Goal: Task Accomplishment & Management: Complete application form

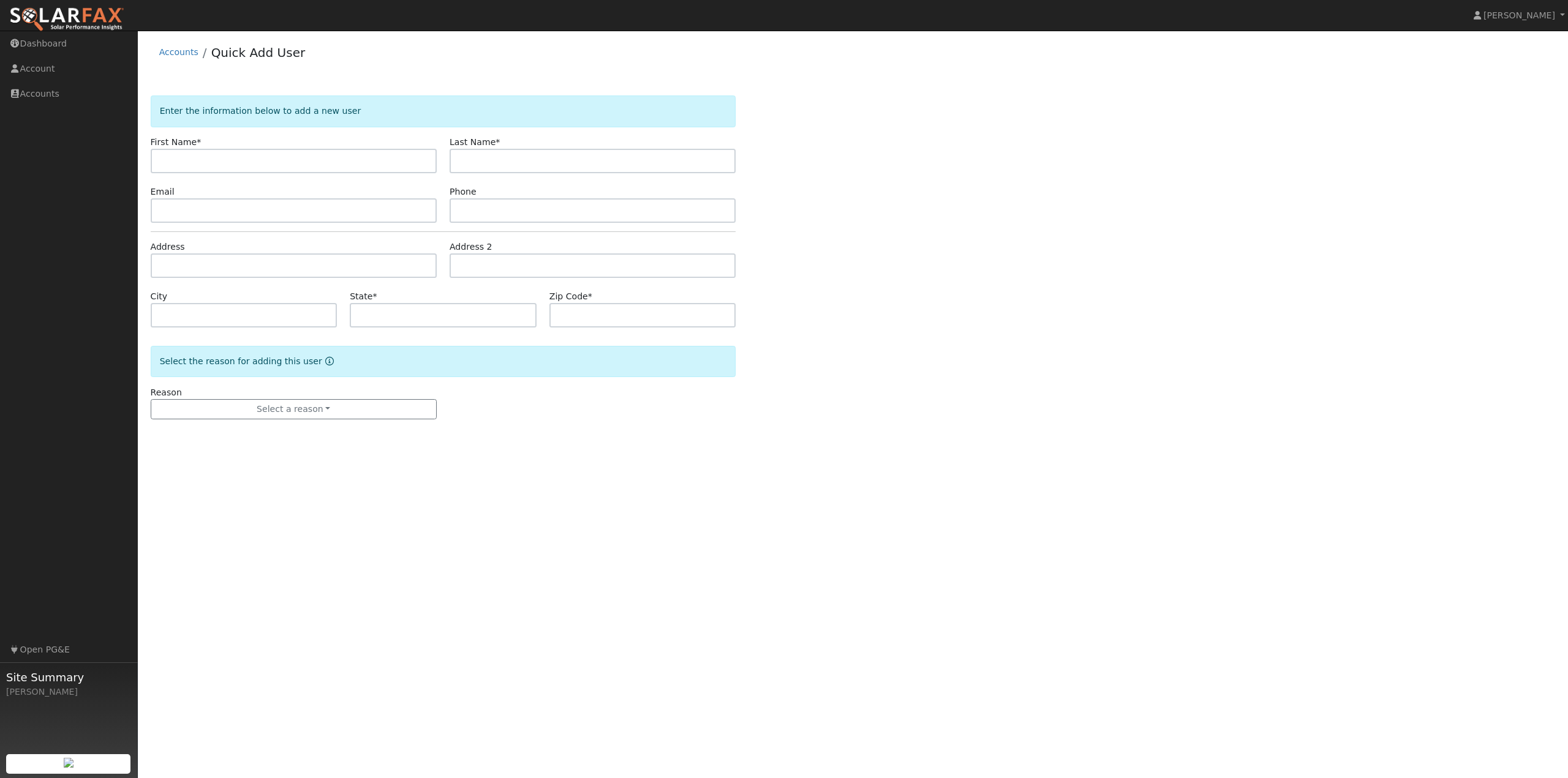
click at [86, 16] on img at bounding box center [66, 19] width 115 height 26
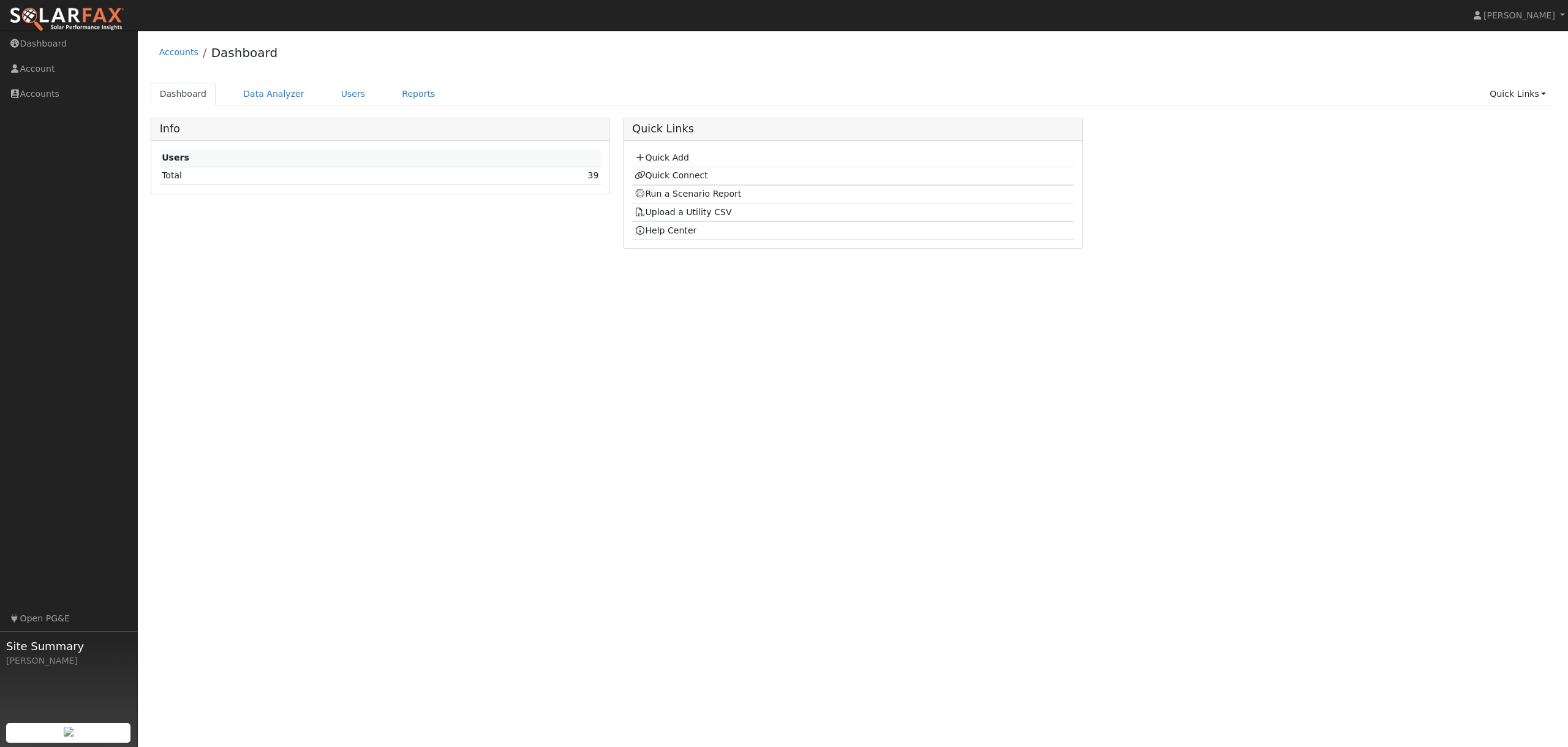
click at [244, 316] on div "User Profile First name Last name Email Email Notifications No Emails No Emails…" at bounding box center [853, 389] width 1430 height 716
click at [54, 15] on img at bounding box center [66, 19] width 115 height 26
click at [661, 159] on link "Quick Add" at bounding box center [662, 157] width 55 height 10
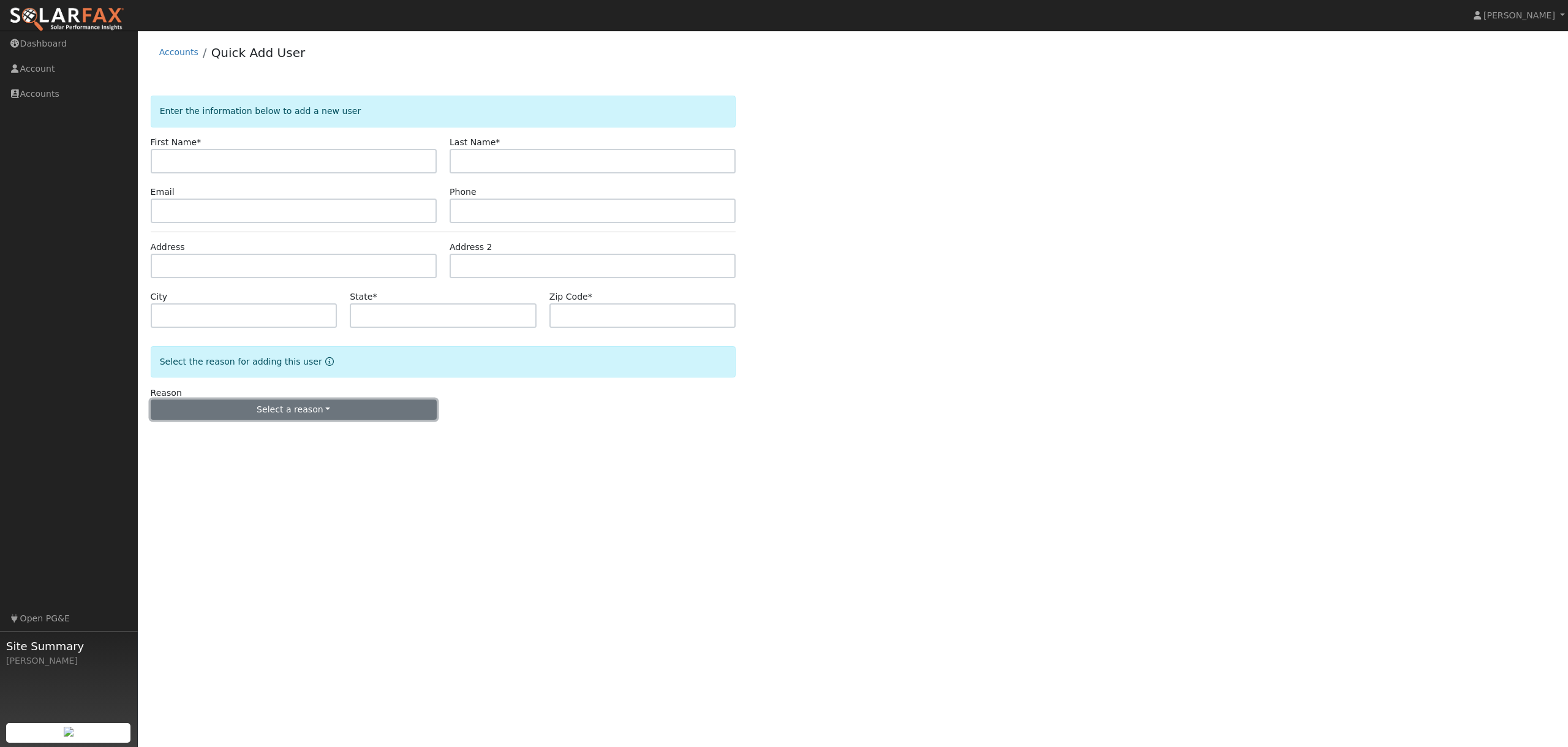
click at [288, 410] on button "Select a reason" at bounding box center [293, 410] width 286 height 21
click at [212, 450] on link "New customer adding solar" at bounding box center [219, 452] width 136 height 17
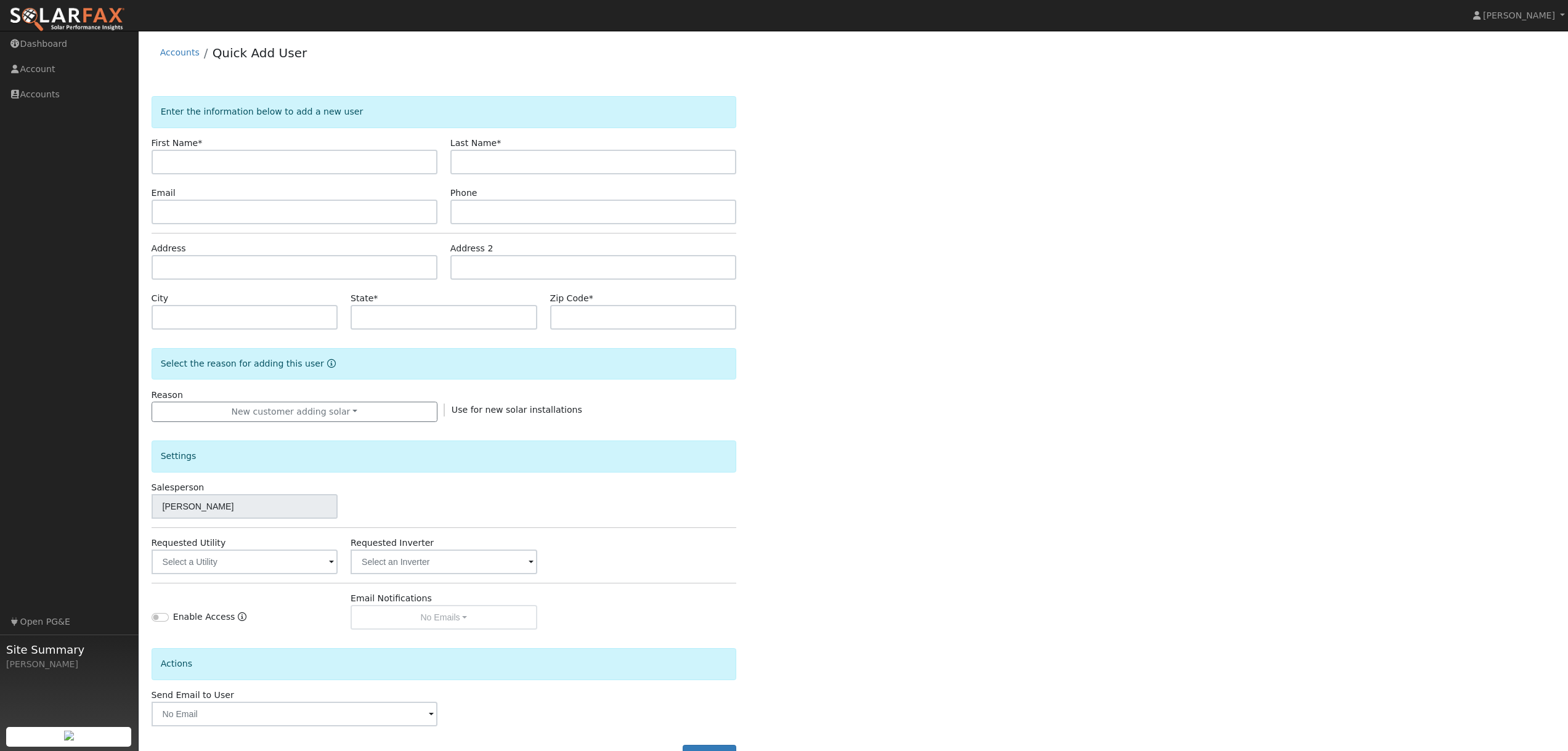
click at [592, 442] on div "Settings" at bounding box center [443, 456] width 585 height 31
click at [247, 563] on input "text" at bounding box center [244, 561] width 186 height 24
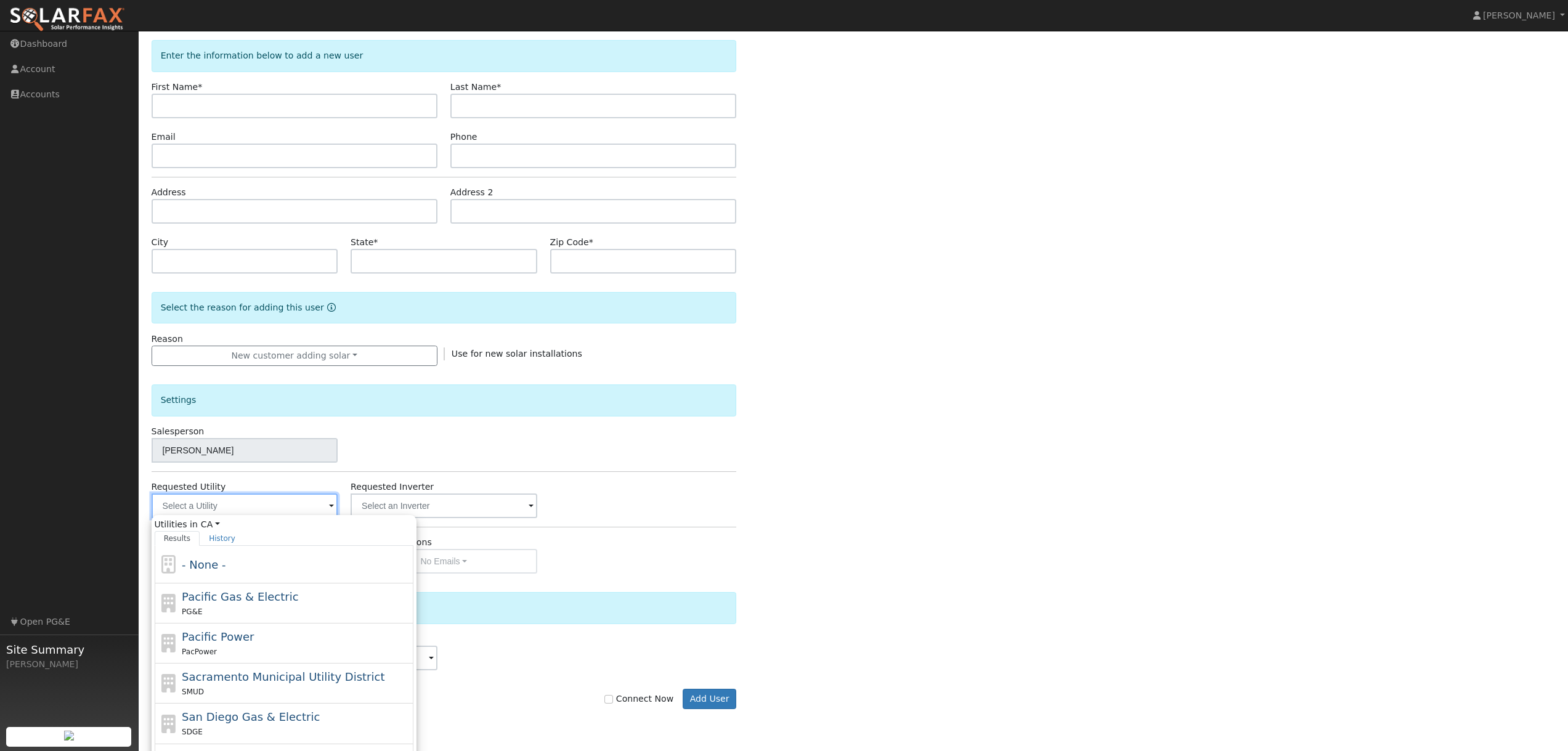
scroll to position [62, 0]
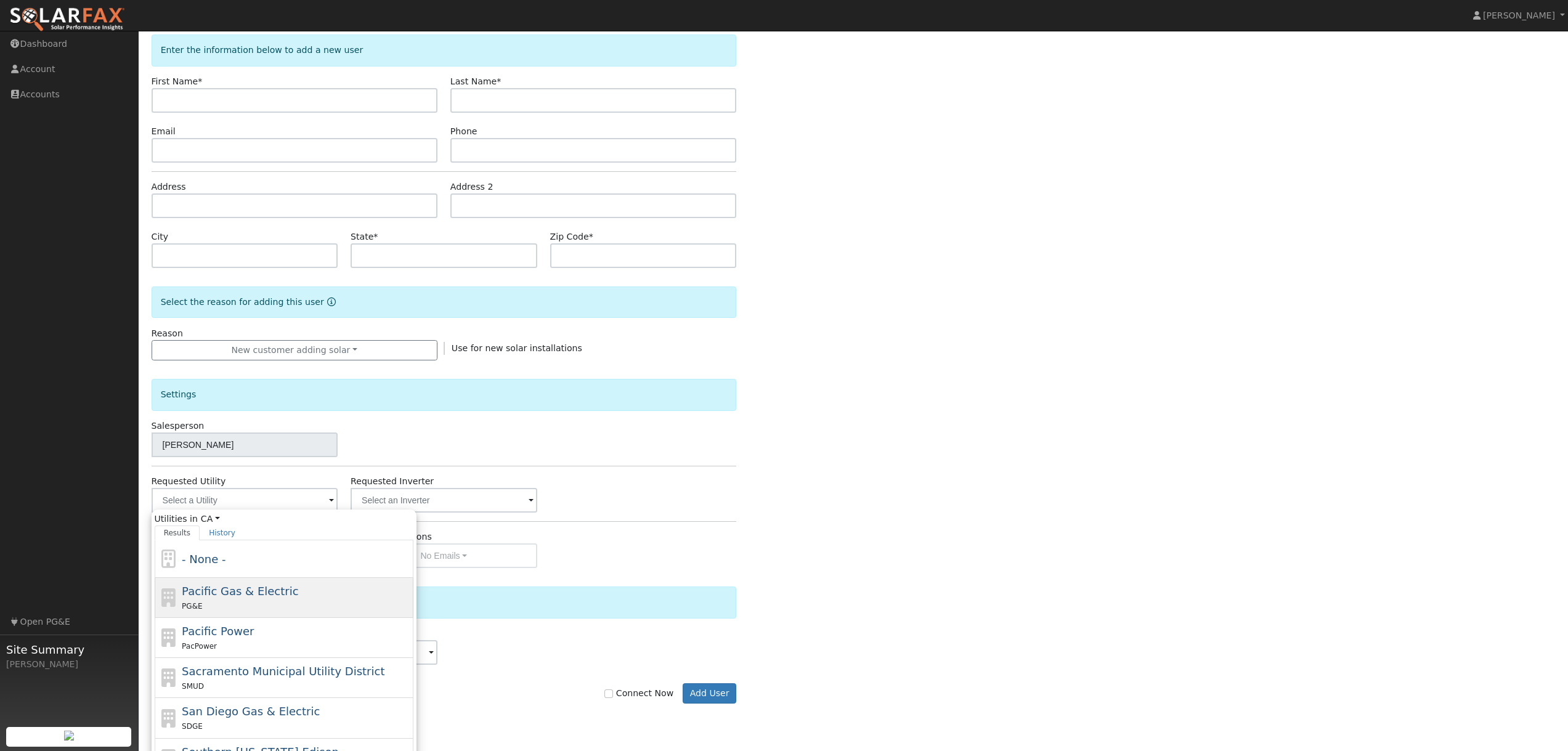
click at [216, 598] on span "Pacific Gas & Electric" at bounding box center [239, 591] width 116 height 13
type input "Pacific Gas & Electric"
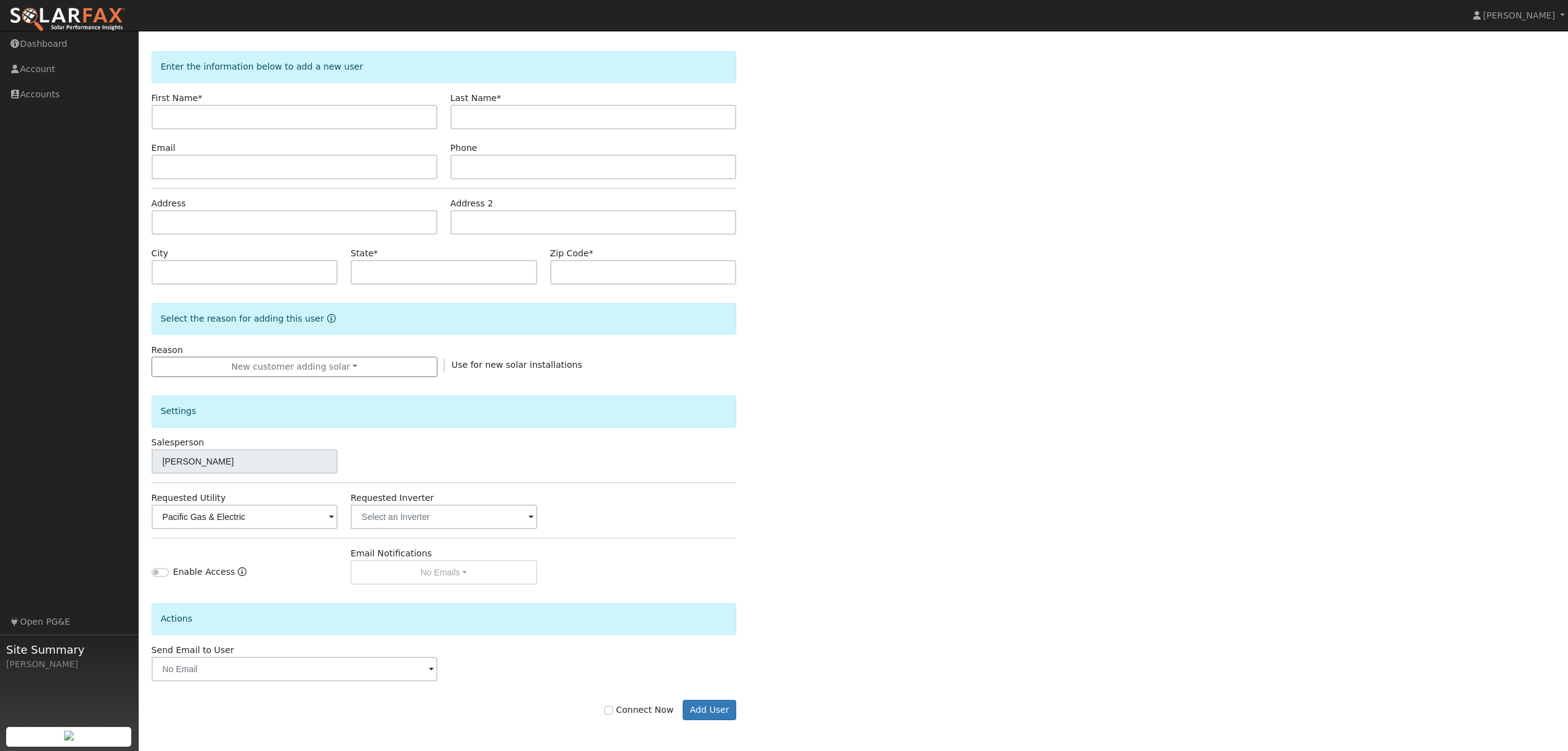
scroll to position [45, 0]
click at [400, 514] on input "text" at bounding box center [443, 516] width 186 height 24
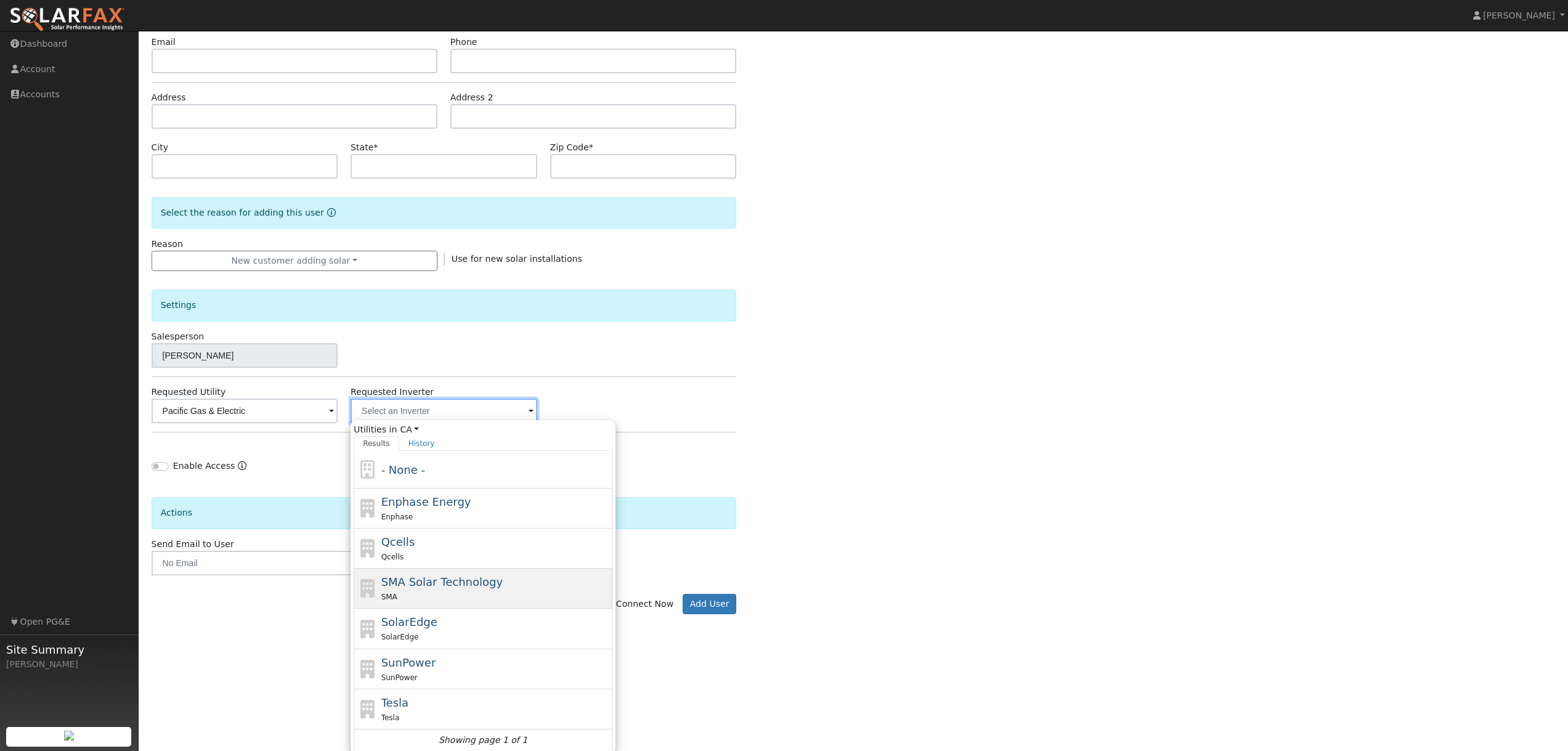
scroll to position [155, 0]
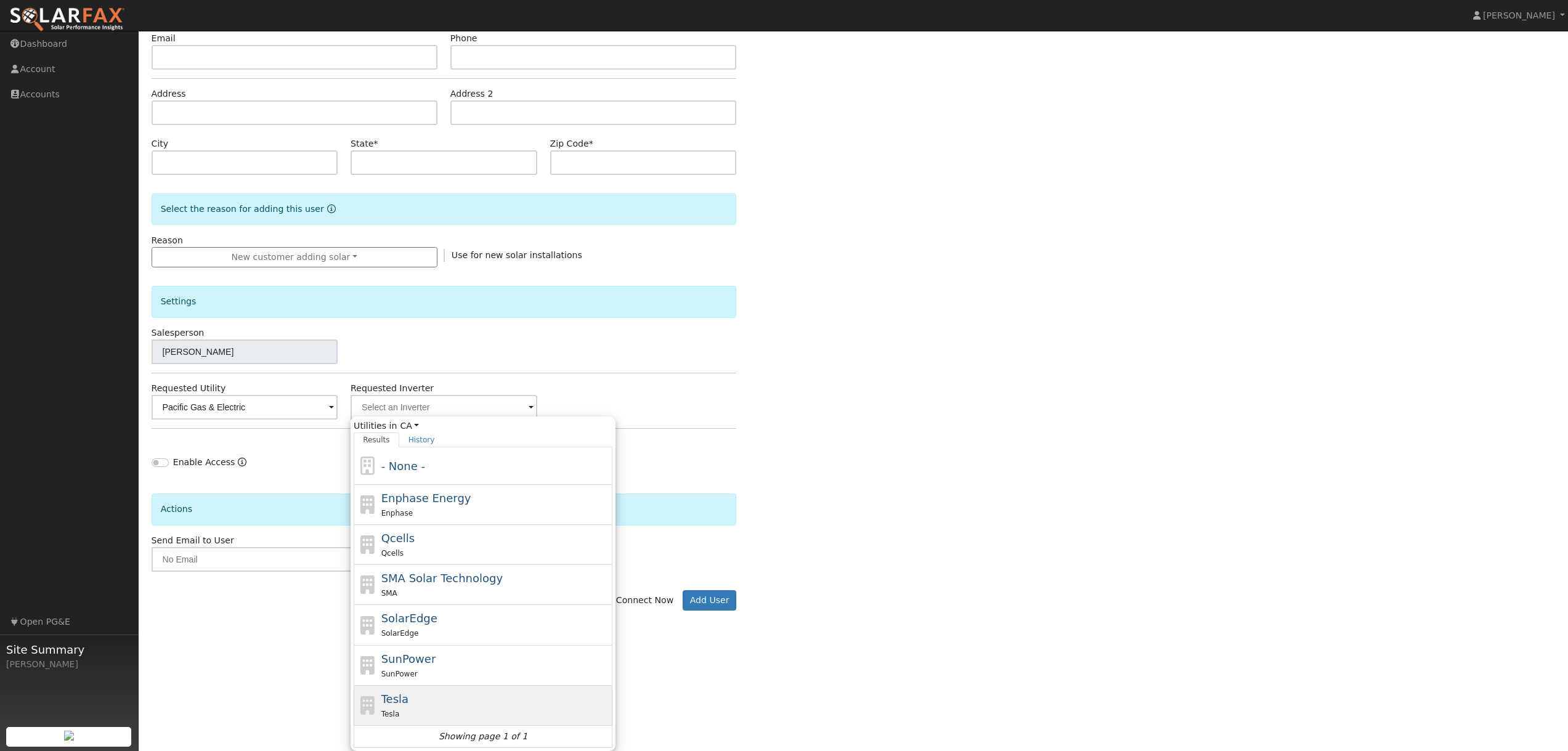
click at [407, 705] on div "Tesla Tesla" at bounding box center [495, 705] width 228 height 30
type input "Tesla"
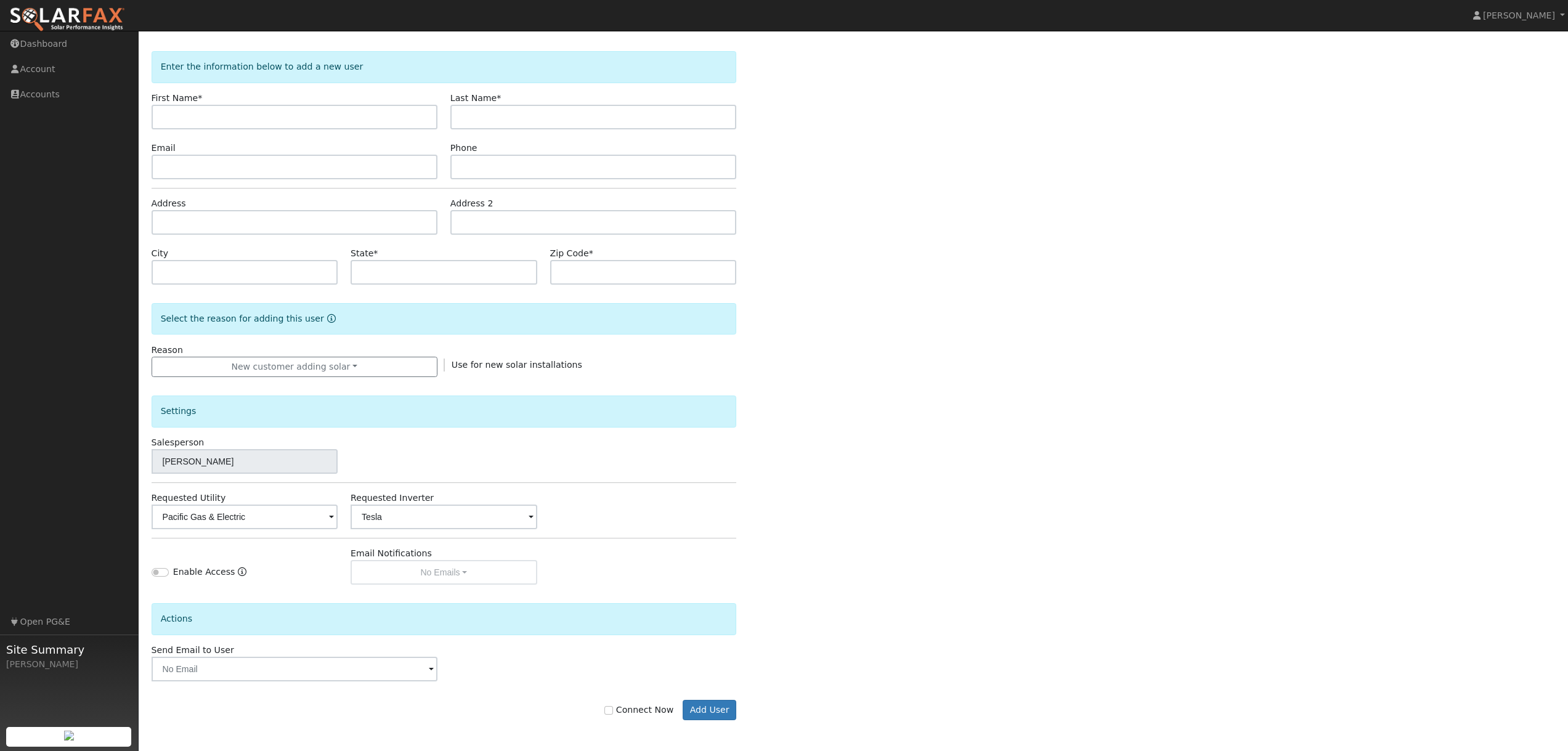
click at [668, 454] on div "Salesperson Garrett Lewis" at bounding box center [443, 454] width 598 height 38
click at [613, 712] on input "Connect Now" at bounding box center [609, 710] width 9 height 9
checkbox input "true"
click at [721, 714] on button "Add User" at bounding box center [709, 710] width 53 height 21
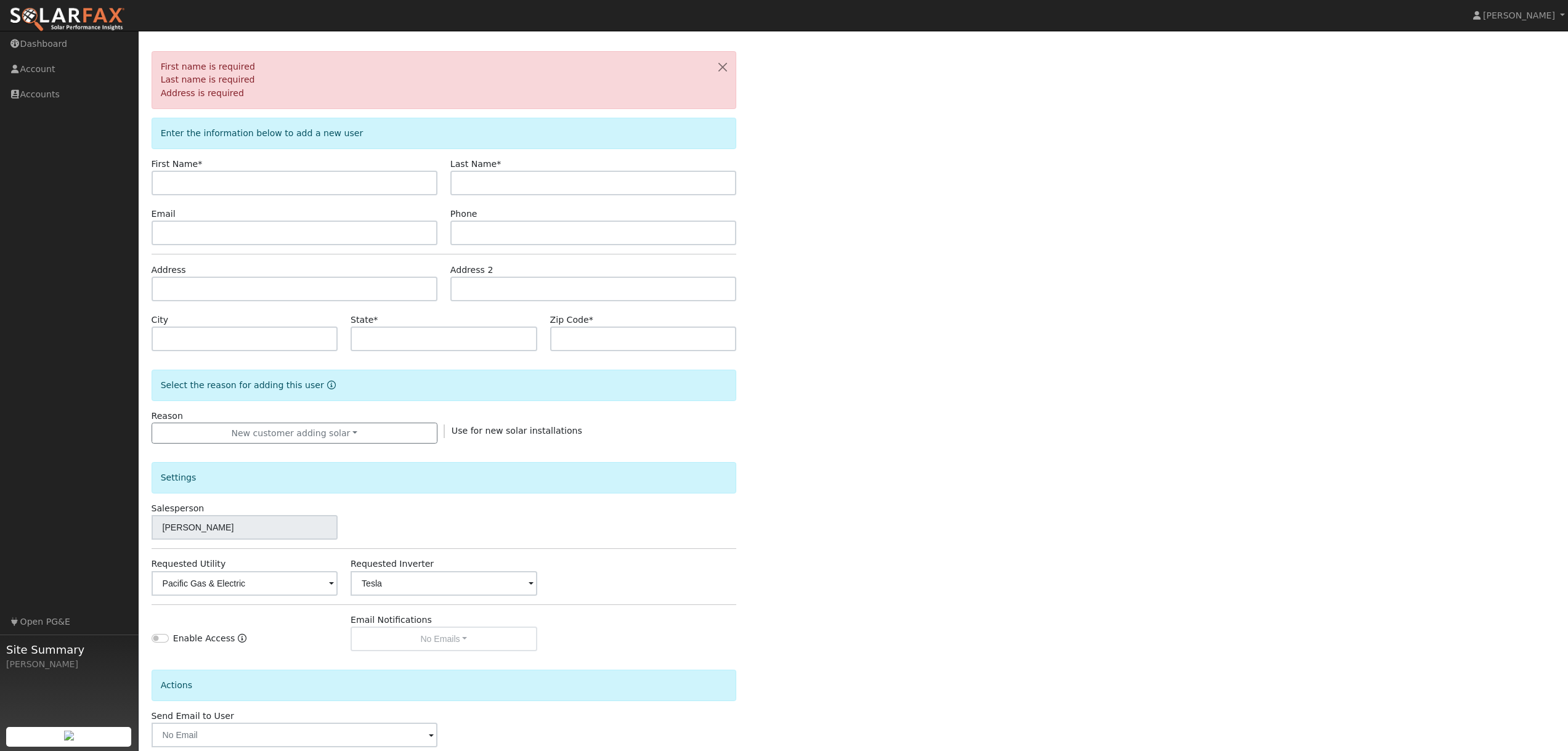
scroll to position [0, 0]
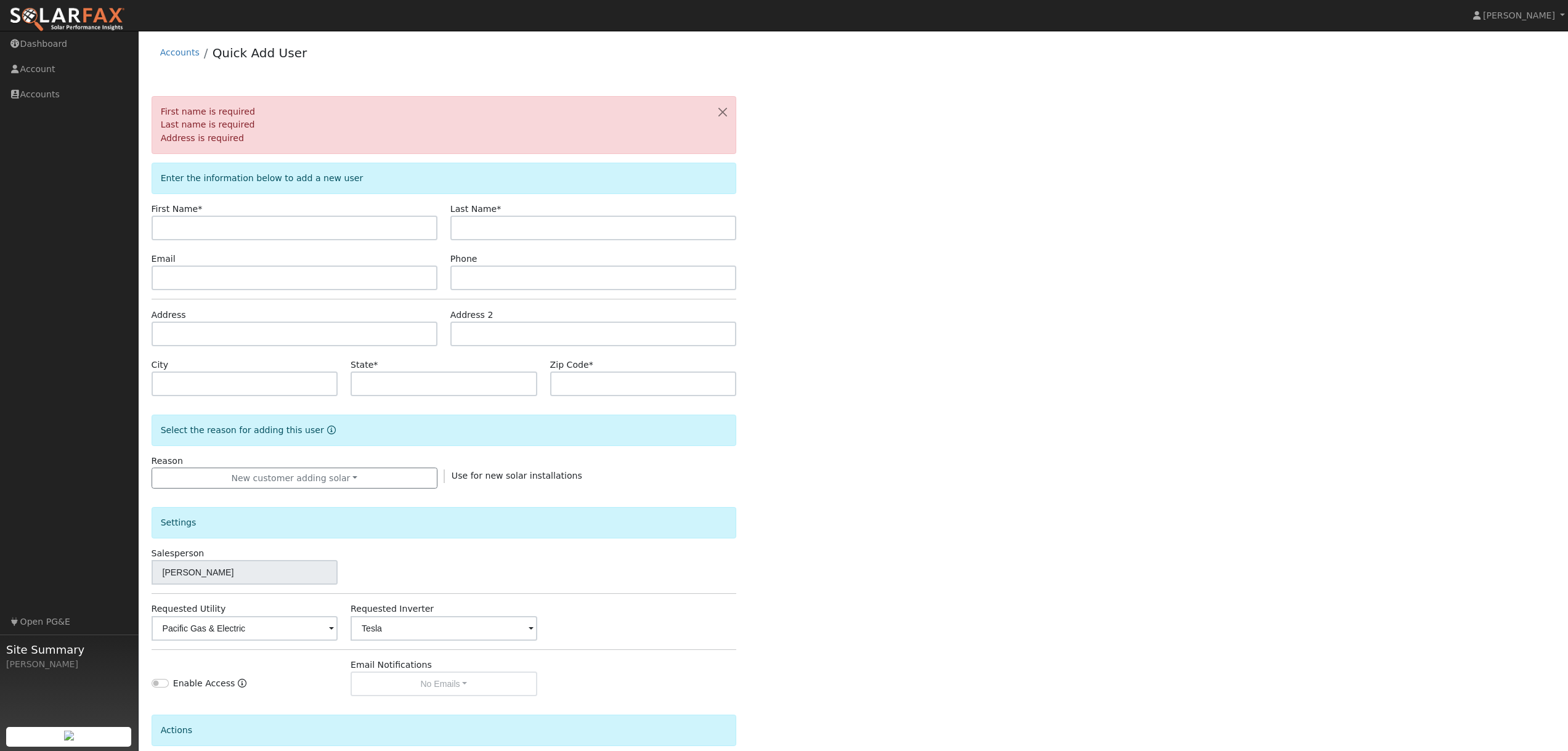
click at [348, 67] on div "Accounts Quick Add User" at bounding box center [853, 56] width 1404 height 38
click at [379, 76] on div "Accounts Quick Add User First name is required Last name is required Address is…" at bounding box center [853, 446] width 1417 height 819
click at [406, 84] on div "Accounts Quick Add User First name is required Last name is required Address is…" at bounding box center [853, 446] width 1417 height 819
click at [52, 47] on link "Dashboard" at bounding box center [69, 44] width 139 height 25
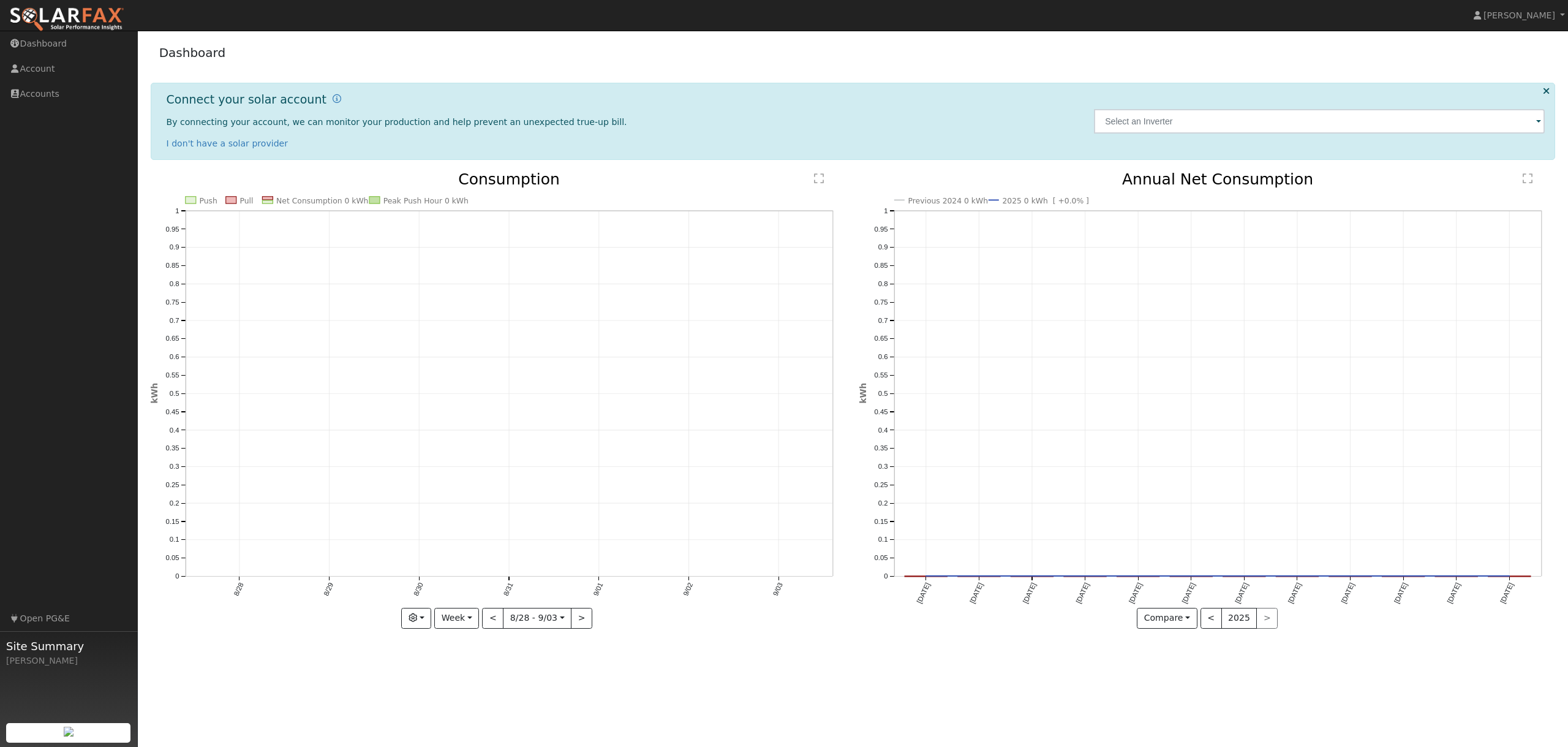
click at [81, 26] on img at bounding box center [66, 19] width 115 height 26
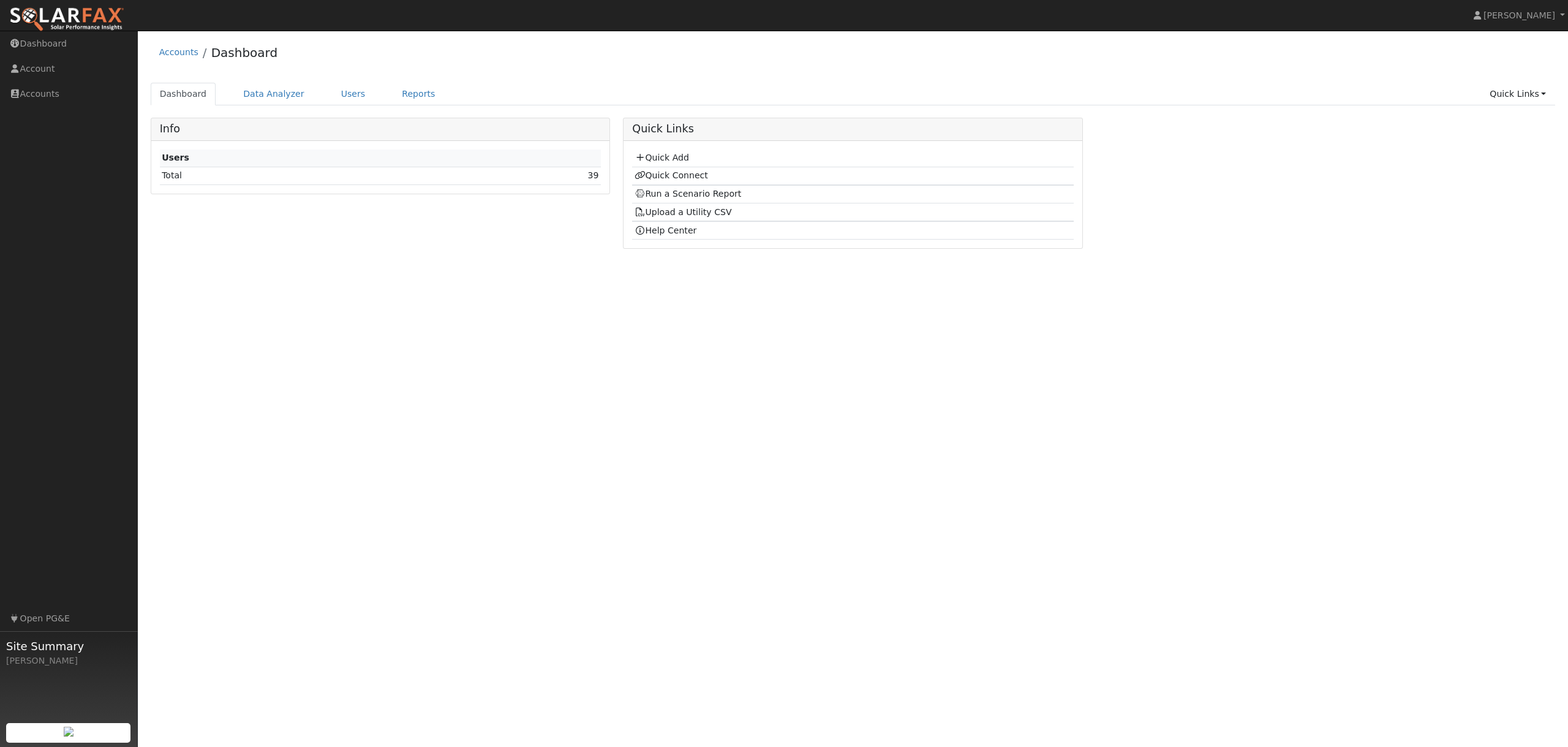
click at [512, 352] on div "User Profile First name Last name Email Email Notifications No Emails No Emails…" at bounding box center [853, 389] width 1430 height 716
click at [334, 94] on link "Users" at bounding box center [353, 94] width 43 height 23
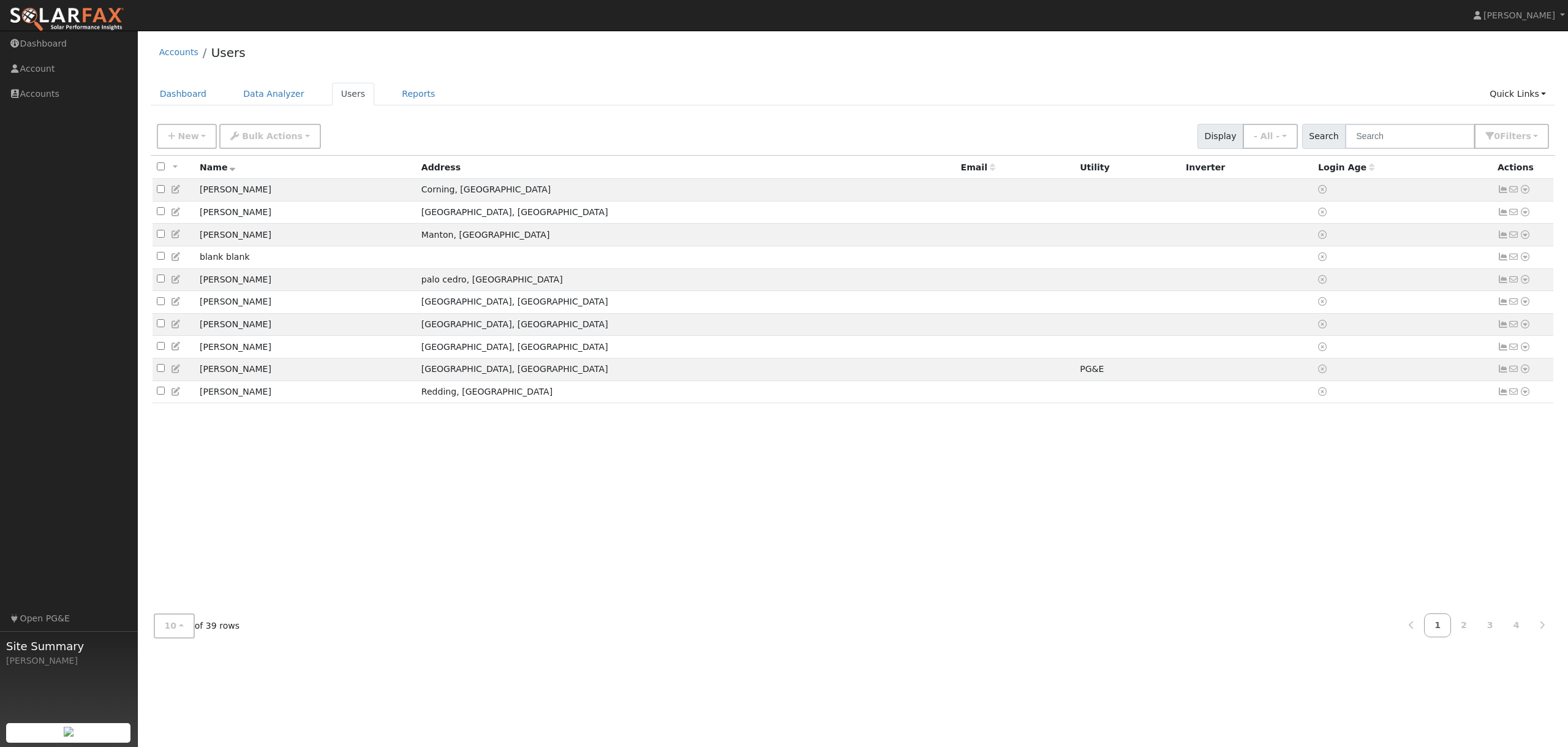
click at [619, 659] on div "User Profile First name Last name Email Email Notifications No Emails No Emails…" at bounding box center [853, 389] width 1430 height 716
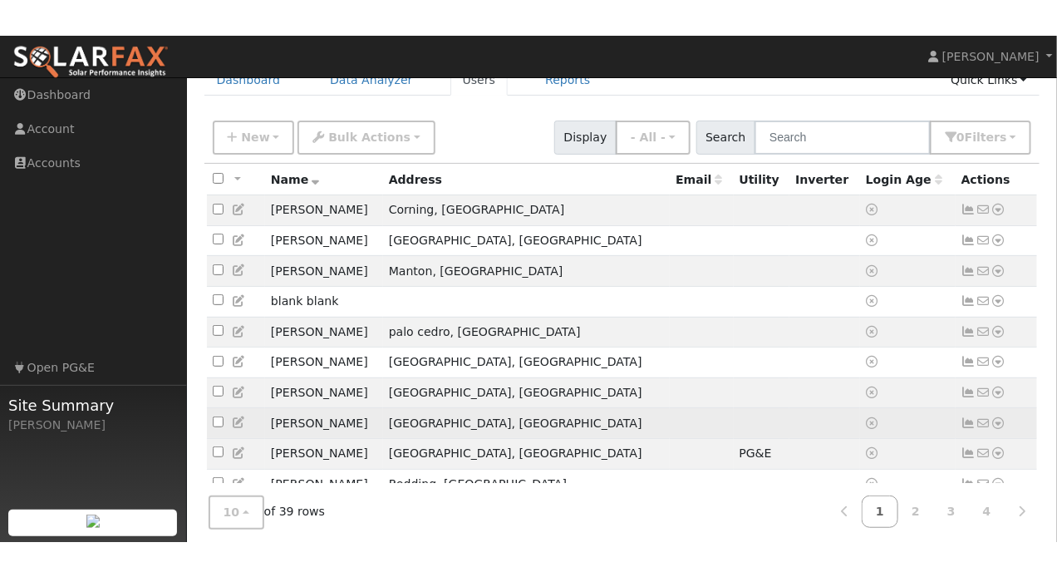
scroll to position [66, 0]
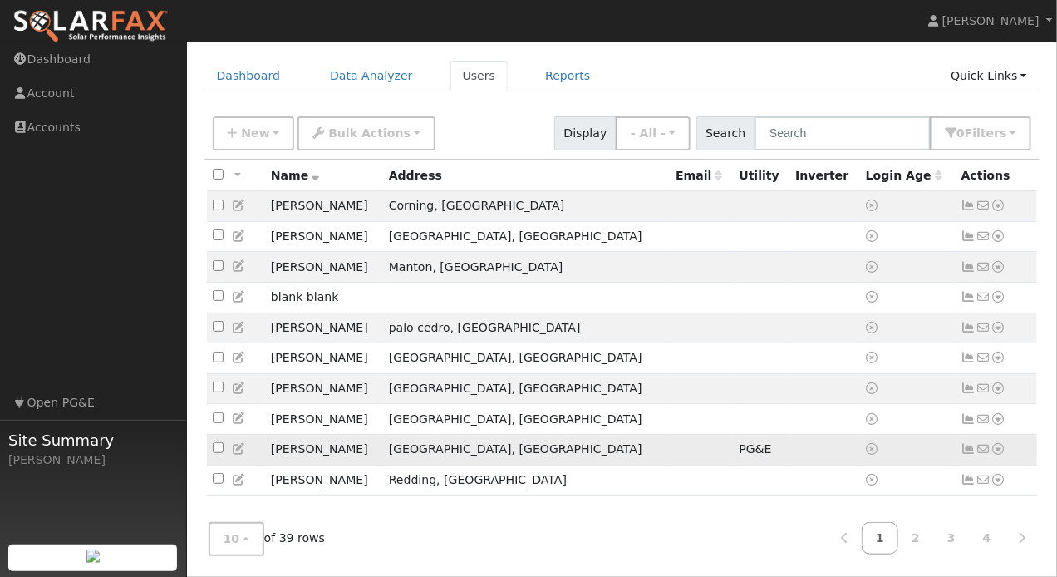
click at [999, 448] on icon at bounding box center [998, 449] width 15 height 12
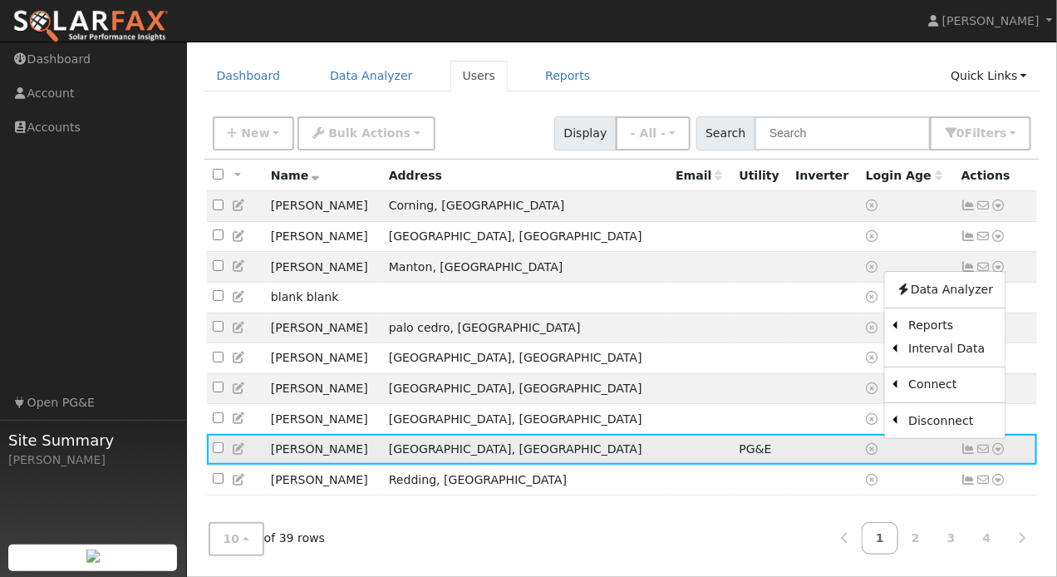
click at [968, 448] on icon at bounding box center [968, 449] width 15 height 12
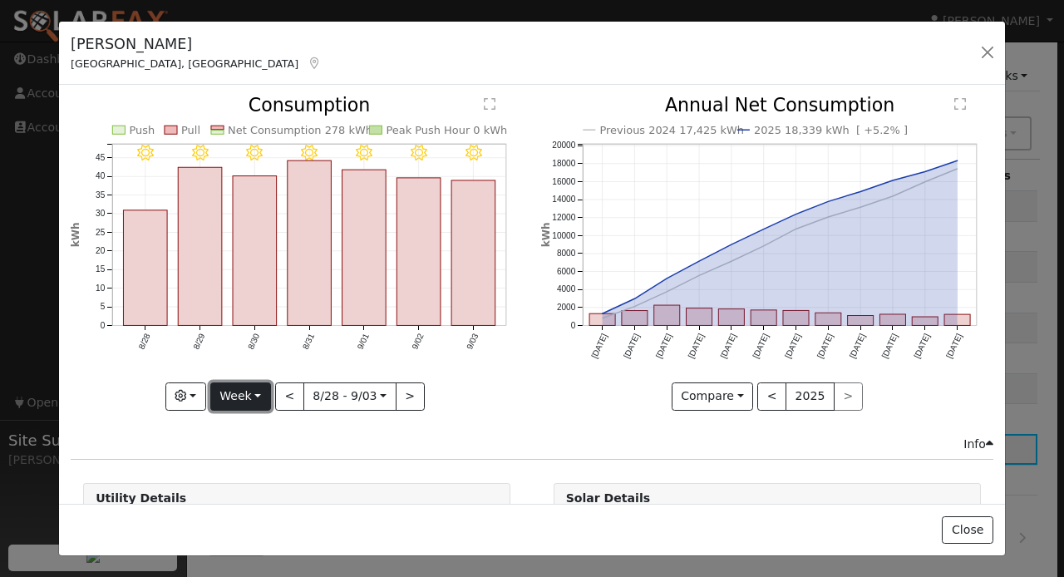
click at [243, 392] on button "Week" at bounding box center [240, 396] width 61 height 28
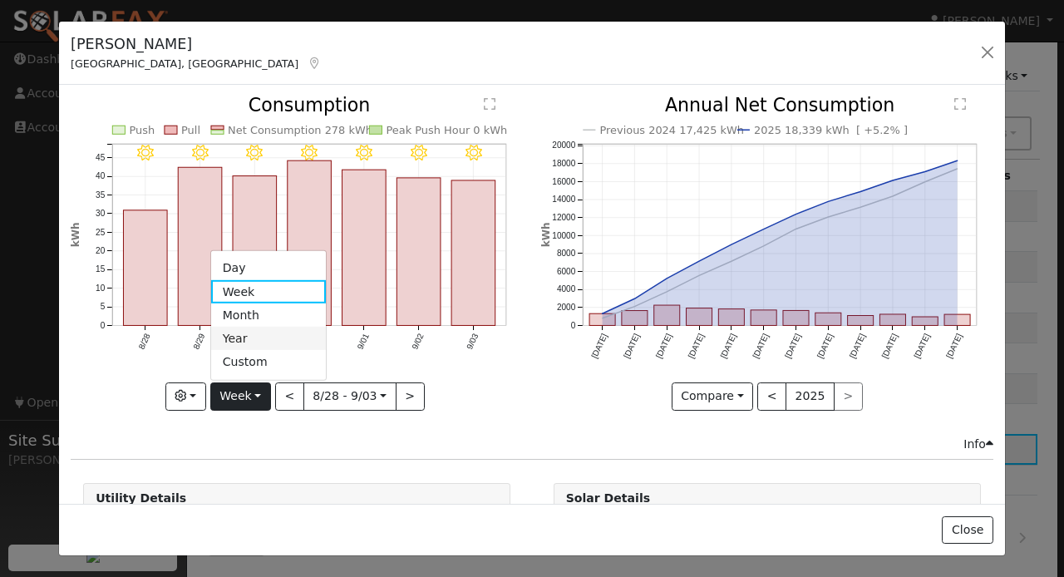
click at [238, 337] on link "Year" at bounding box center [268, 338] width 115 height 23
type input "2024-09-01"
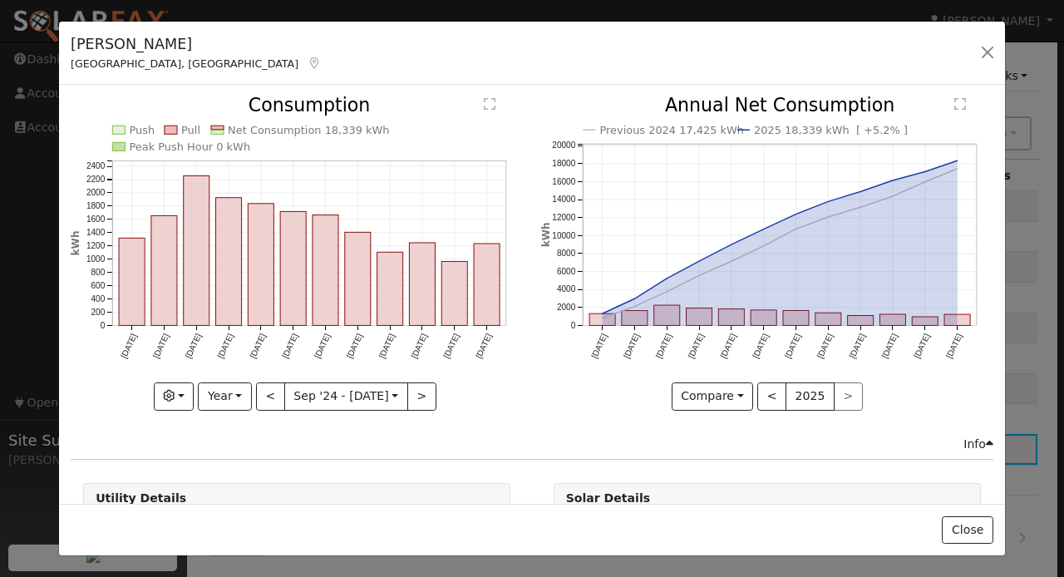
click at [543, 409] on div "Previous 2024 17,425 kWh 2025 18,339 kWh [ +5.2% ] Sep '24 Oct '24 Nov '24 Dec …" at bounding box center [766, 265] width 469 height 338
click at [500, 390] on icon "Push Pull Net Consumption 18,339 kWh Peak Push Hour 0 kWh Sep '24 Oct '24 Nov '…" at bounding box center [297, 252] width 452 height 312
click at [975, 526] on button "Close" at bounding box center [966, 530] width 51 height 28
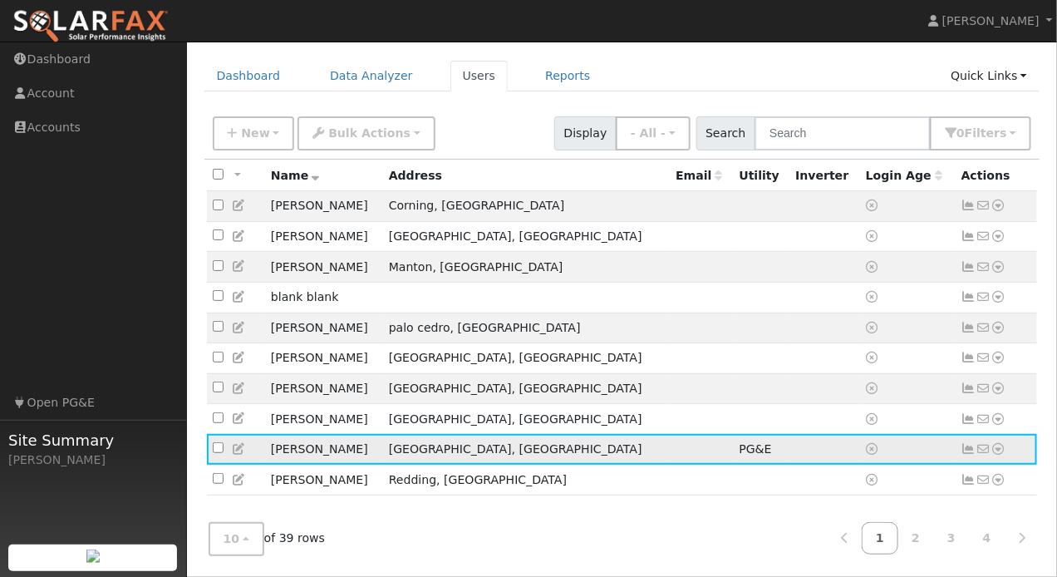
click at [1002, 447] on icon at bounding box center [998, 449] width 15 height 12
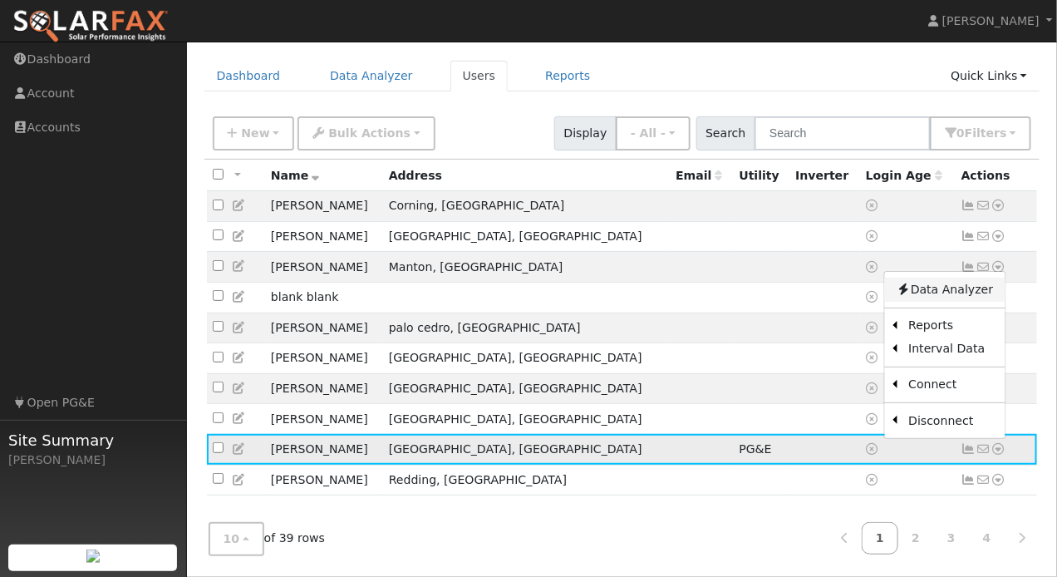
click at [936, 290] on link "Data Analyzer" at bounding box center [944, 289] width 120 height 23
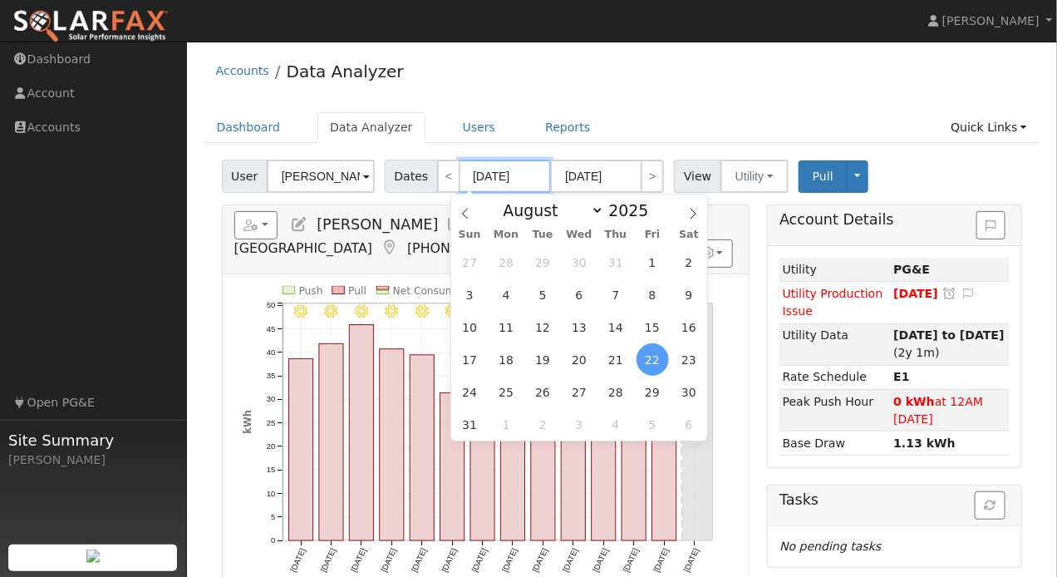
click at [529, 174] on input "[DATE]" at bounding box center [504, 176] width 91 height 33
click at [618, 267] on span "31" at bounding box center [616, 262] width 32 height 32
type input "07/31/2025"
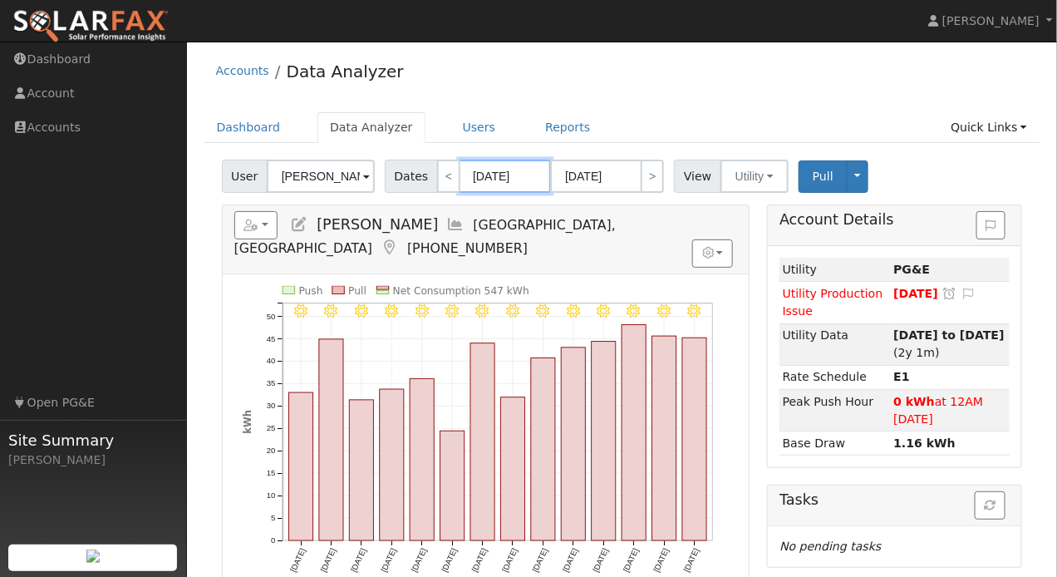
type input "08/13/0202"
type input "07/31/202"
type input "08/13/2024"
type input "07/31/2024"
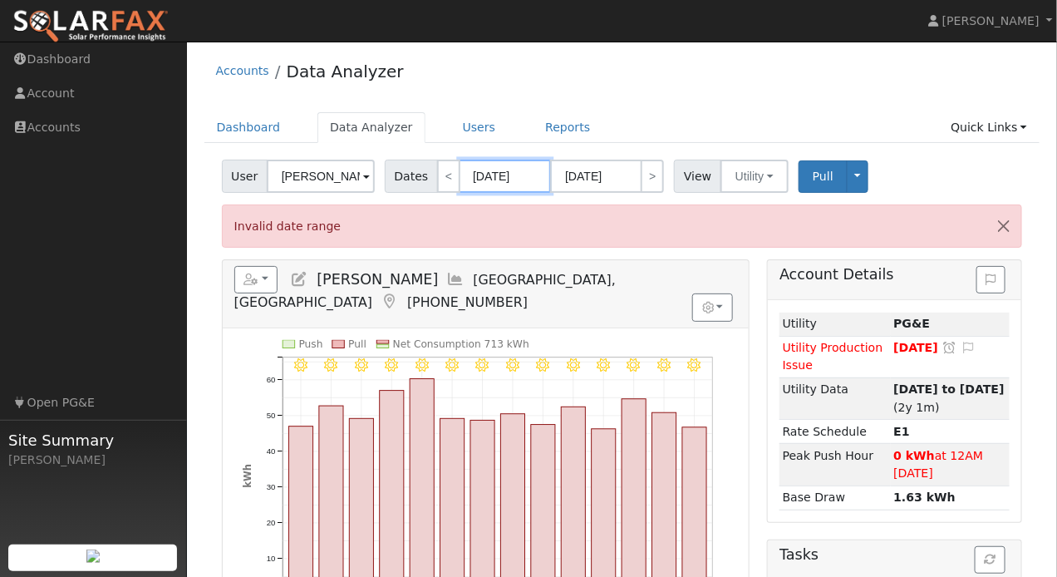
click at [488, 175] on input "07/31/2024" at bounding box center [504, 176] width 91 height 33
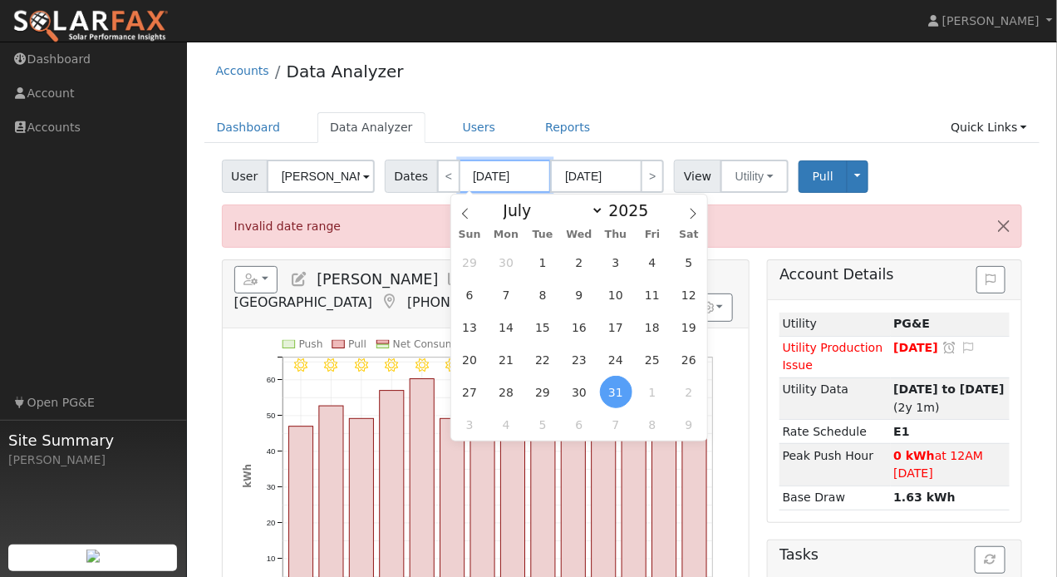
type input "07/31/2024"
type input "07/1/2024"
select select "6"
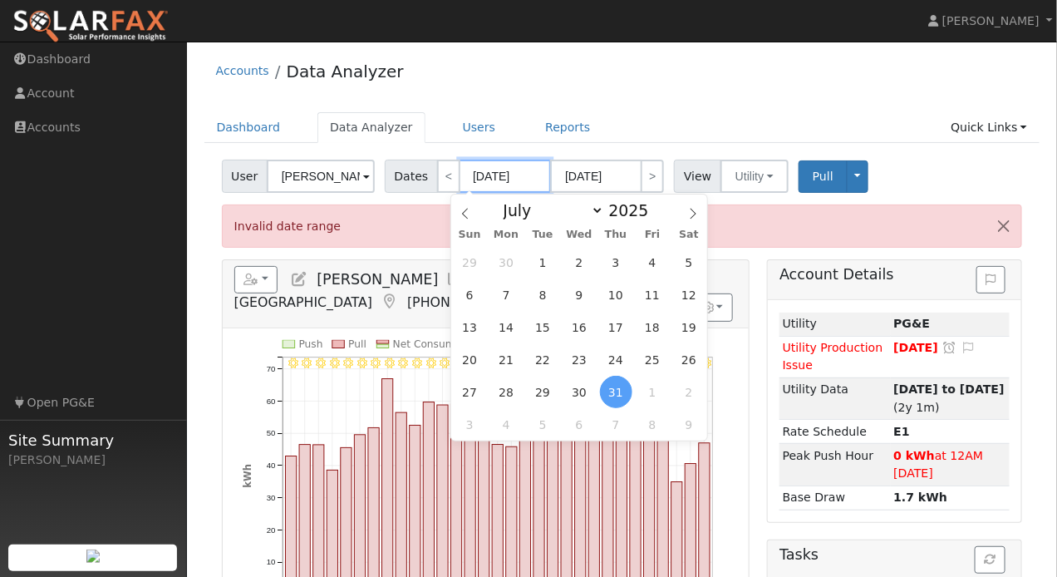
type input "07/01/2024"
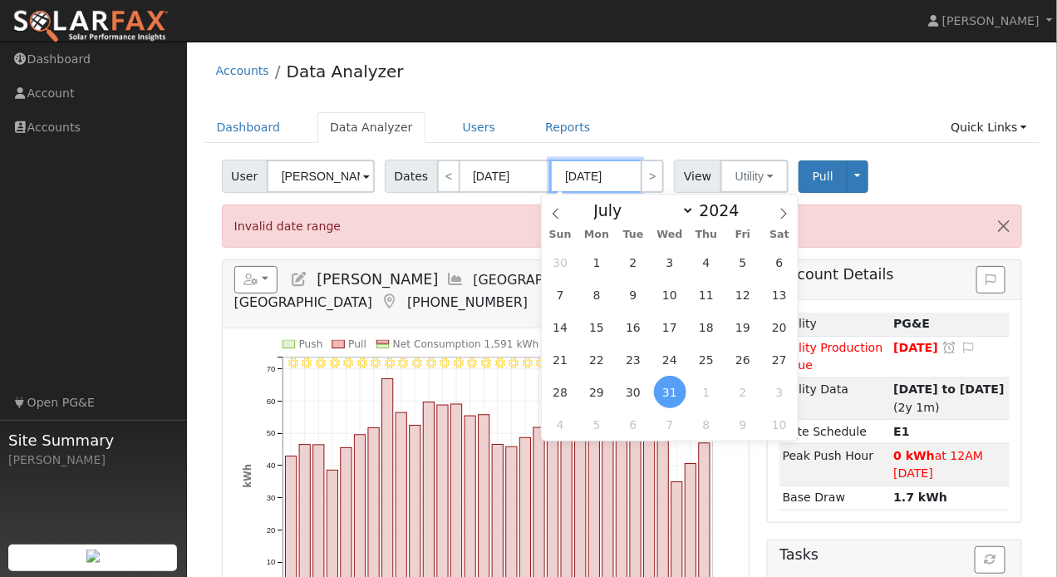
click at [615, 175] on input "07/31/2024" at bounding box center [595, 176] width 91 height 33
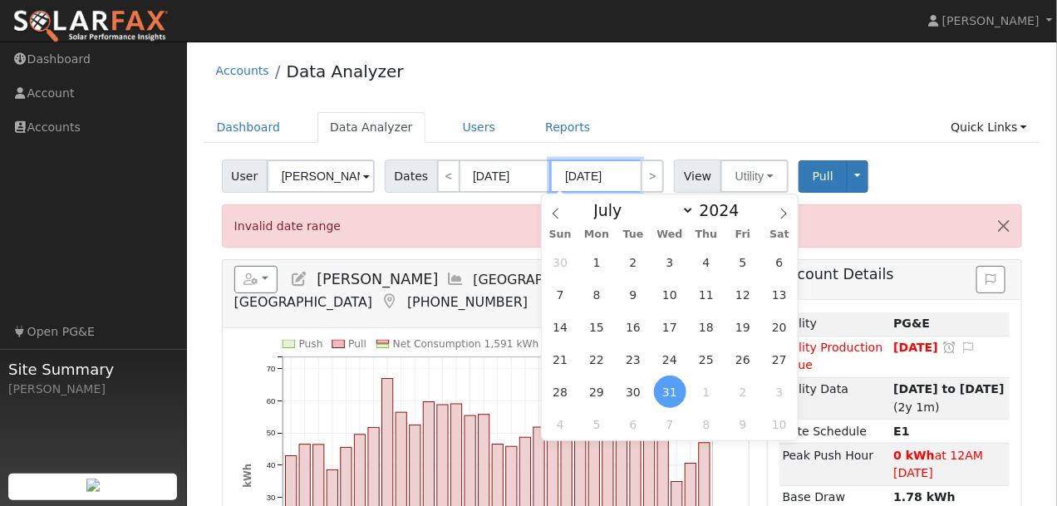
type input "07/31/2025"
click at [638, 111] on div "Accounts Data Analyzer Dashboard Data Analyzer Users Reports Quick Links Quick …" at bounding box center [621, 409] width 853 height 718
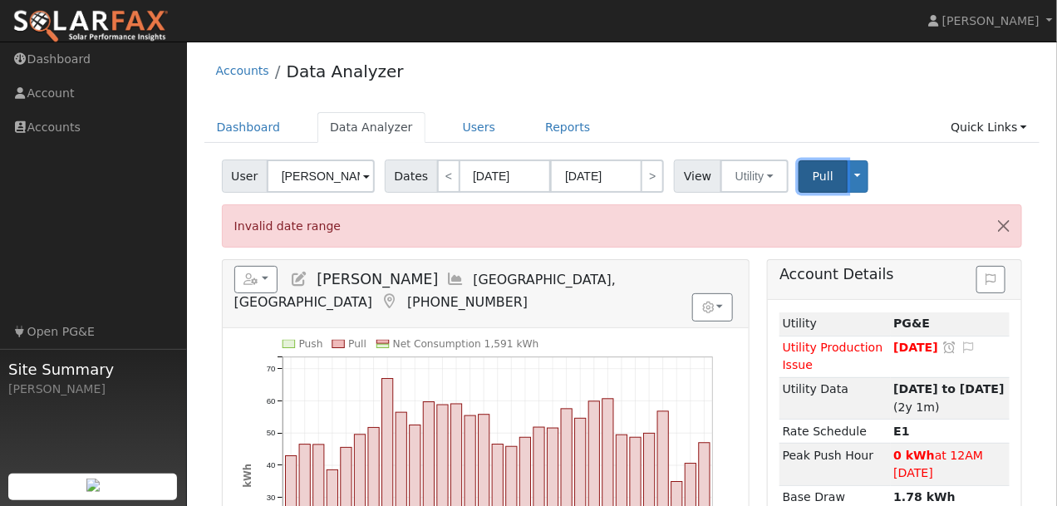
click at [799, 177] on button "Pull" at bounding box center [822, 176] width 49 height 32
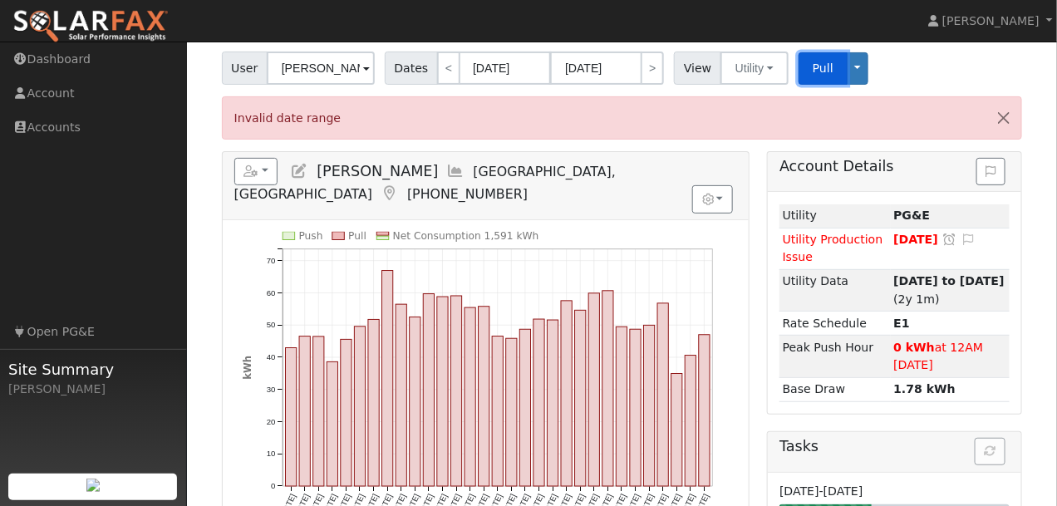
scroll to position [106, 0]
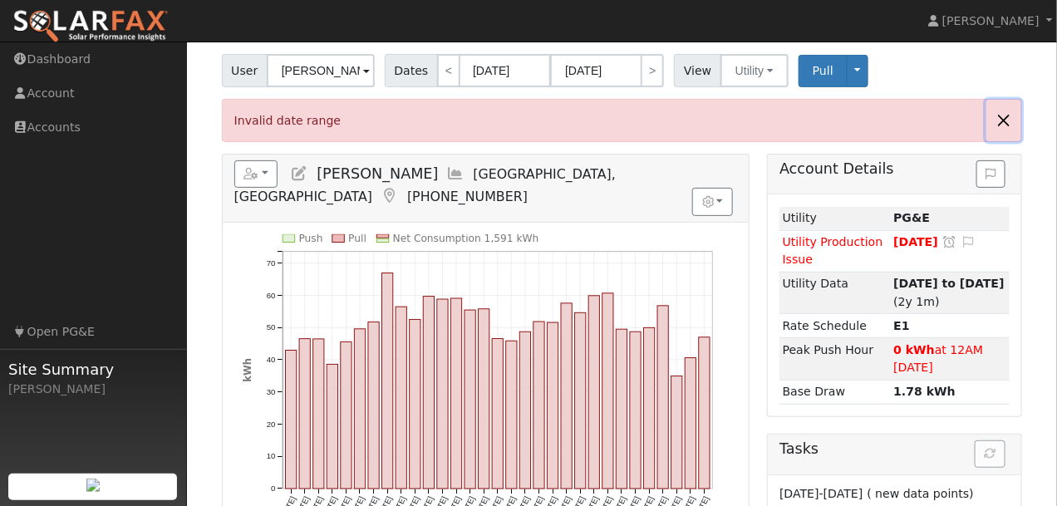
click at [1008, 120] on button "Close" at bounding box center [1003, 120] width 35 height 41
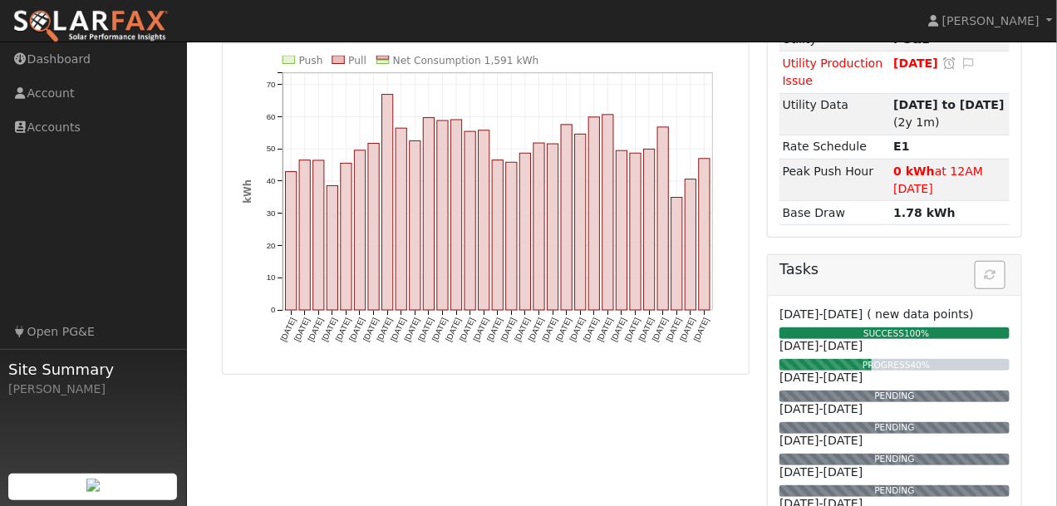
scroll to position [313, 0]
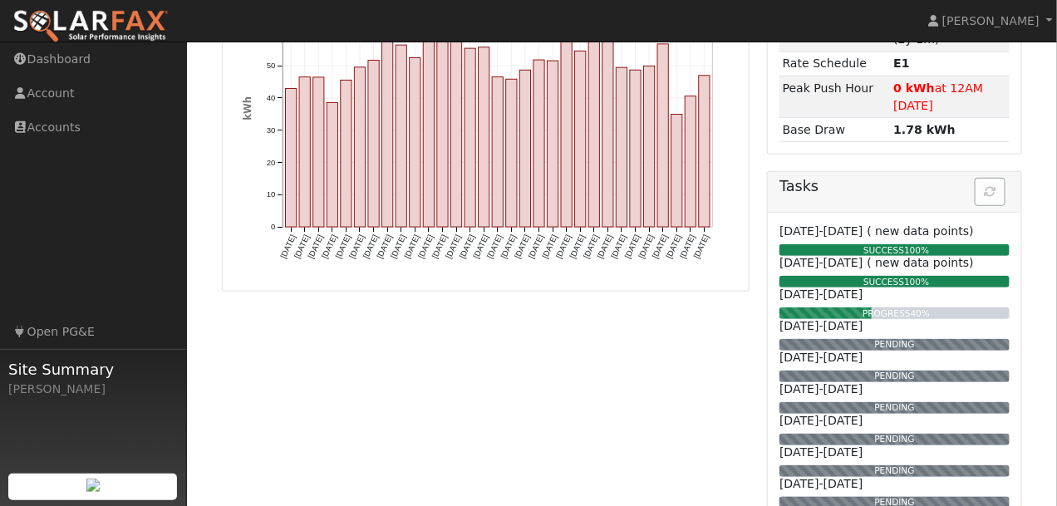
click at [702, 360] on div "Reports Scenario Health Check Energy Audit Account Timeline User Audit Trail In…" at bounding box center [486, 342] width 546 height 902
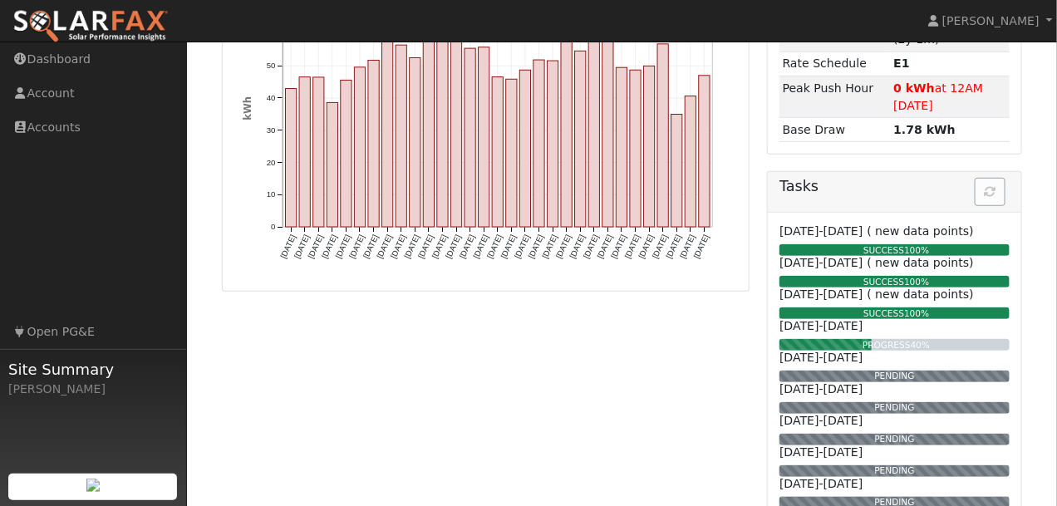
click at [760, 191] on div "Account Details Issue History Date By Flag Comment Type No Issue History Loadin…" at bounding box center [895, 342] width 273 height 902
click at [752, 143] on div "Reports Scenario Health Check Energy Audit Account Timeline User Audit Trail In…" at bounding box center [486, 342] width 546 height 902
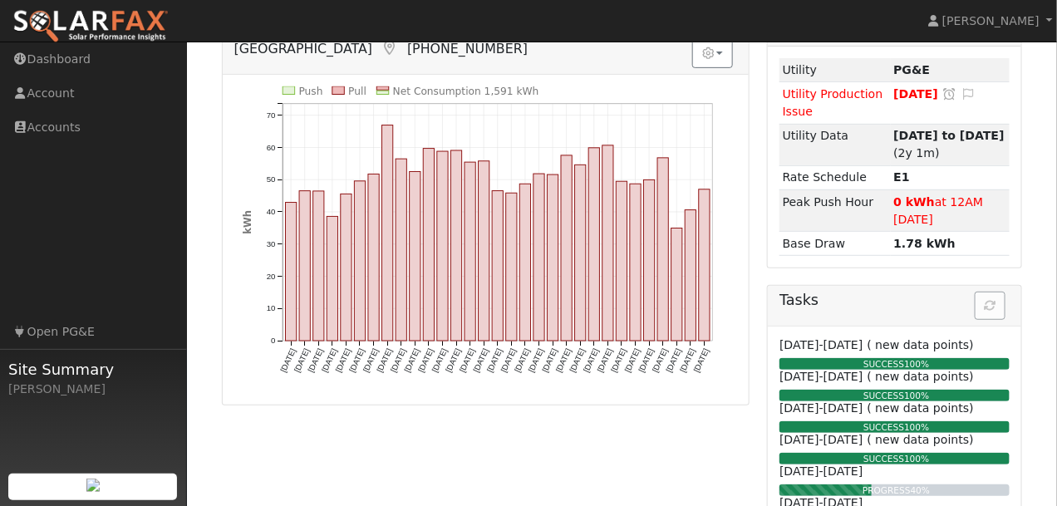
scroll to position [166, 0]
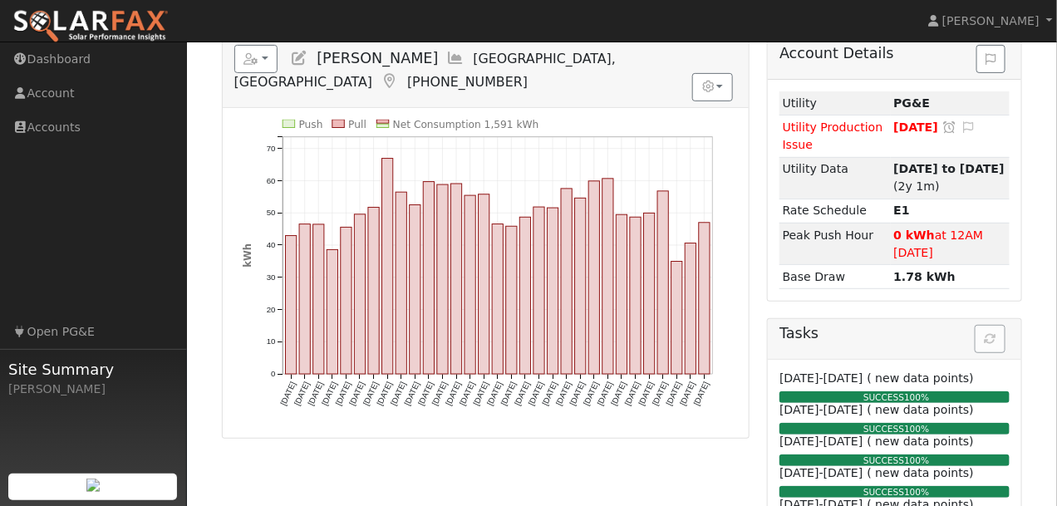
click at [256, 469] on div "Reports Scenario Health Check Energy Audit Account Timeline User Audit Trail In…" at bounding box center [486, 489] width 546 height 902
click at [333, 450] on div "Reports Scenario Health Check Energy Audit Account Timeline User Audit Trail In…" at bounding box center [486, 489] width 546 height 902
click at [399, 454] on div "Reports Scenario Health Check Energy Audit Account Timeline User Audit Trail In…" at bounding box center [486, 489] width 546 height 902
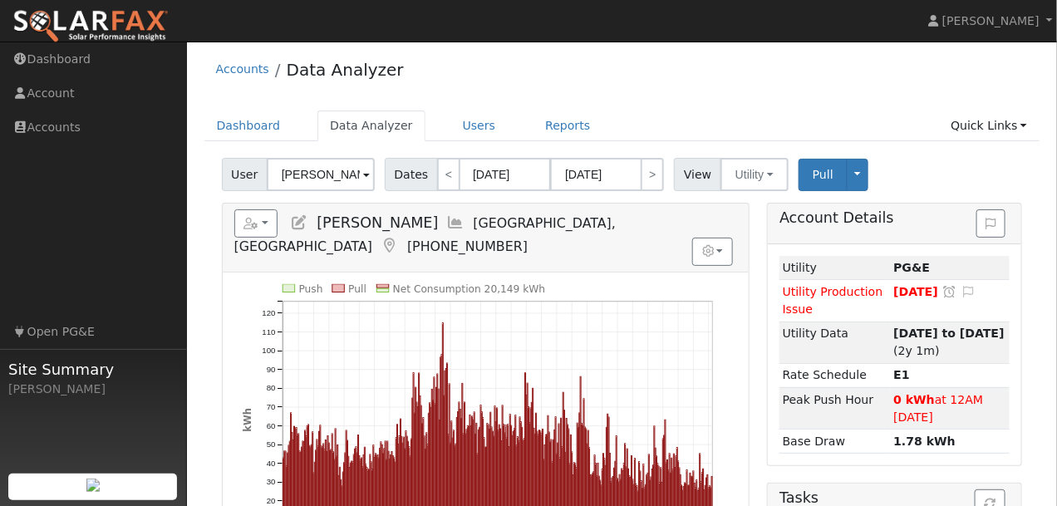
scroll to position [0, 0]
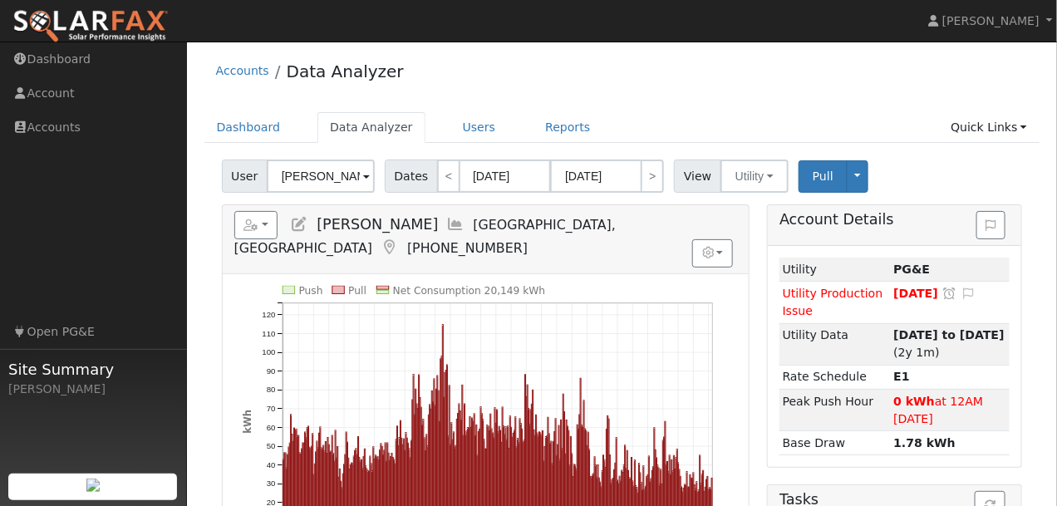
click at [88, 27] on img at bounding box center [90, 26] width 156 height 35
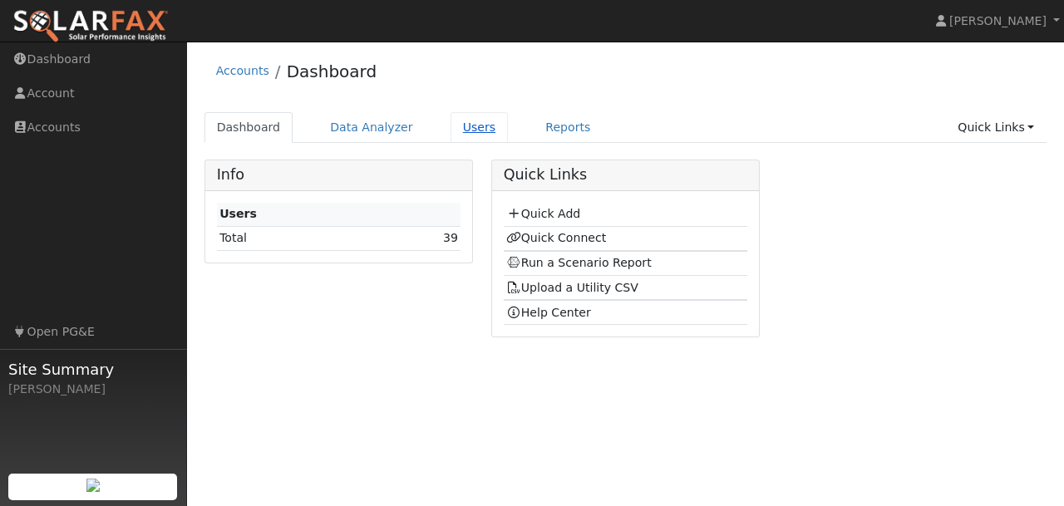
click at [450, 125] on link "Users" at bounding box center [479, 127] width 58 height 31
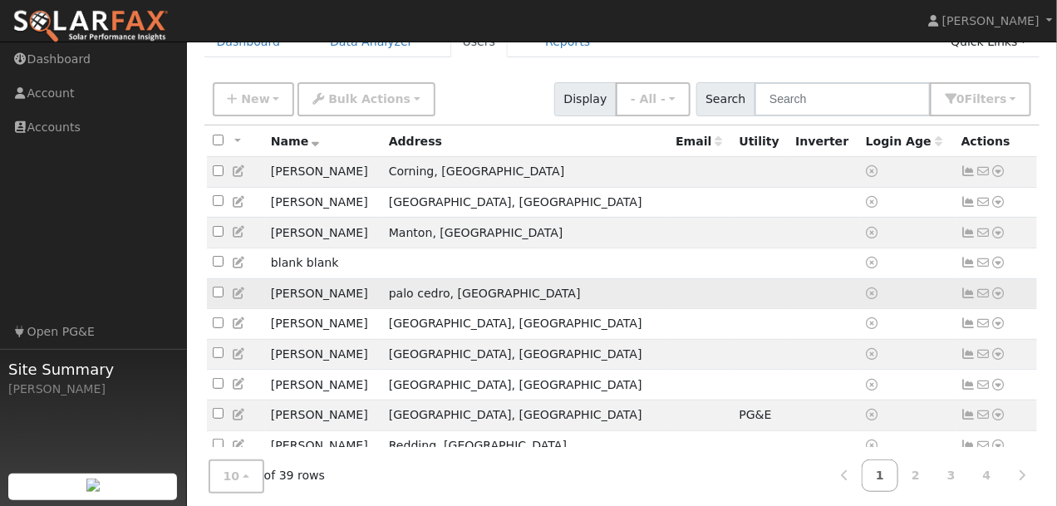
scroll to position [135, 0]
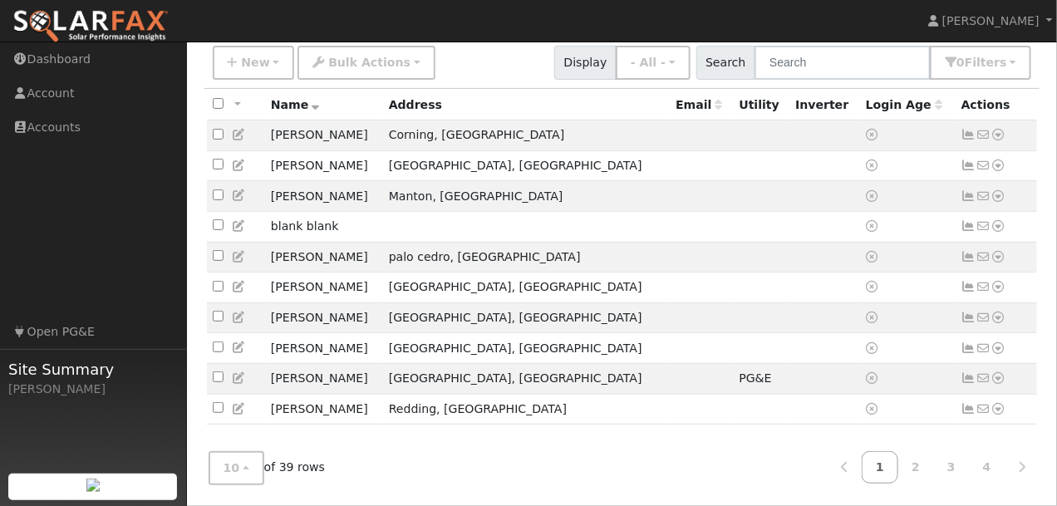
click at [369, 459] on div "10 10 25 50 100 of 39 rows 1 2 3 4" at bounding box center [622, 468] width 836 height 59
click at [238, 379] on icon at bounding box center [239, 378] width 15 height 12
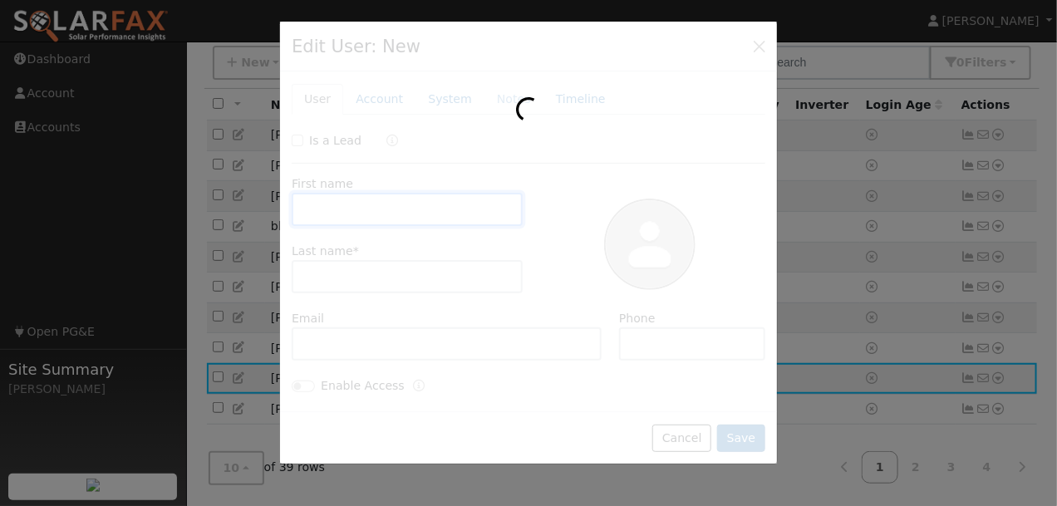
type input "[PERSON_NAME]"
type input "Davidson"
type input "7073498121"
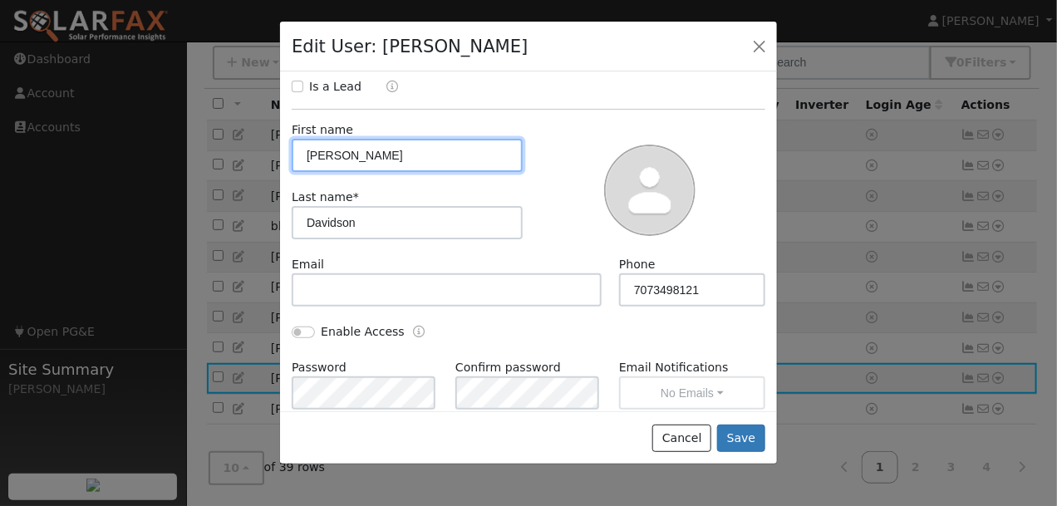
scroll to position [83, 0]
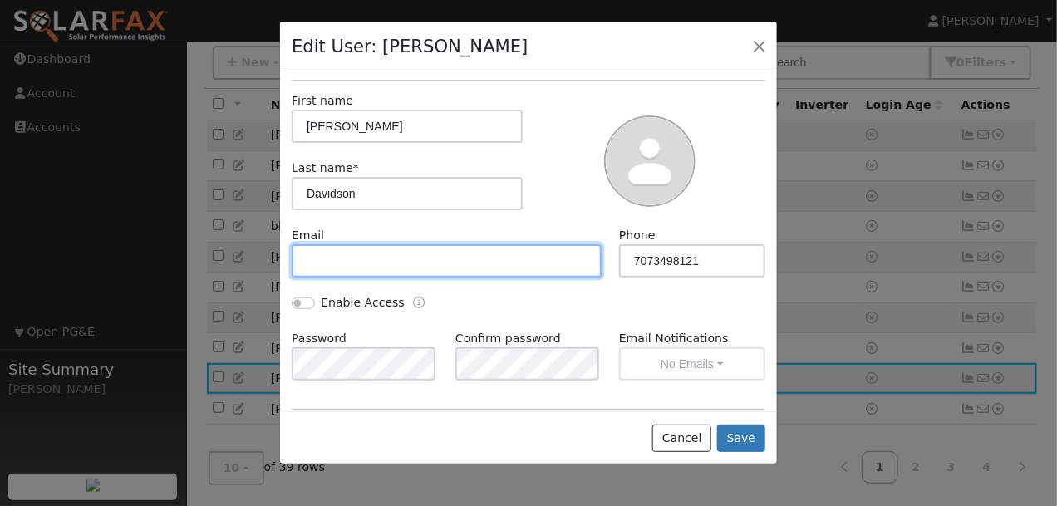
click at [314, 256] on input "text" at bounding box center [447, 260] width 310 height 33
click at [316, 259] on input "text" at bounding box center [447, 260] width 310 height 33
click at [330, 260] on input "text" at bounding box center [447, 260] width 310 height 33
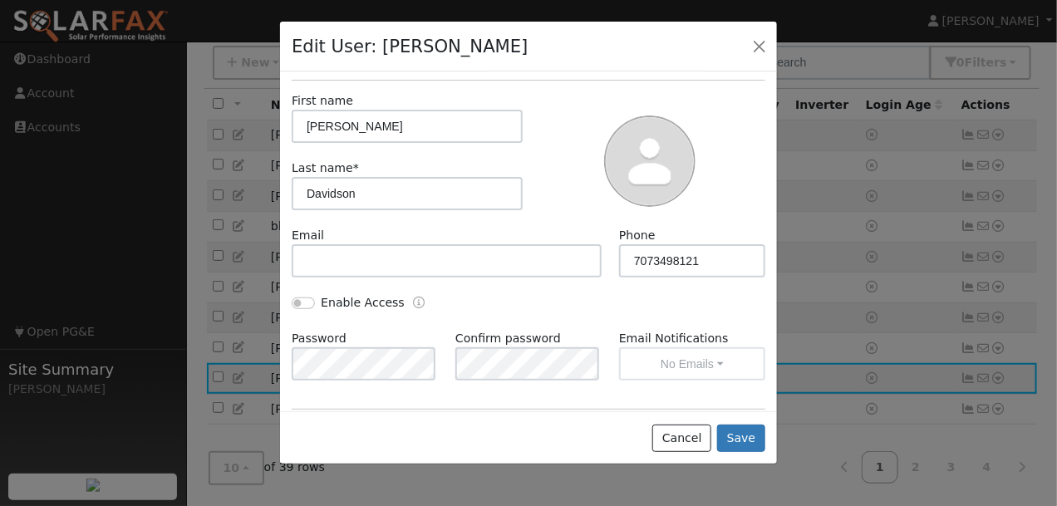
click at [557, 151] on div at bounding box center [649, 159] width 243 height 135
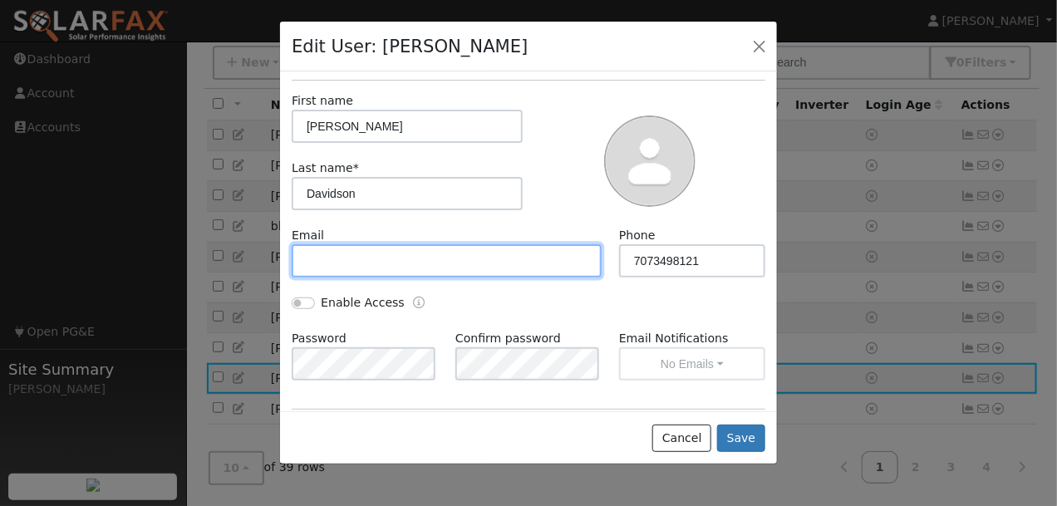
click at [348, 253] on input "text" at bounding box center [447, 260] width 310 height 33
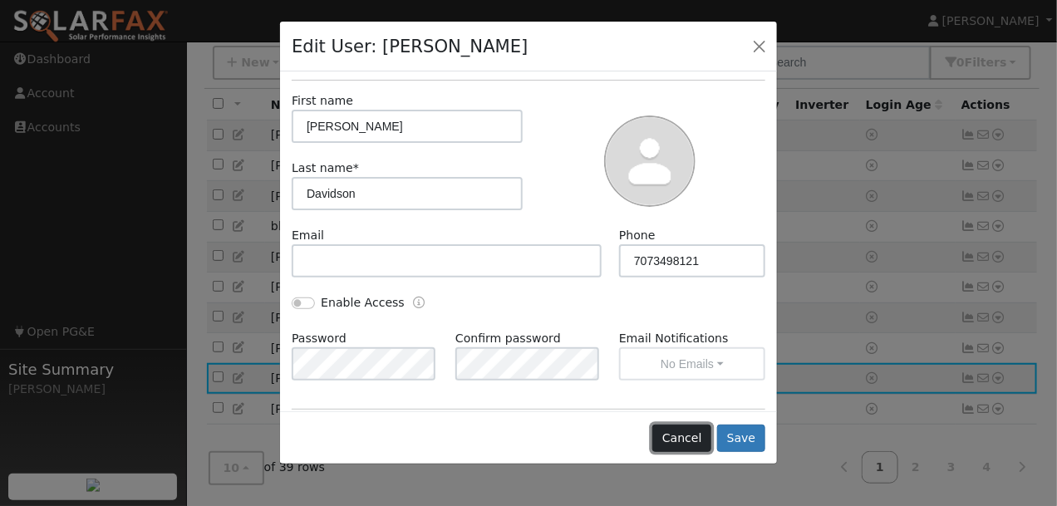
click at [676, 439] on button "Cancel" at bounding box center [681, 439] width 59 height 28
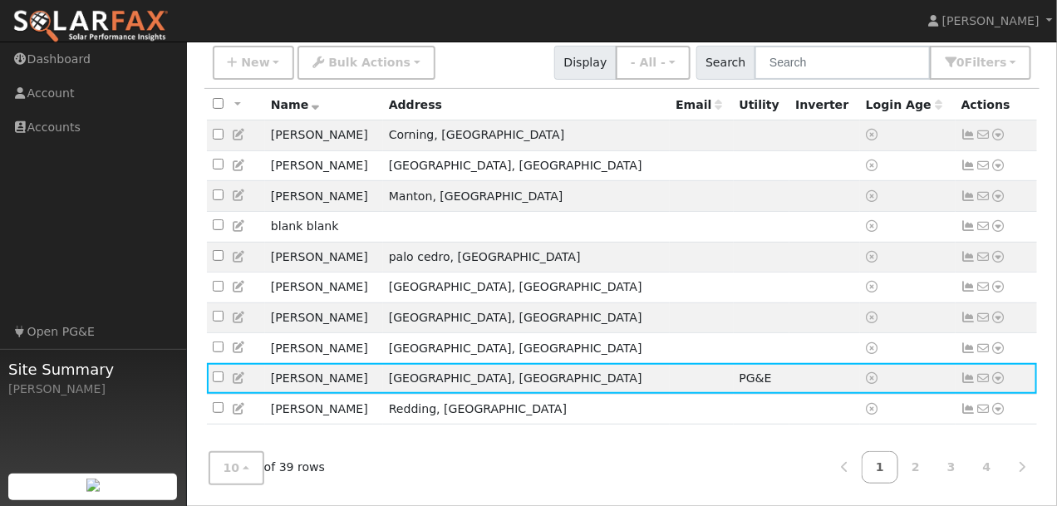
click at [422, 471] on div "10 10 25 50 100 of 39 rows 1 2 3 4" at bounding box center [622, 468] width 836 height 59
click at [235, 470] on button "10" at bounding box center [237, 468] width 56 height 34
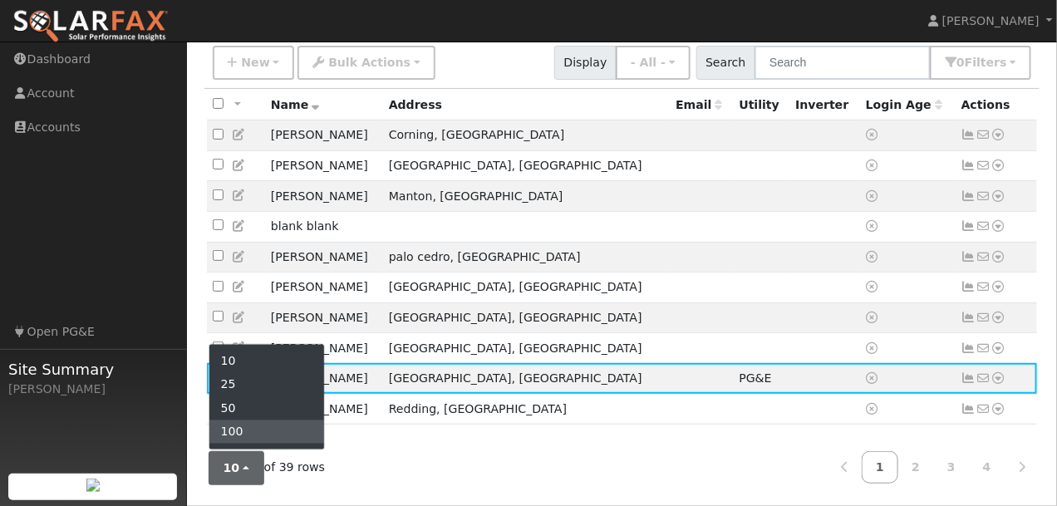
click at [230, 432] on link "100" at bounding box center [266, 431] width 115 height 23
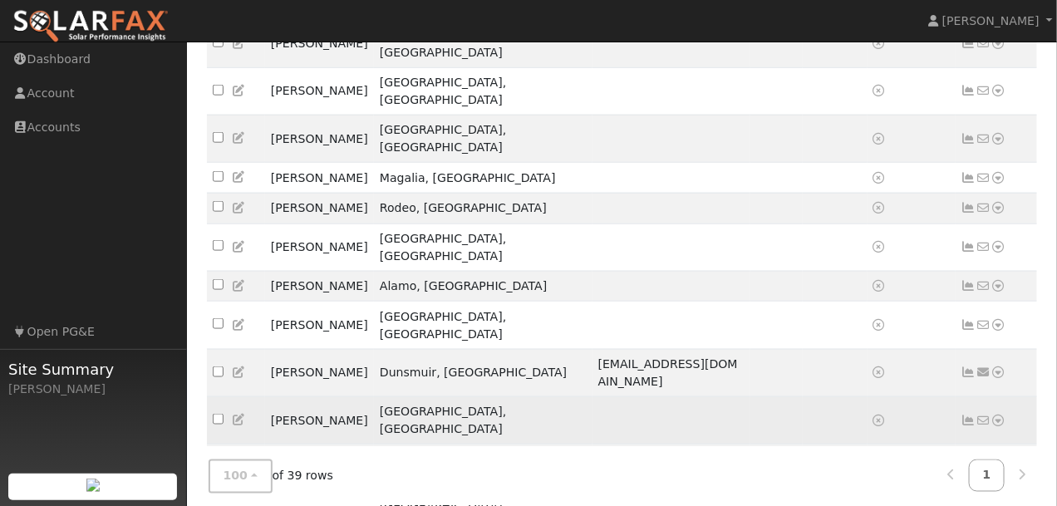
scroll to position [676, 0]
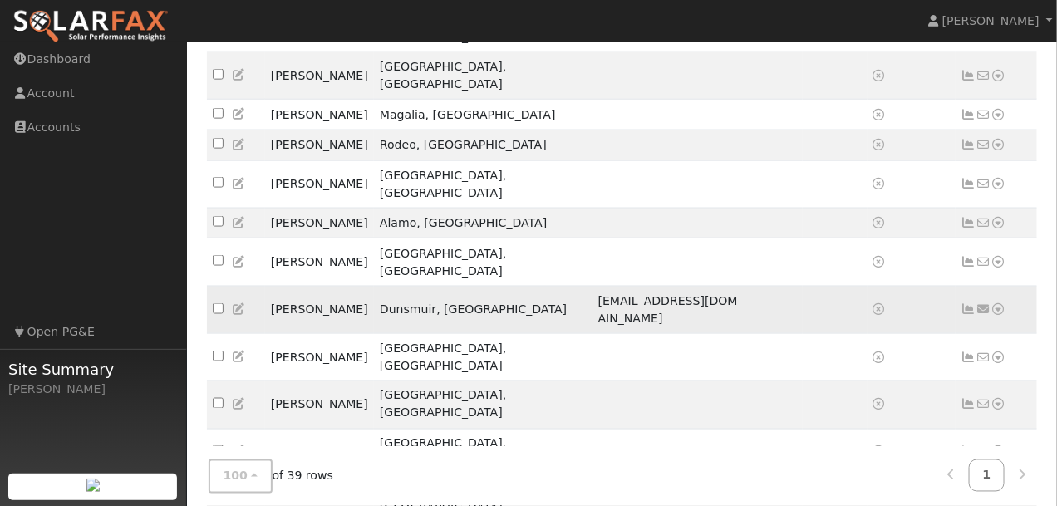
click at [236, 303] on icon at bounding box center [239, 309] width 15 height 12
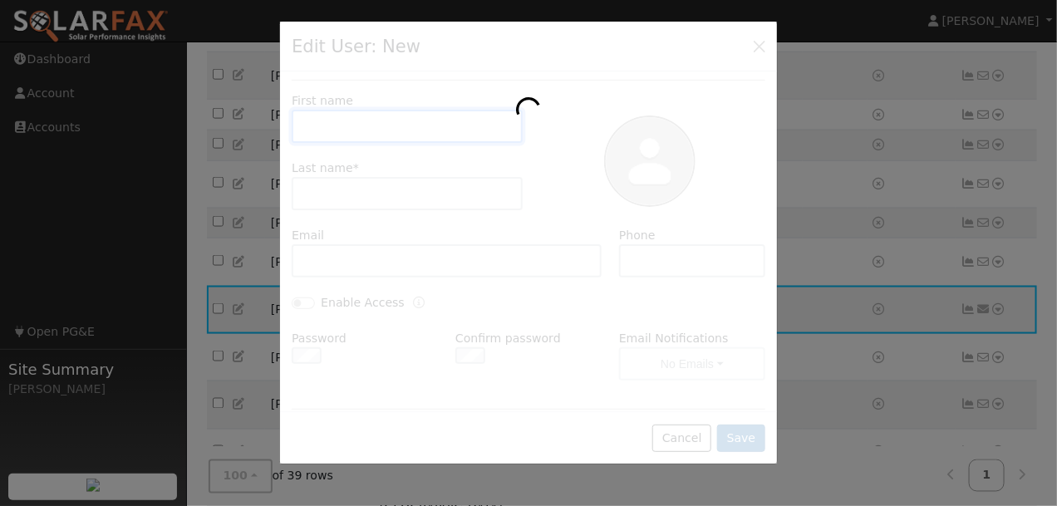
scroll to position [0, 0]
type input "Willis"
type input "Leach"
type input "glewis656@live.com"
type input "5308598789"
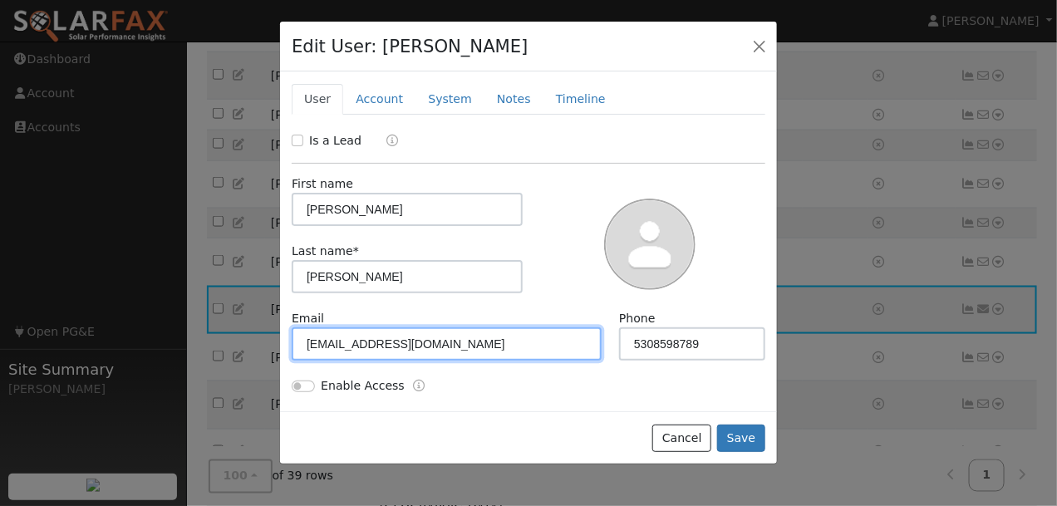
drag, startPoint x: 435, startPoint y: 351, endPoint x: 165, endPoint y: 349, distance: 270.1
click at [166, 349] on div "Edit User: Willis Leach Default Account Default Account 5115 Florence Loop, Dun…" at bounding box center [528, 253] width 1057 height 506
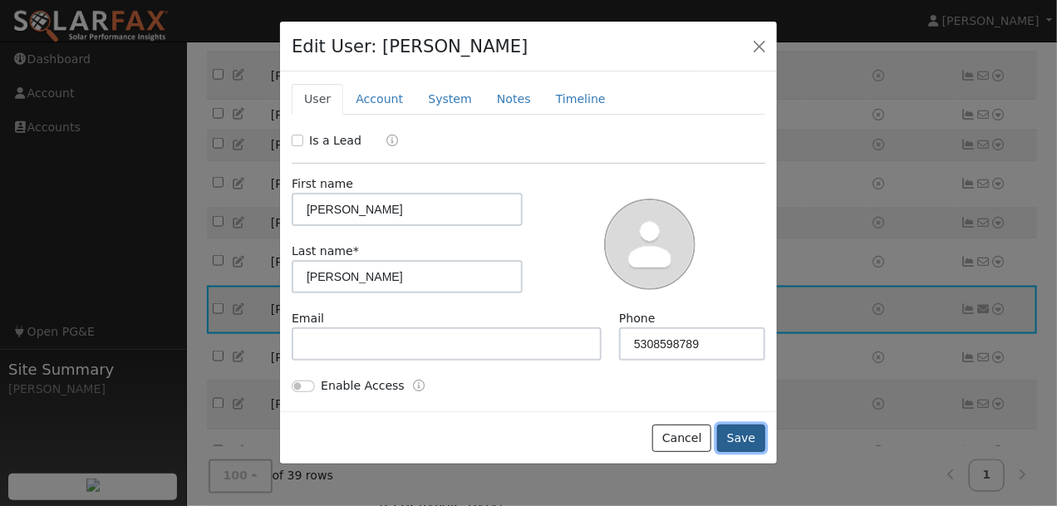
click at [745, 435] on button "Save" at bounding box center [741, 439] width 48 height 28
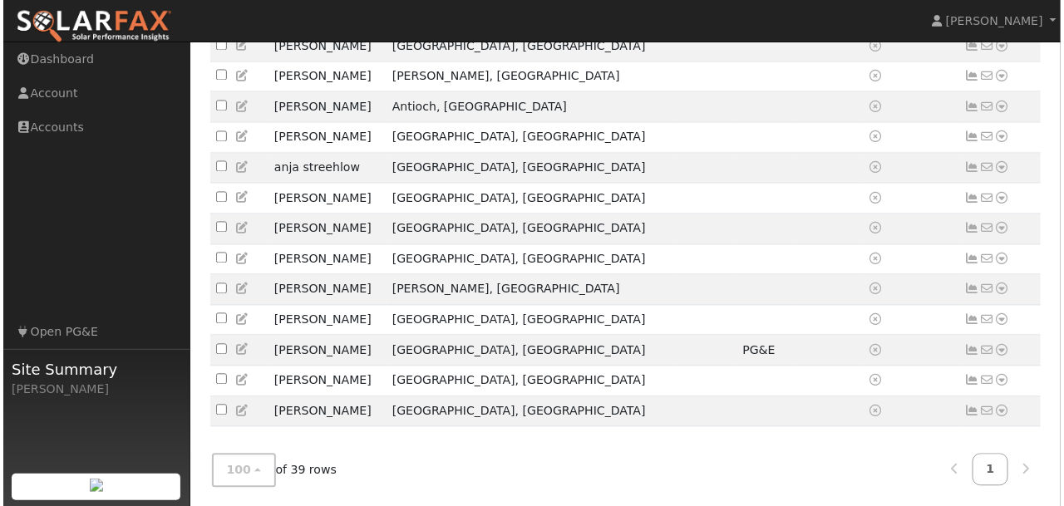
scroll to position [1108, 0]
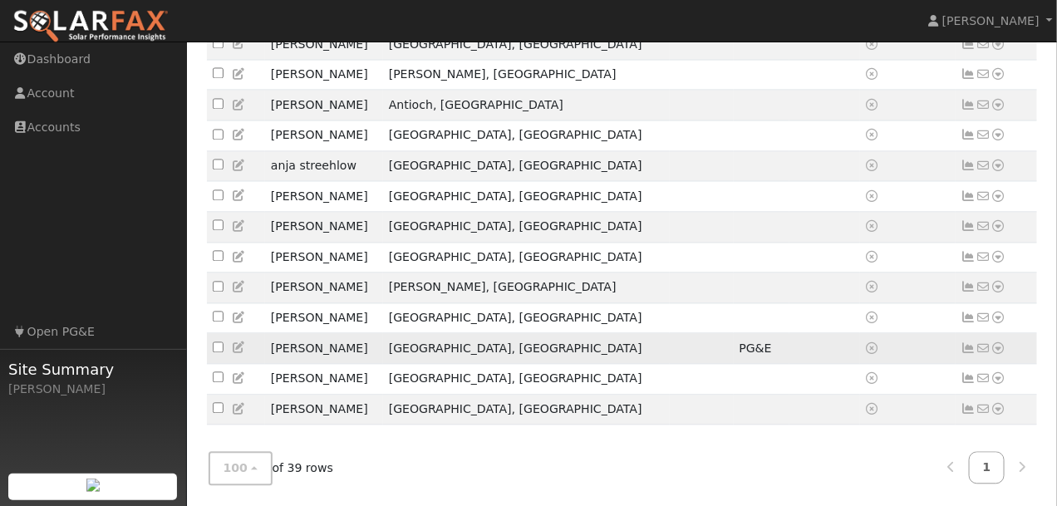
click at [1003, 344] on icon at bounding box center [998, 348] width 15 height 12
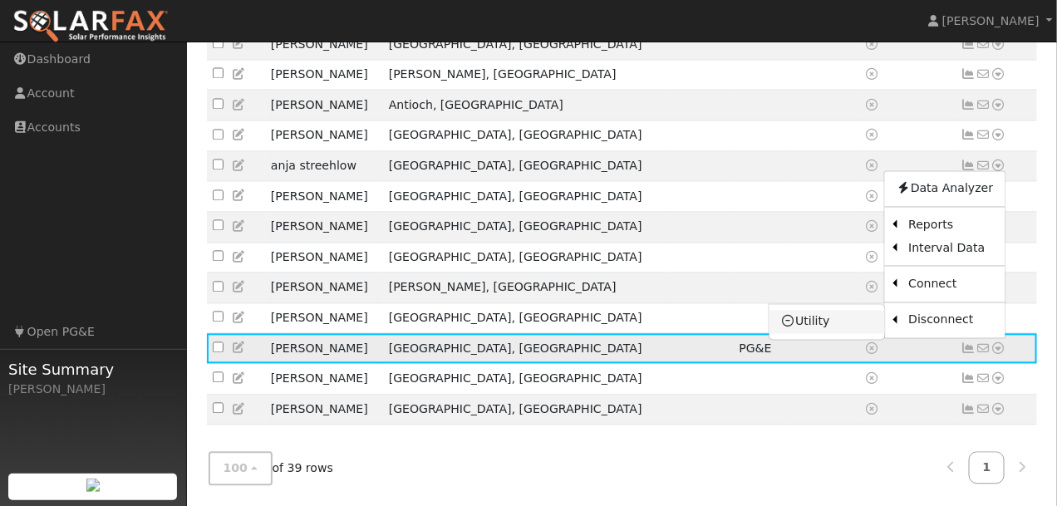
click at [814, 319] on link "Utility" at bounding box center [826, 321] width 115 height 23
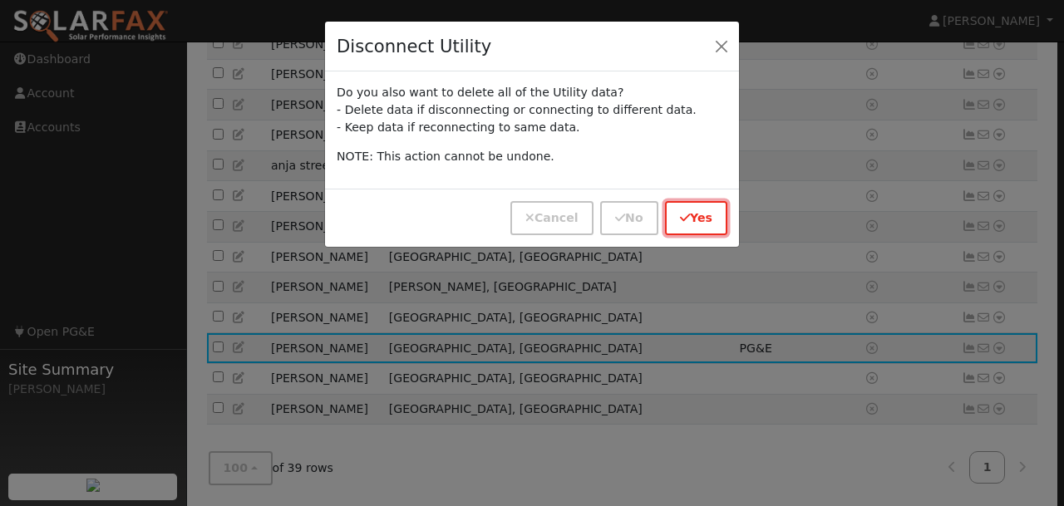
click at [700, 213] on button "Yes" at bounding box center [696, 218] width 62 height 34
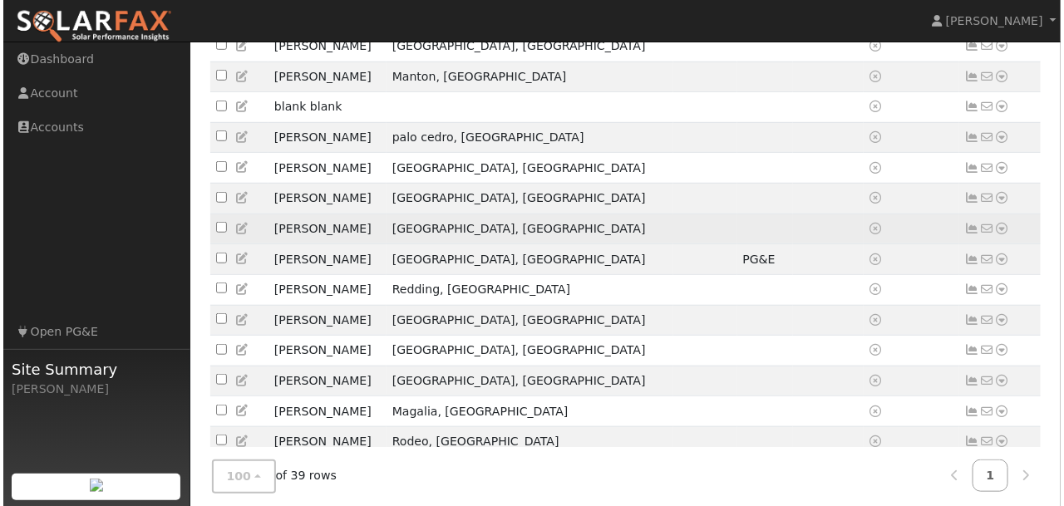
scroll to position [264, 0]
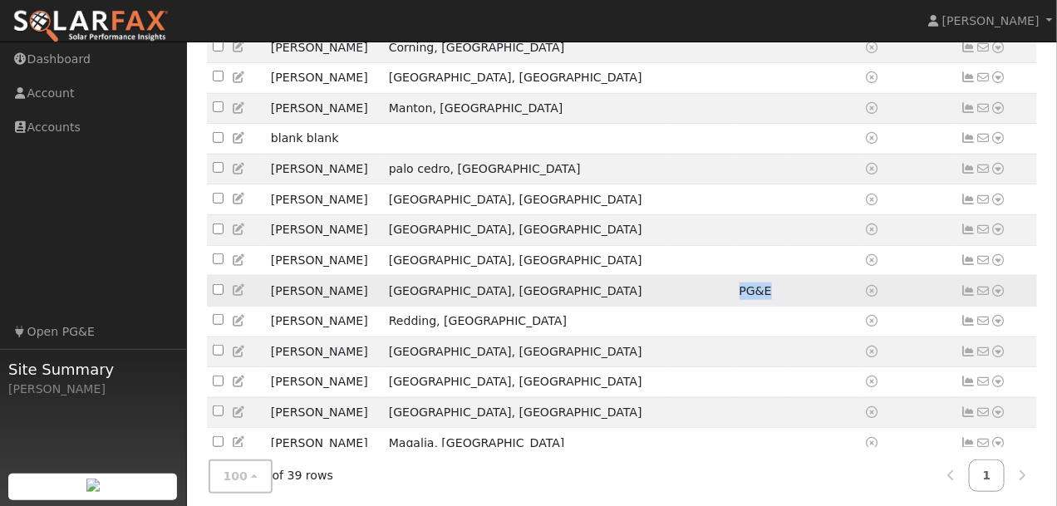
drag, startPoint x: 702, startPoint y: 300, endPoint x: 661, endPoint y: 300, distance: 40.7
click at [661, 300] on tr "Bradley Davidson Upper Lake, CA PG&E No email address Send Email... Data Analyz…" at bounding box center [622, 291] width 831 height 31
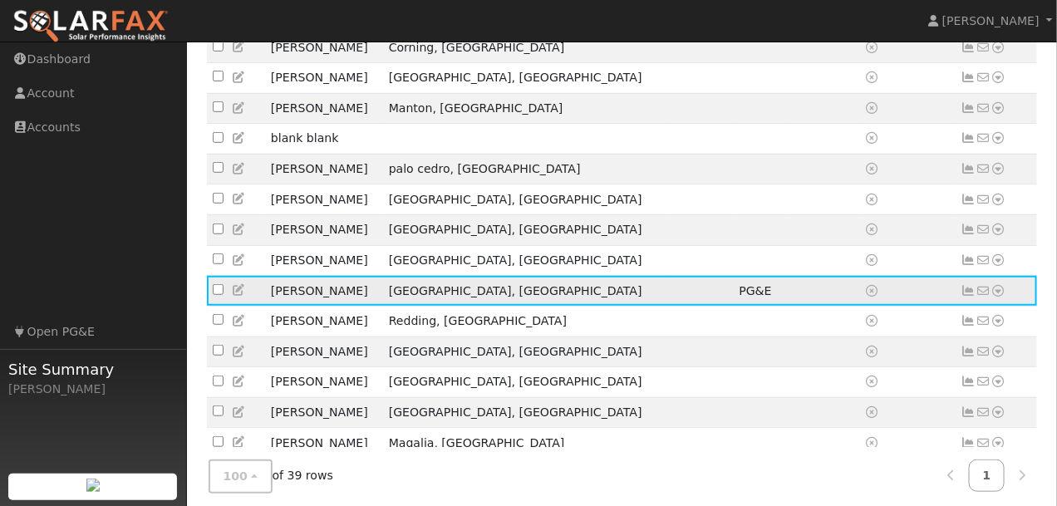
click at [1003, 297] on icon at bounding box center [998, 291] width 15 height 12
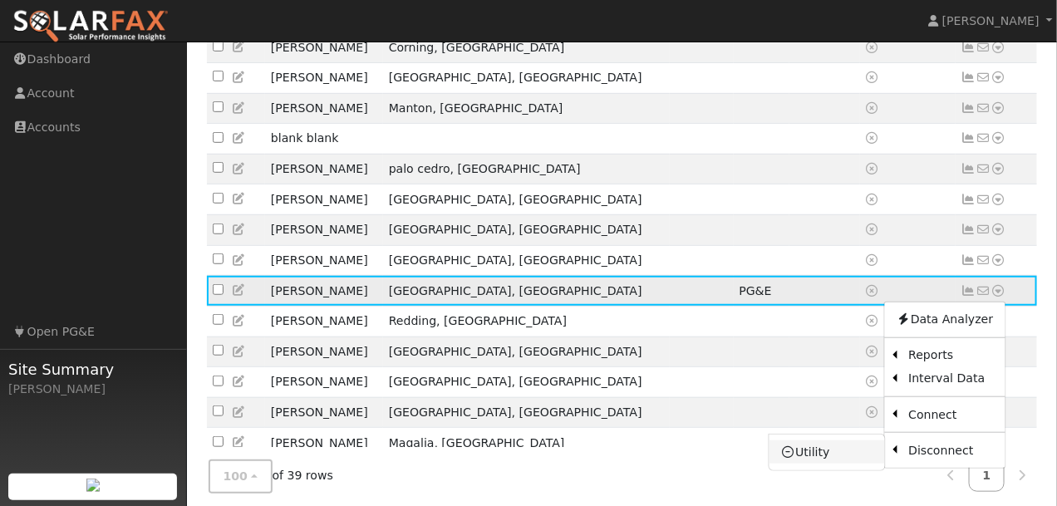
click at [803, 461] on link "Utility" at bounding box center [826, 451] width 115 height 23
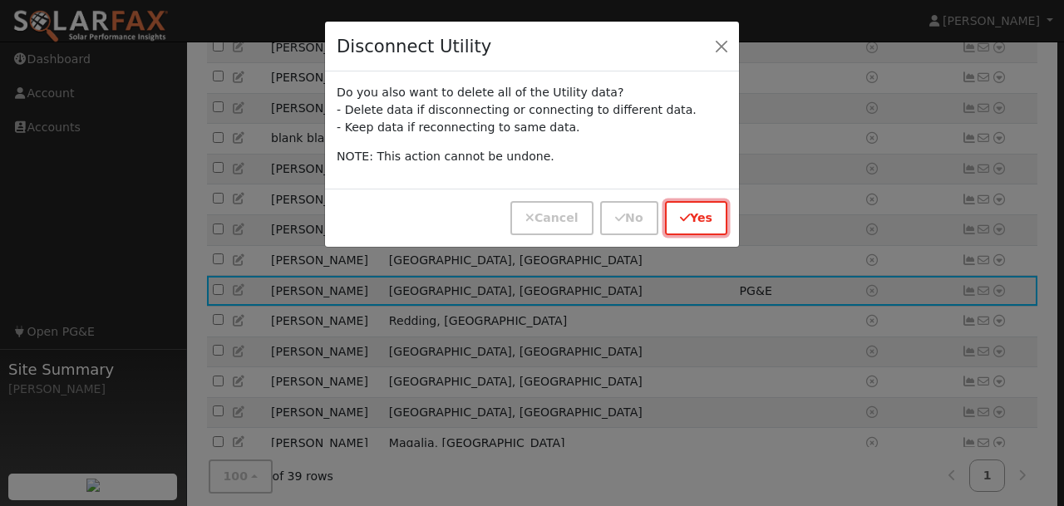
click at [693, 222] on button "Yes" at bounding box center [696, 218] width 62 height 34
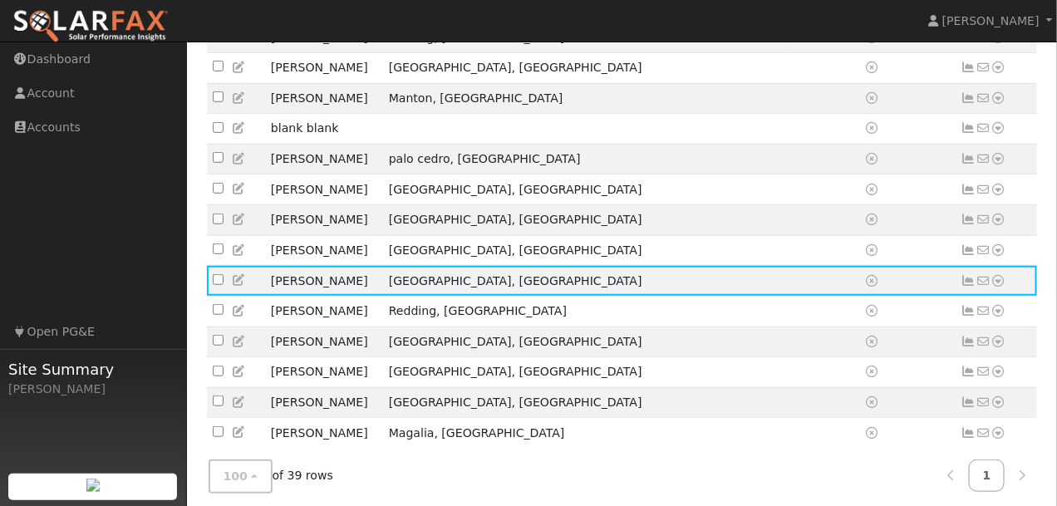
scroll to position [0, 0]
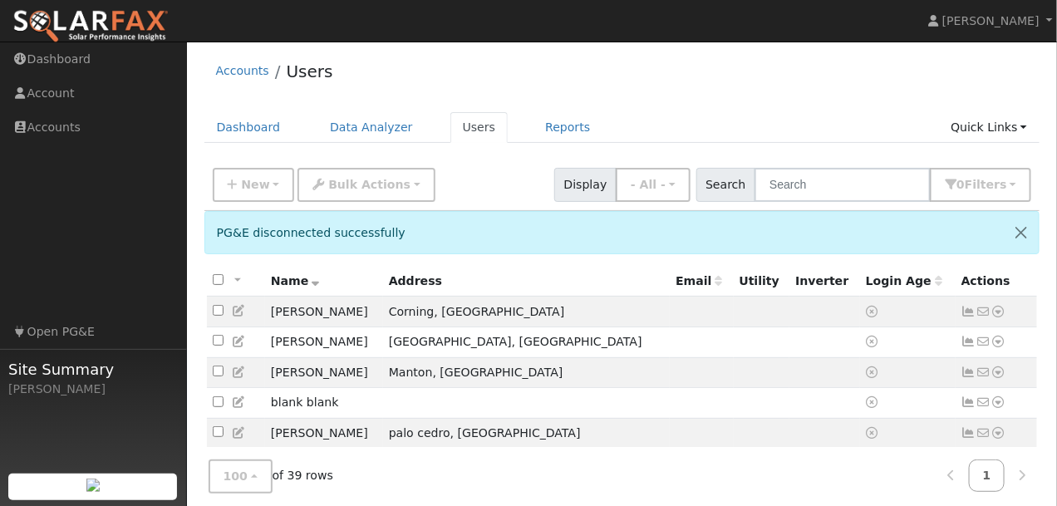
click at [520, 66] on div "Accounts Users" at bounding box center [622, 75] width 836 height 51
click at [558, 90] on div "Accounts Users" at bounding box center [622, 75] width 836 height 51
click at [337, 130] on link "Data Analyzer" at bounding box center [371, 127] width 108 height 31
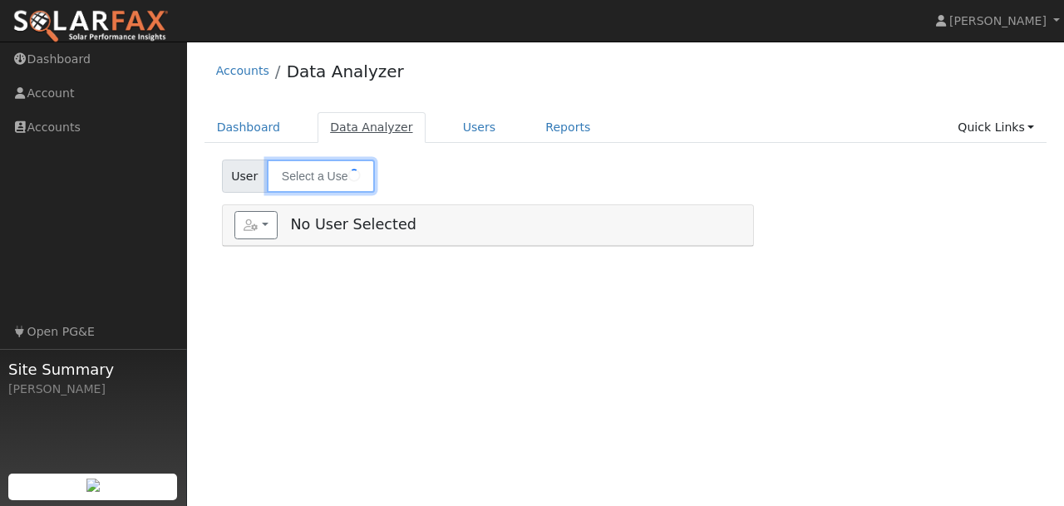
type input "[PERSON_NAME]"
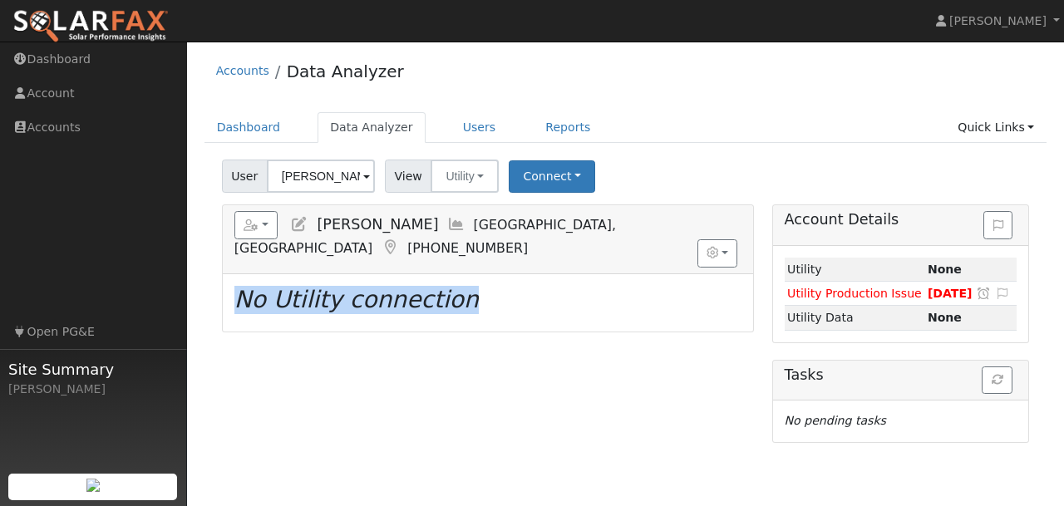
drag, startPoint x: 465, startPoint y: 279, endPoint x: 193, endPoint y: 277, distance: 272.5
click at [193, 277] on div "User Profile First name Last name Email Email Notifications No Emails No Emails…" at bounding box center [625, 274] width 877 height 464
click at [488, 325] on div "Reports Scenario Health Check Energy Audit Account Timeline User Audit Trail In…" at bounding box center [488, 323] width 550 height 238
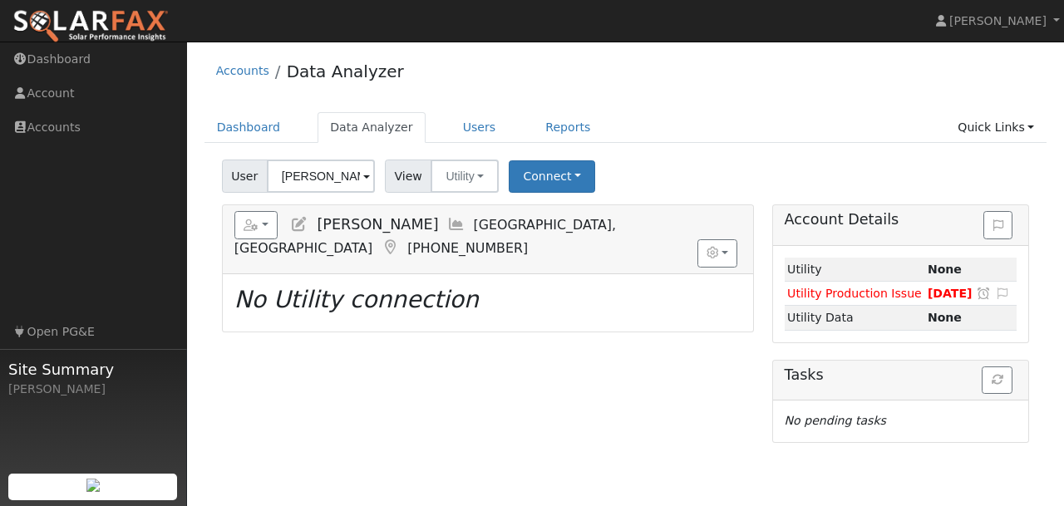
click at [415, 92] on div "Accounts Data Analyzer" at bounding box center [625, 75] width 843 height 51
click at [77, 61] on link "Dashboard" at bounding box center [93, 59] width 187 height 34
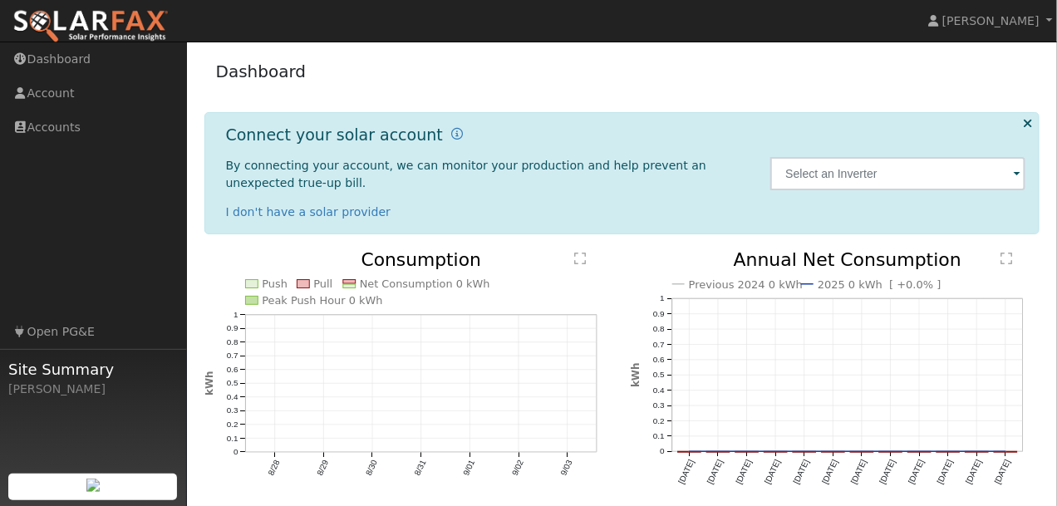
click at [114, 22] on img at bounding box center [90, 26] width 156 height 35
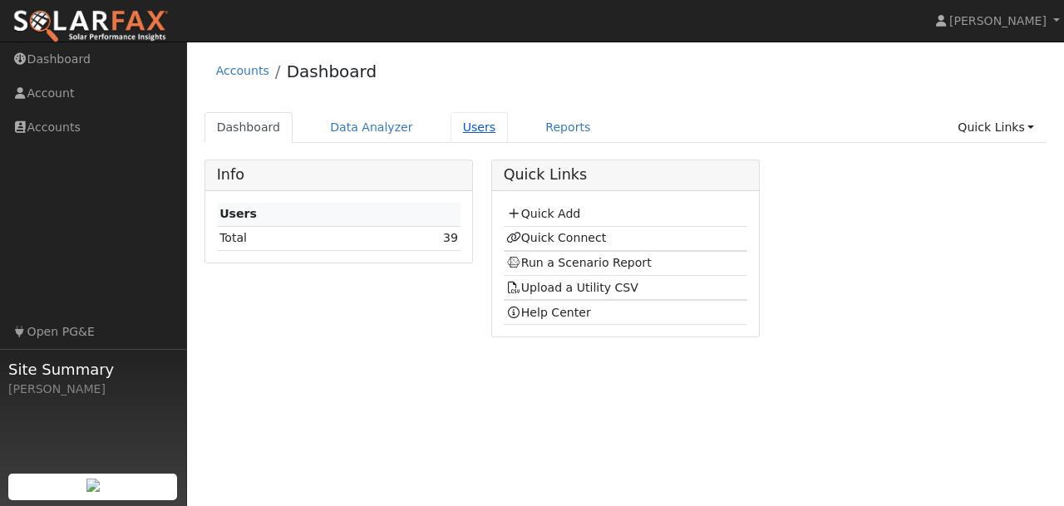
click at [464, 129] on link "Users" at bounding box center [479, 127] width 58 height 31
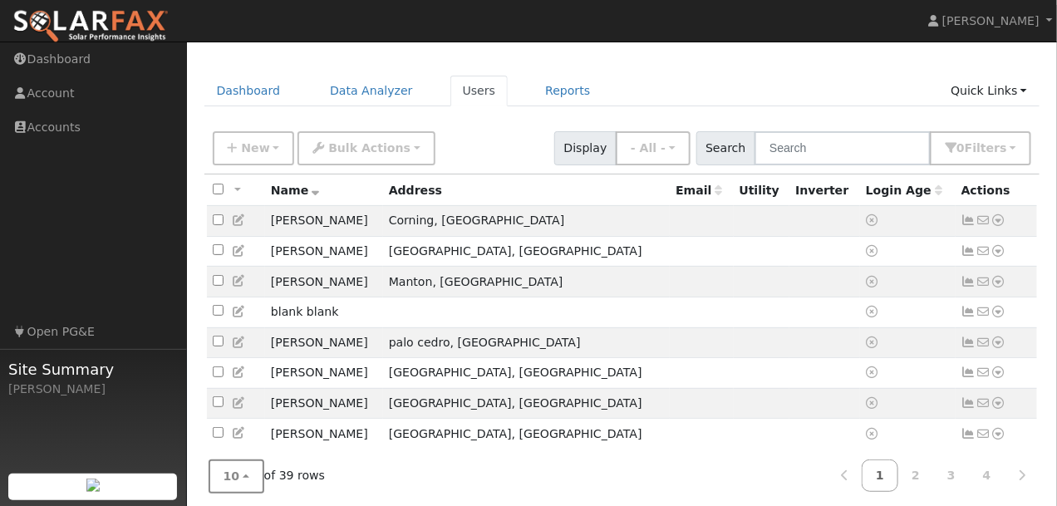
scroll to position [42, 0]
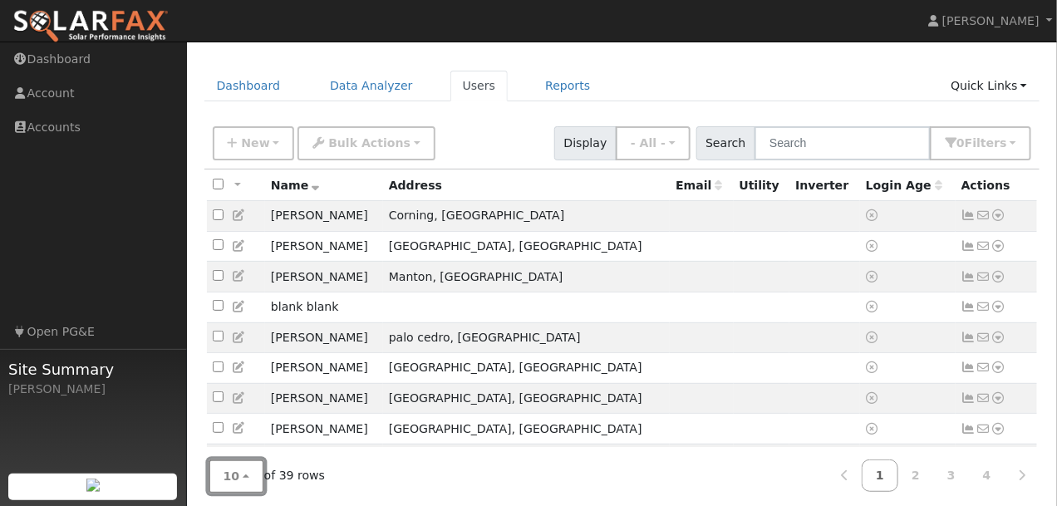
click at [238, 482] on button "10" at bounding box center [237, 476] width 56 height 34
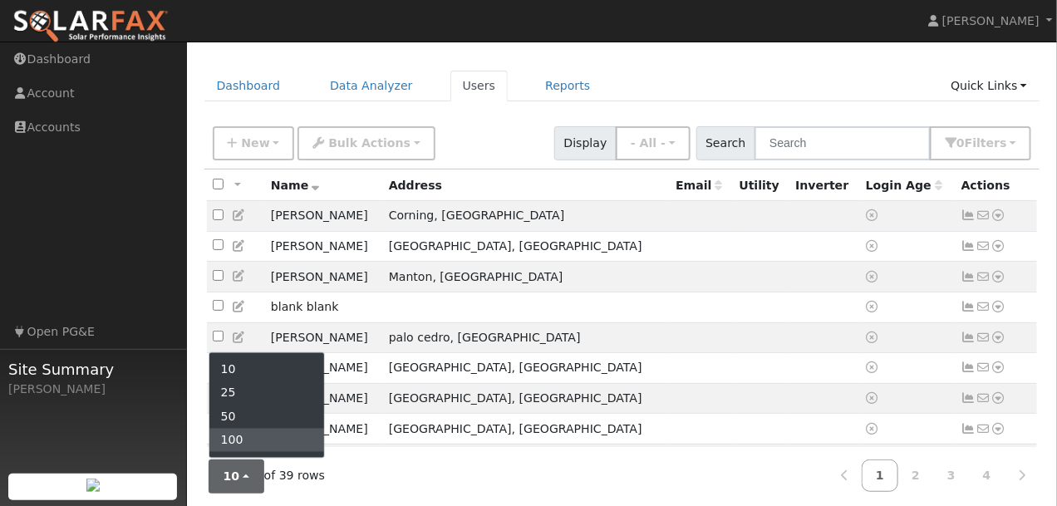
click at [234, 441] on link "100" at bounding box center [266, 440] width 115 height 23
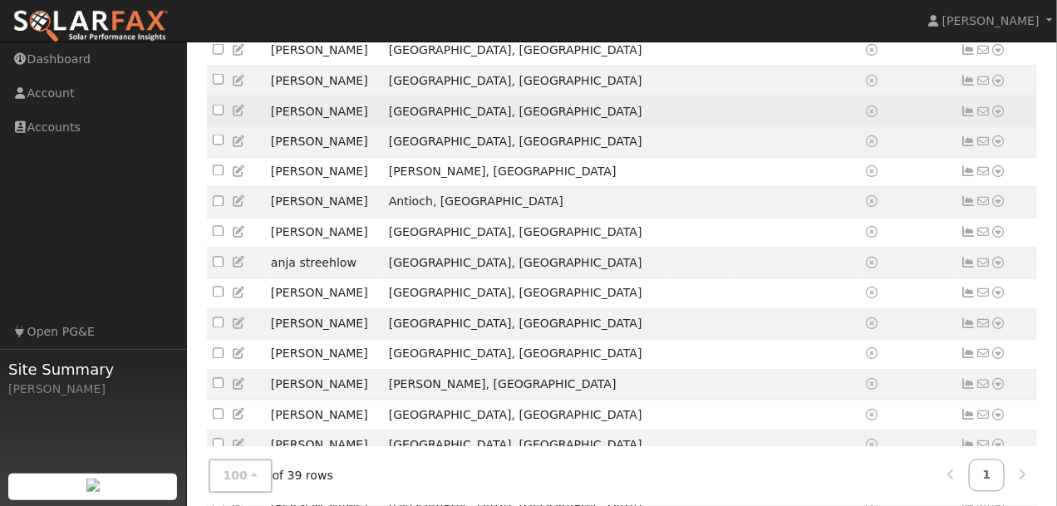
scroll to position [914, 0]
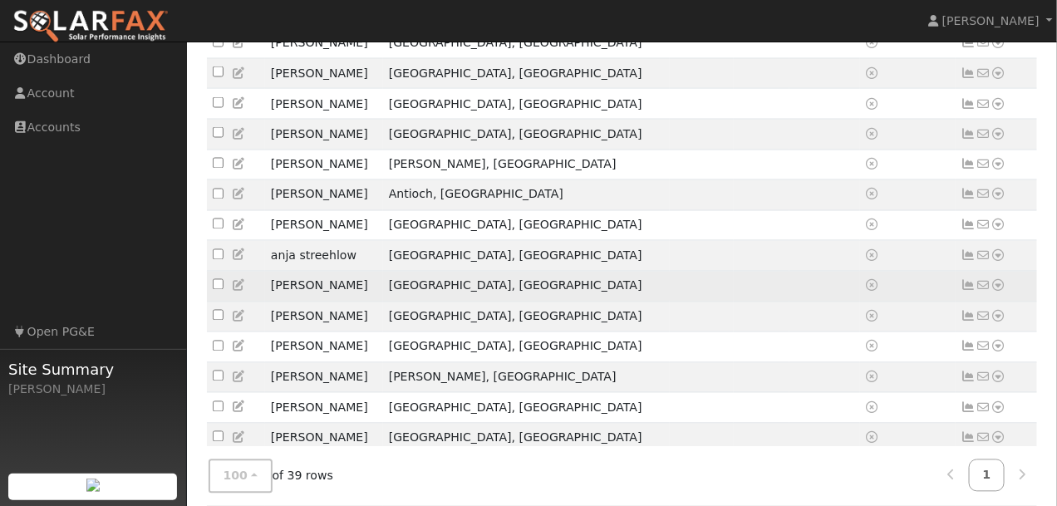
click at [998, 292] on icon at bounding box center [998, 286] width 15 height 12
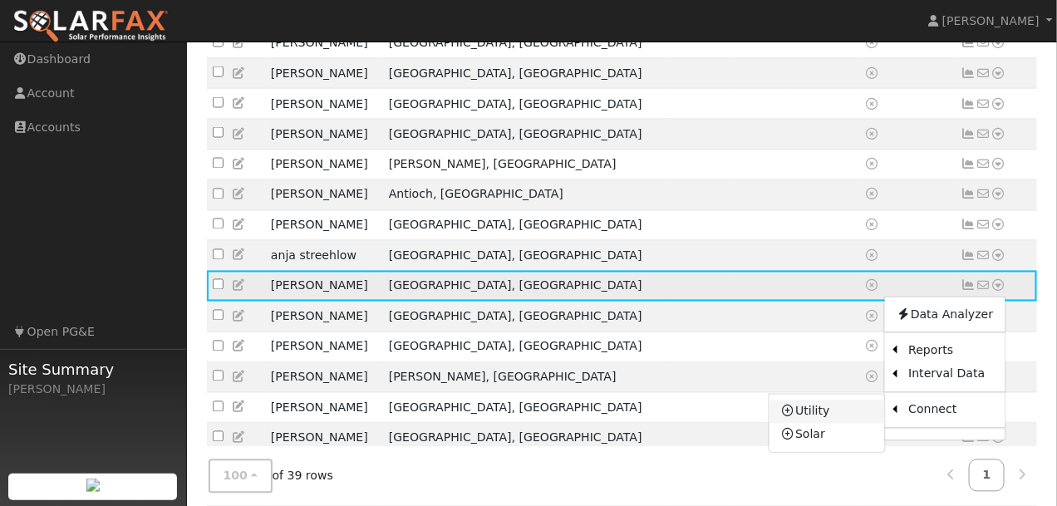
click at [823, 424] on link "Utility" at bounding box center [826, 411] width 115 height 23
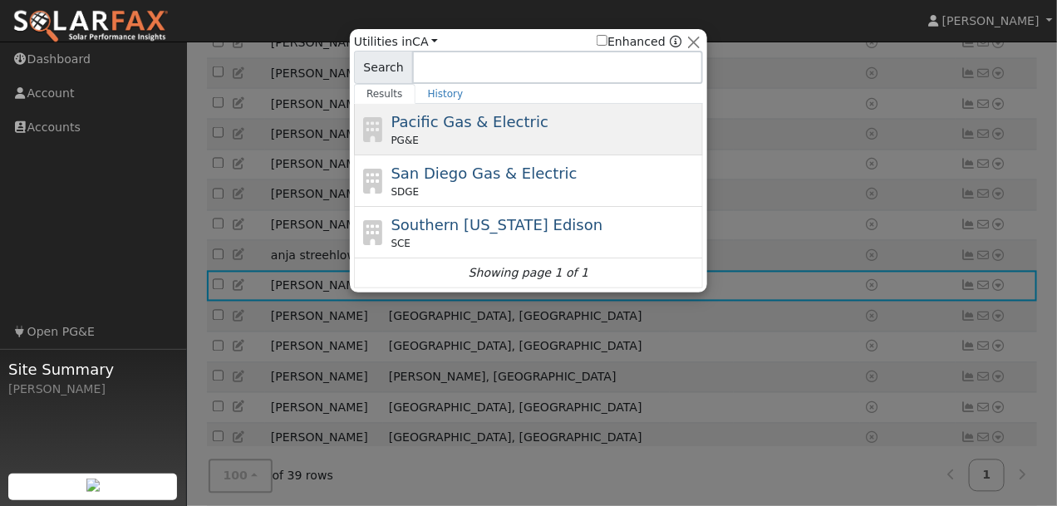
click at [461, 132] on div "Pacific Gas & Electric PG&E" at bounding box center [545, 129] width 308 height 37
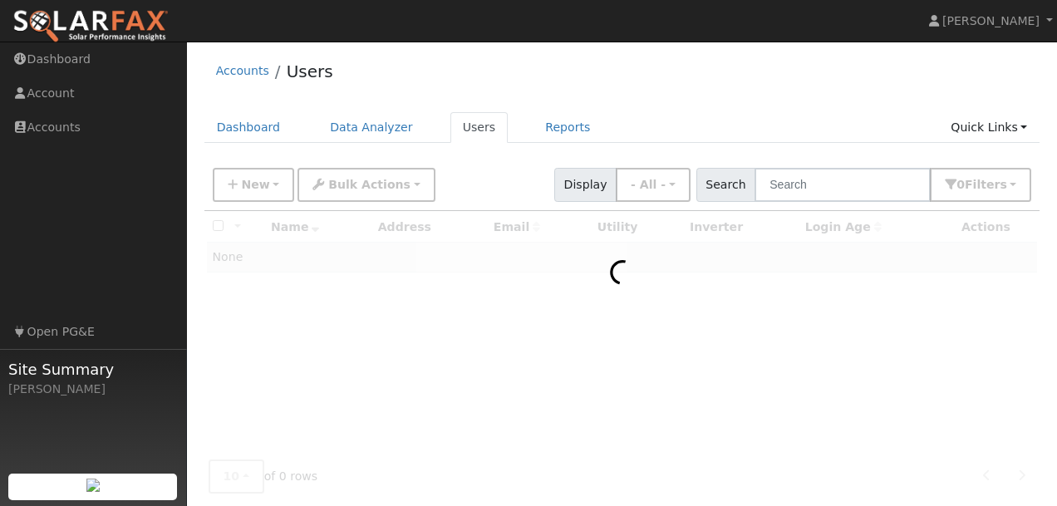
scroll to position [76, 0]
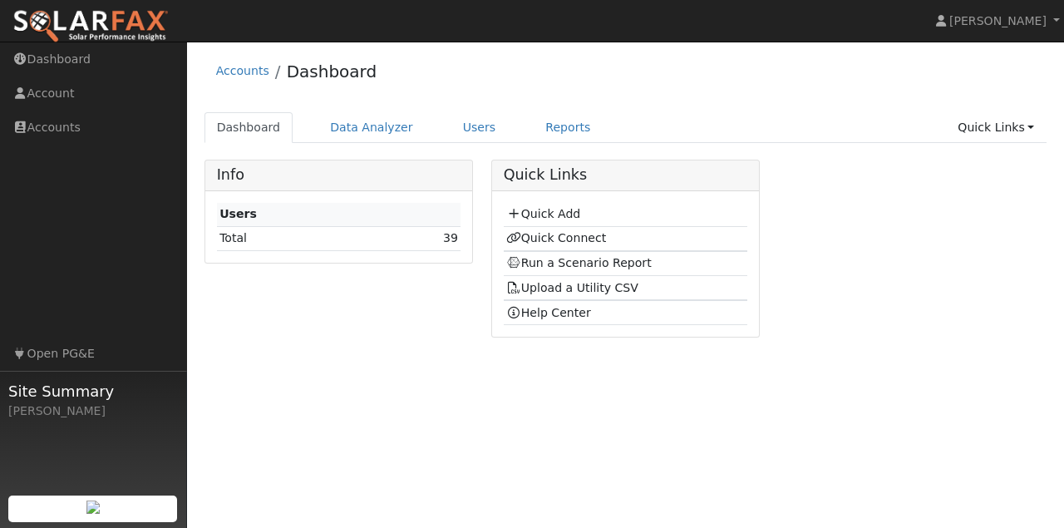
click at [316, 375] on div "User Profile First name Last name Email Email Notifications No Emails No Emails…" at bounding box center [625, 285] width 877 height 486
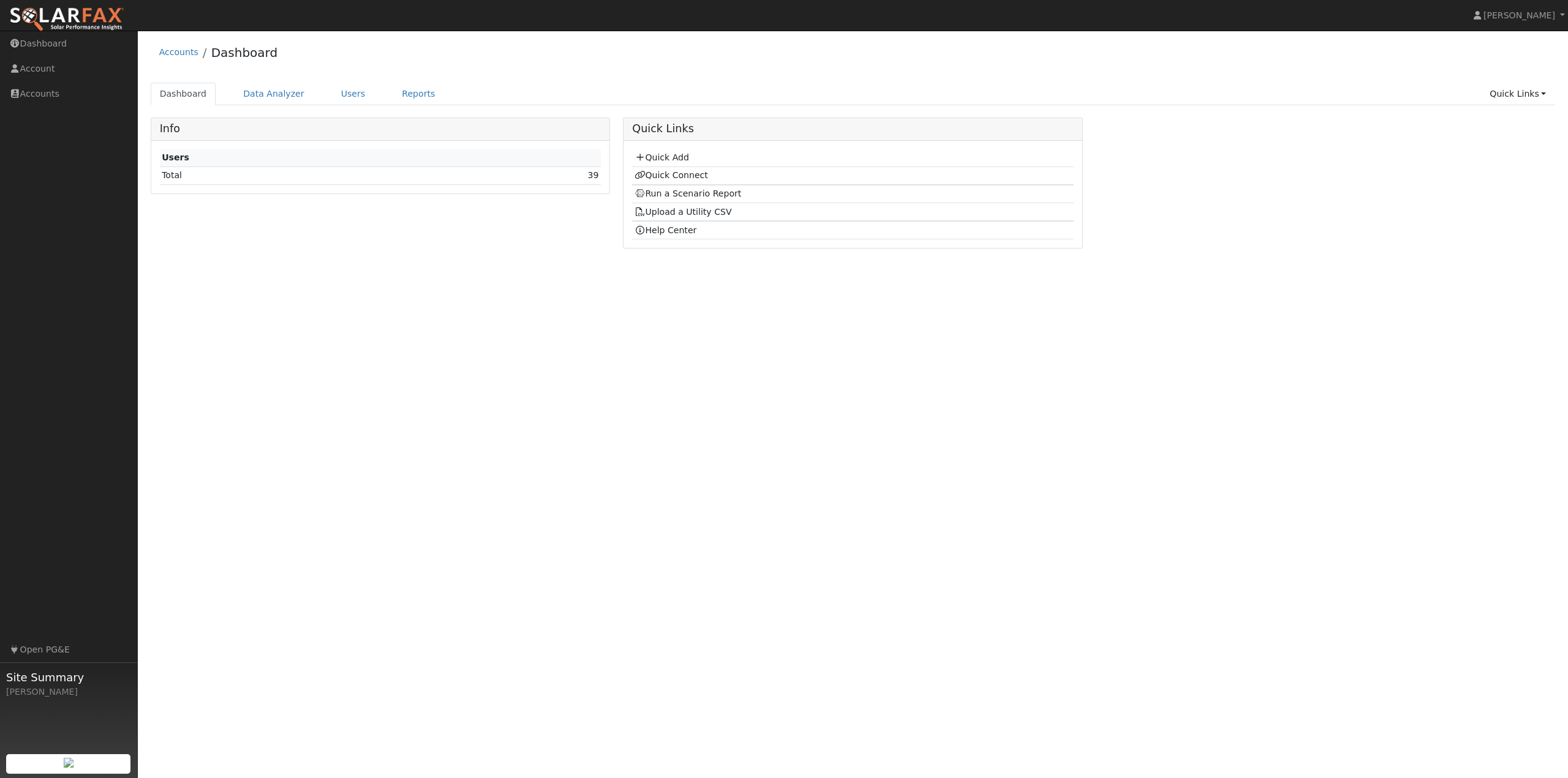
click at [299, 317] on div "User Profile First name Last name Email Email Notifications No Emails No Emails…" at bounding box center [853, 404] width 1430 height 748
click at [66, 18] on img at bounding box center [66, 19] width 115 height 26
click at [666, 155] on link "Quick Add" at bounding box center [662, 157] width 55 height 10
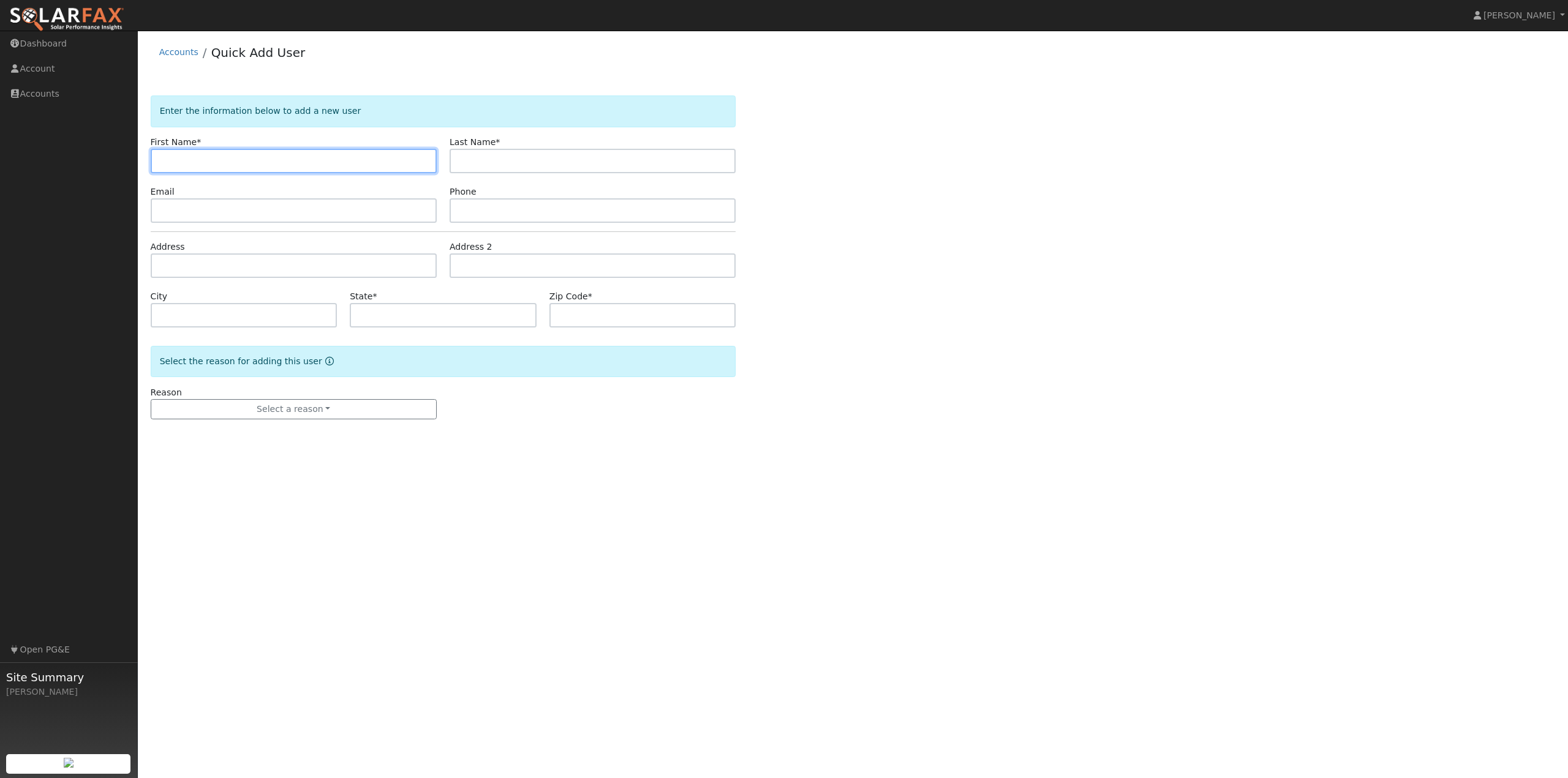
click at [255, 161] on input "text" at bounding box center [293, 161] width 286 height 24
type input "[PERSON_NAME]"
type input "E"
type input "Leone"
click at [201, 214] on input "text" at bounding box center [293, 210] width 286 height 24
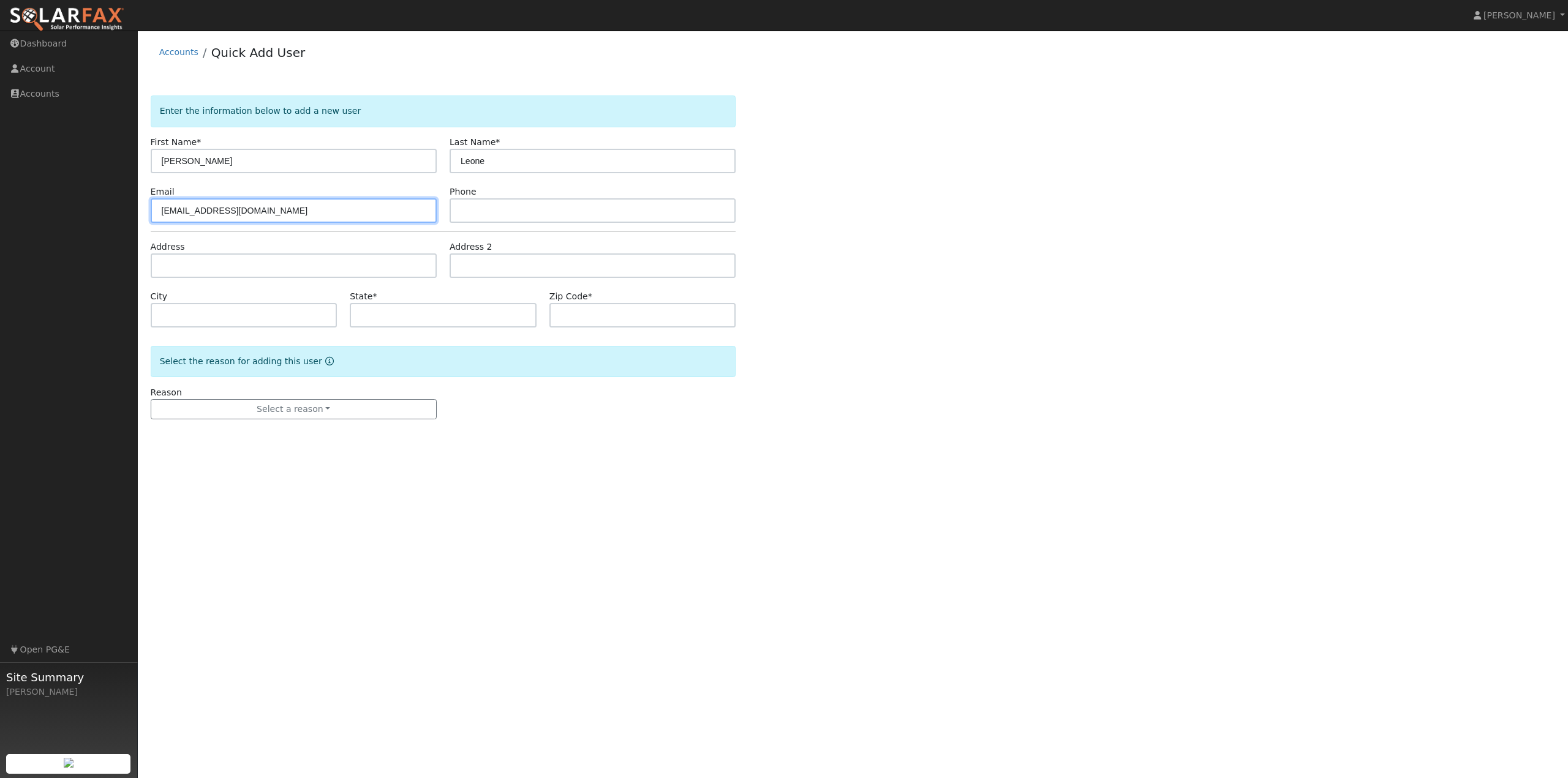
type input "[EMAIL_ADDRESS][DOMAIN_NAME]"
click at [531, 208] on input "text" at bounding box center [593, 210] width 286 height 24
type input "7072750436"
click at [253, 268] on input "text" at bounding box center [293, 265] width 286 height 24
click at [459, 458] on div "User Profile First name Last name Email Email Notifications No Emails No Emails…" at bounding box center [853, 404] width 1430 height 748
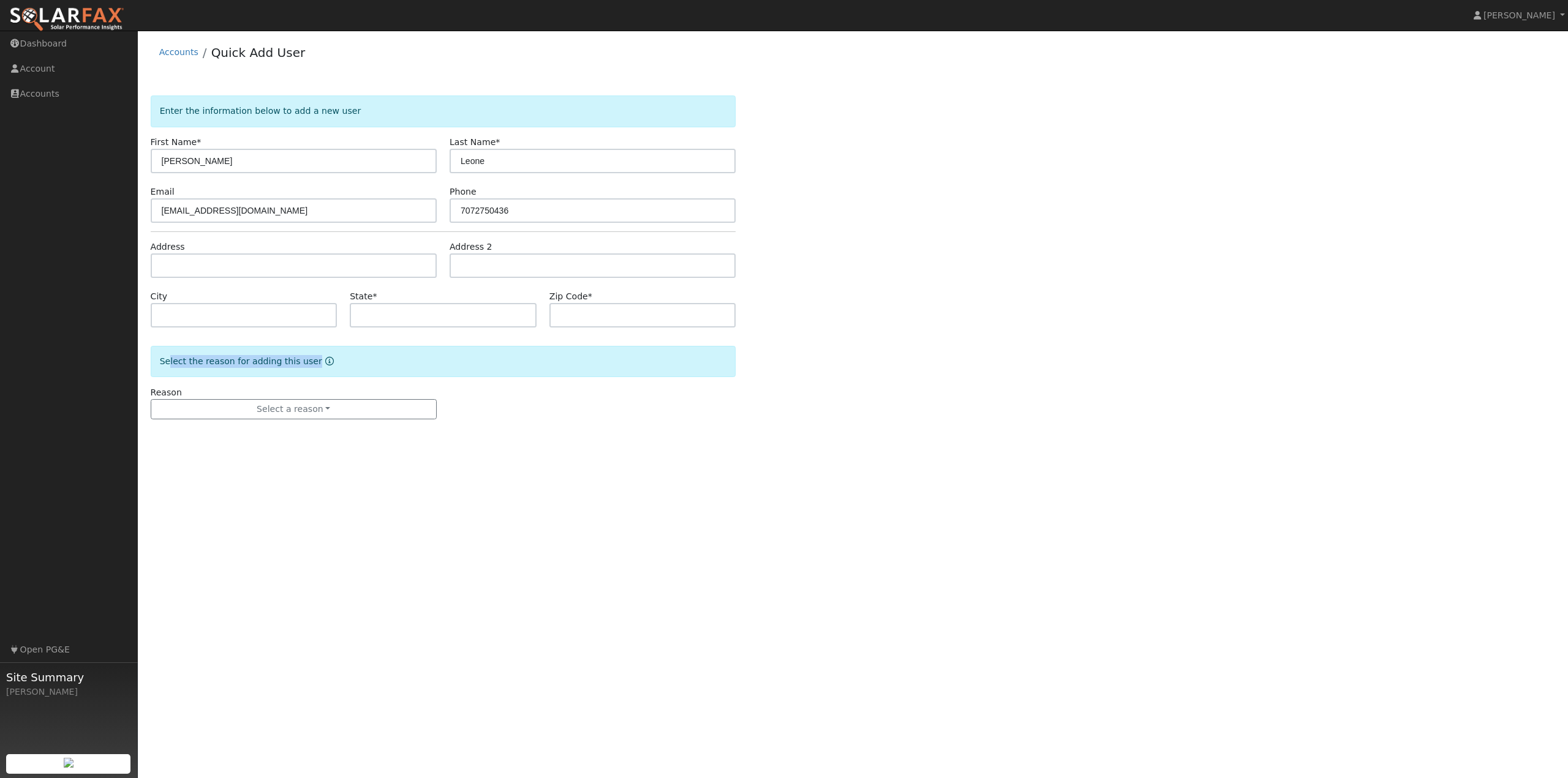
drag, startPoint x: 329, startPoint y: 366, endPoint x: 161, endPoint y: 364, distance: 168.0
click at [161, 364] on div "Select the reason for adding this user" at bounding box center [443, 361] width 585 height 31
click at [284, 516] on div "User Profile First name Last name Email Email Notifications No Emails No Emails…" at bounding box center [853, 404] width 1430 height 748
click at [187, 267] on input "text" at bounding box center [293, 265] width 286 height 24
type input "[GEOGRAPHIC_DATA]"
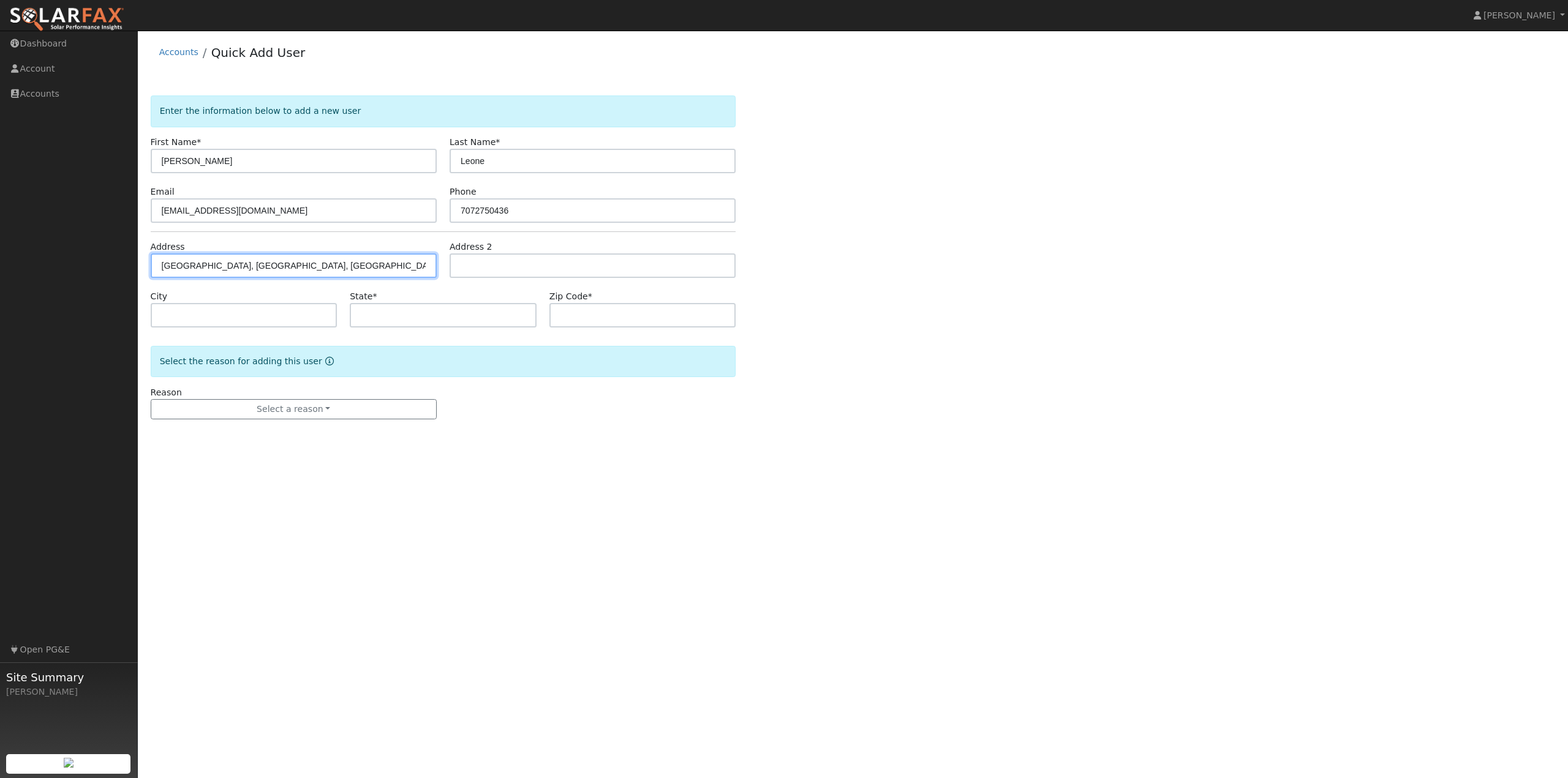
type input "[GEOGRAPHIC_DATA]"
type input "CA"
type input "95485"
drag, startPoint x: 250, startPoint y: 270, endPoint x: -26, endPoint y: 259, distance: 276.2
click at [0, 259] on html "installed Garrett Lewis Garrett Lewis Profile Help Center Terms Of Service See …" at bounding box center [784, 389] width 1568 height 778
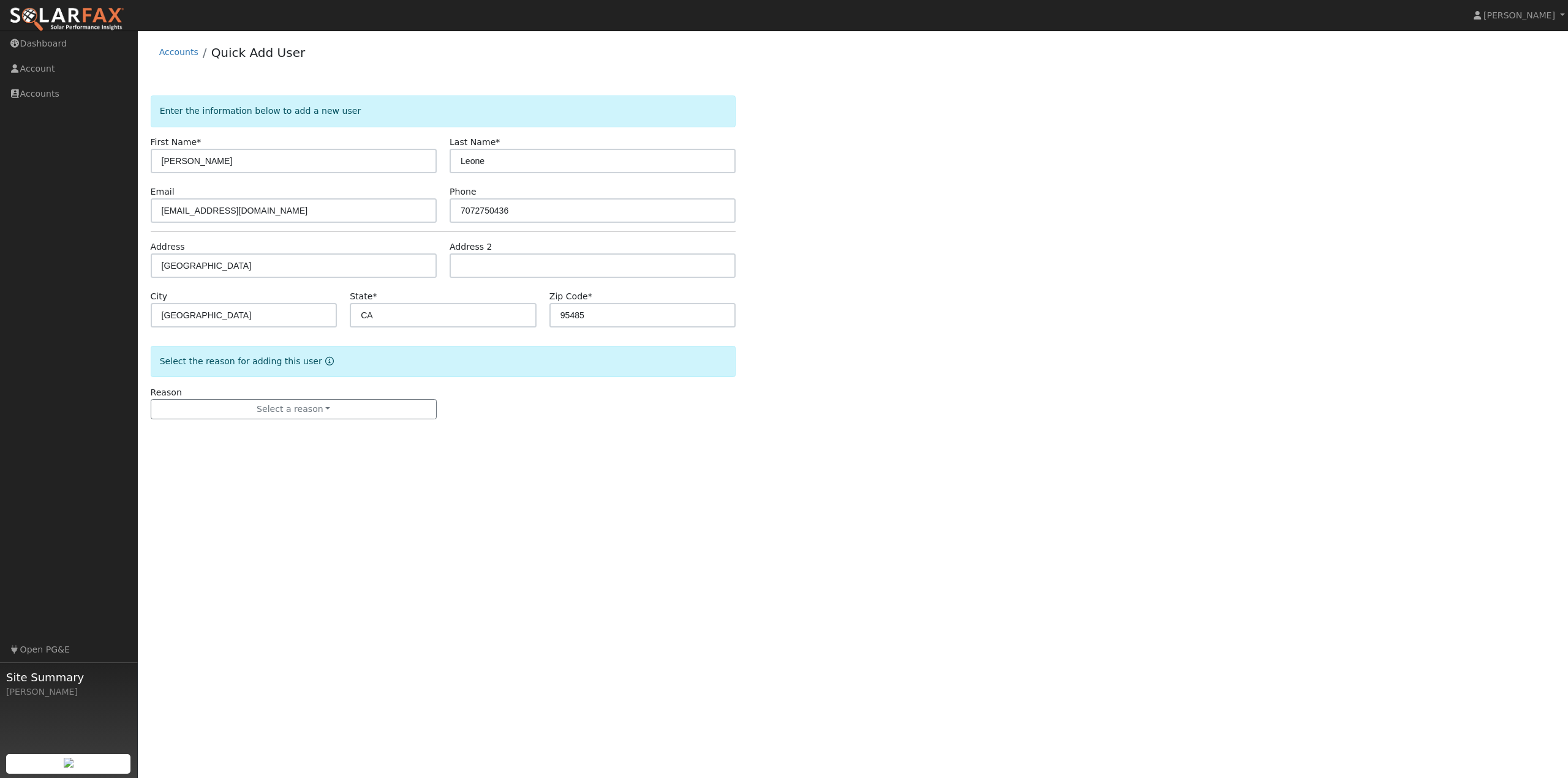
click at [567, 508] on div "User Profile First name Last name Email Email Notifications No Emails No Emails…" at bounding box center [853, 404] width 1430 height 748
click at [419, 463] on div "User Profile First name Last name Email Email Notifications No Emails No Emails…" at bounding box center [853, 404] width 1430 height 748
click at [335, 415] on button "Select a reason" at bounding box center [293, 410] width 286 height 21
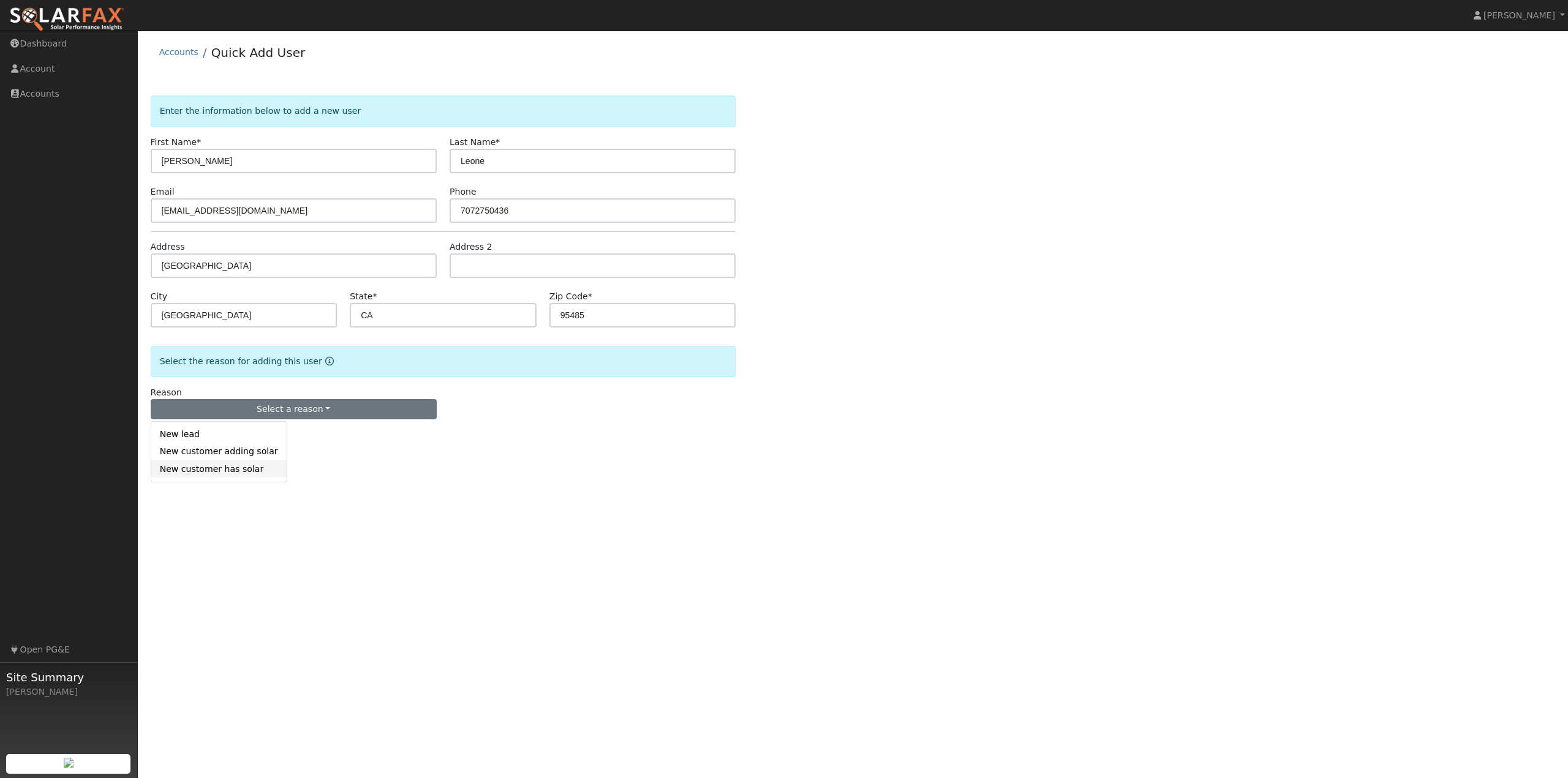
click at [188, 472] on link "New customer has solar" at bounding box center [219, 469] width 136 height 17
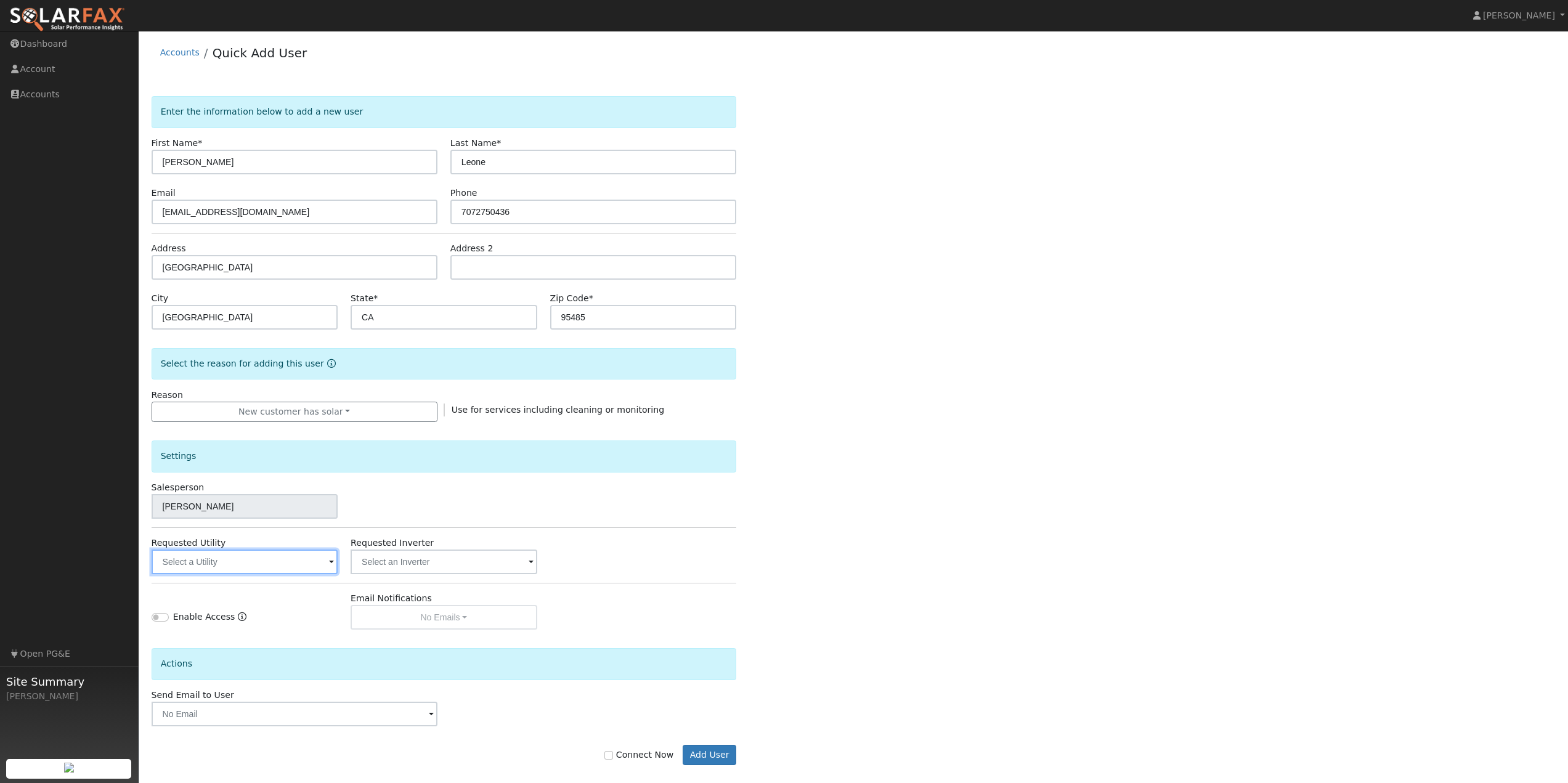
click at [274, 558] on input "text" at bounding box center [244, 561] width 186 height 24
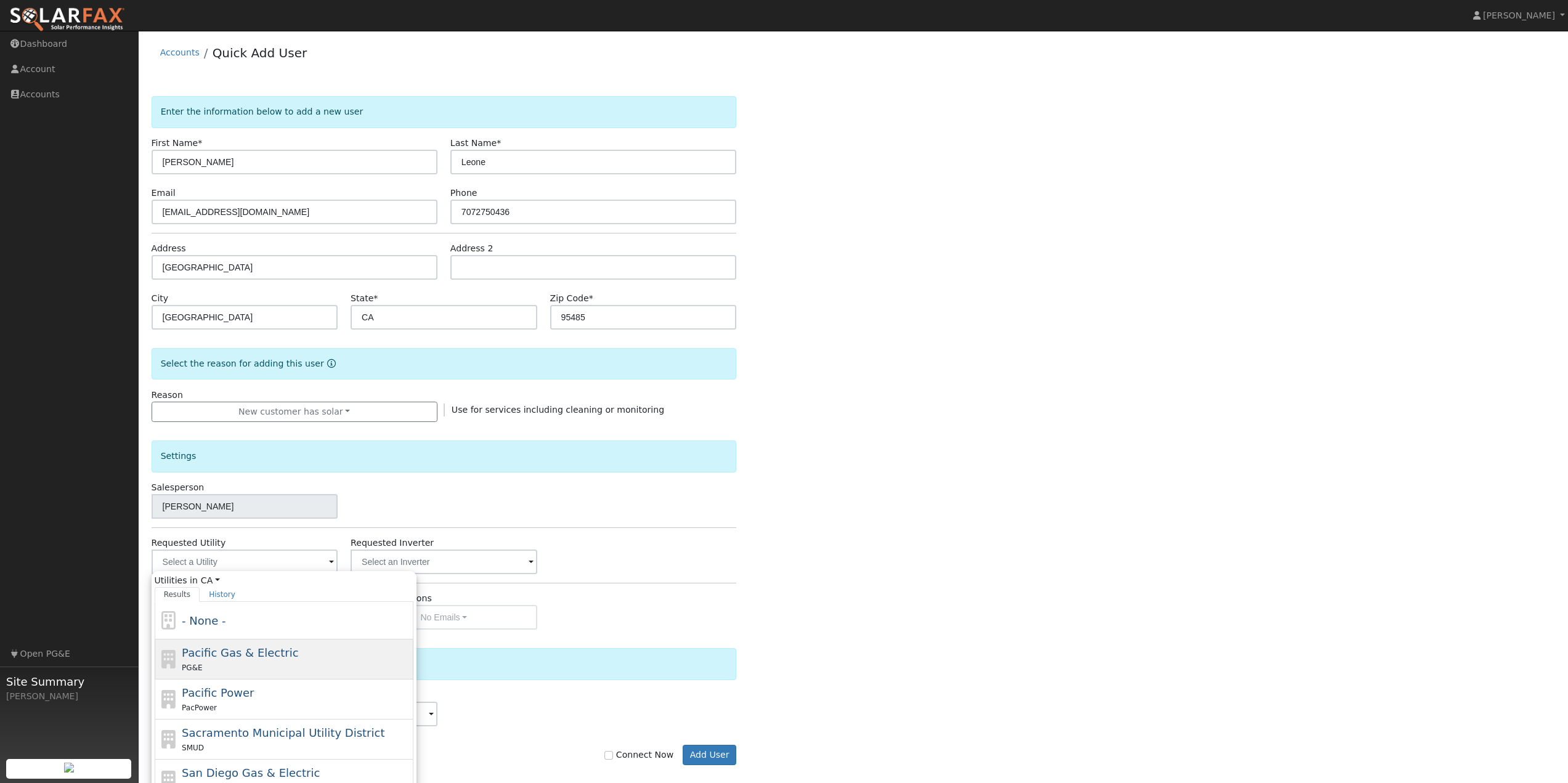
click at [257, 661] on div "Pacific Gas & Electric PG&E" at bounding box center [296, 659] width 228 height 30
type input "Pacific Gas & Electric"
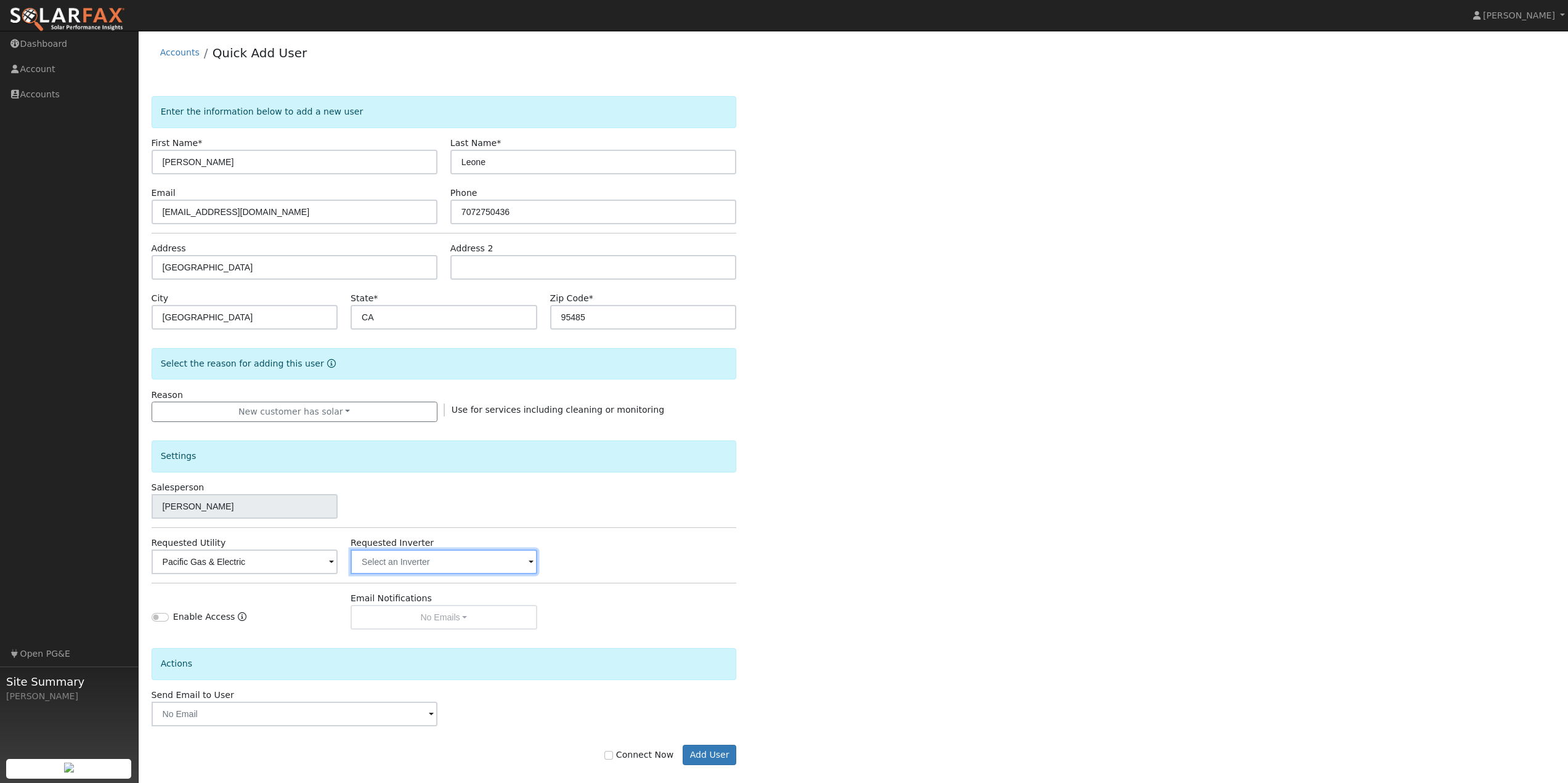
click at [503, 559] on input "text" at bounding box center [443, 561] width 186 height 24
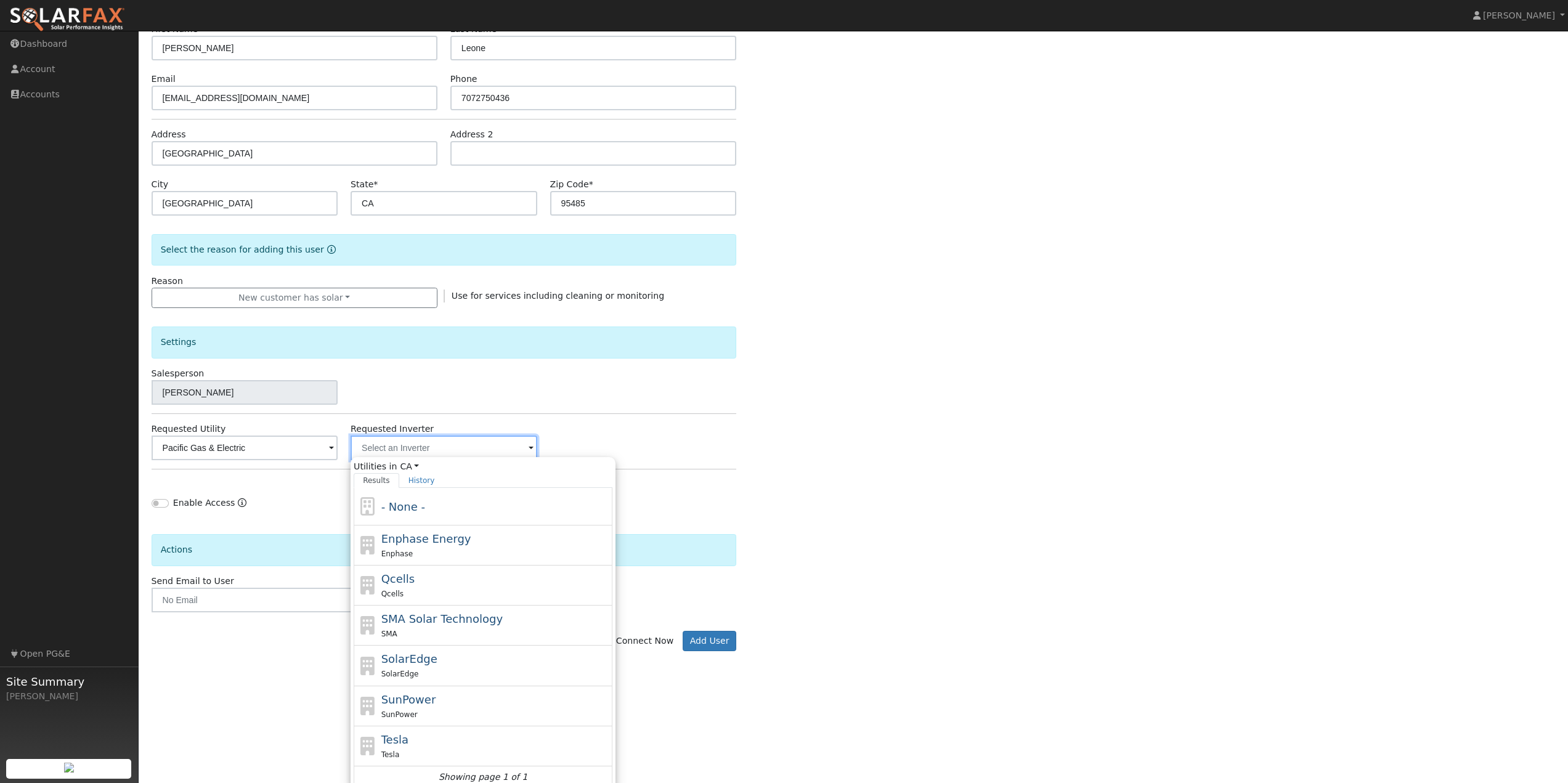
scroll to position [122, 0]
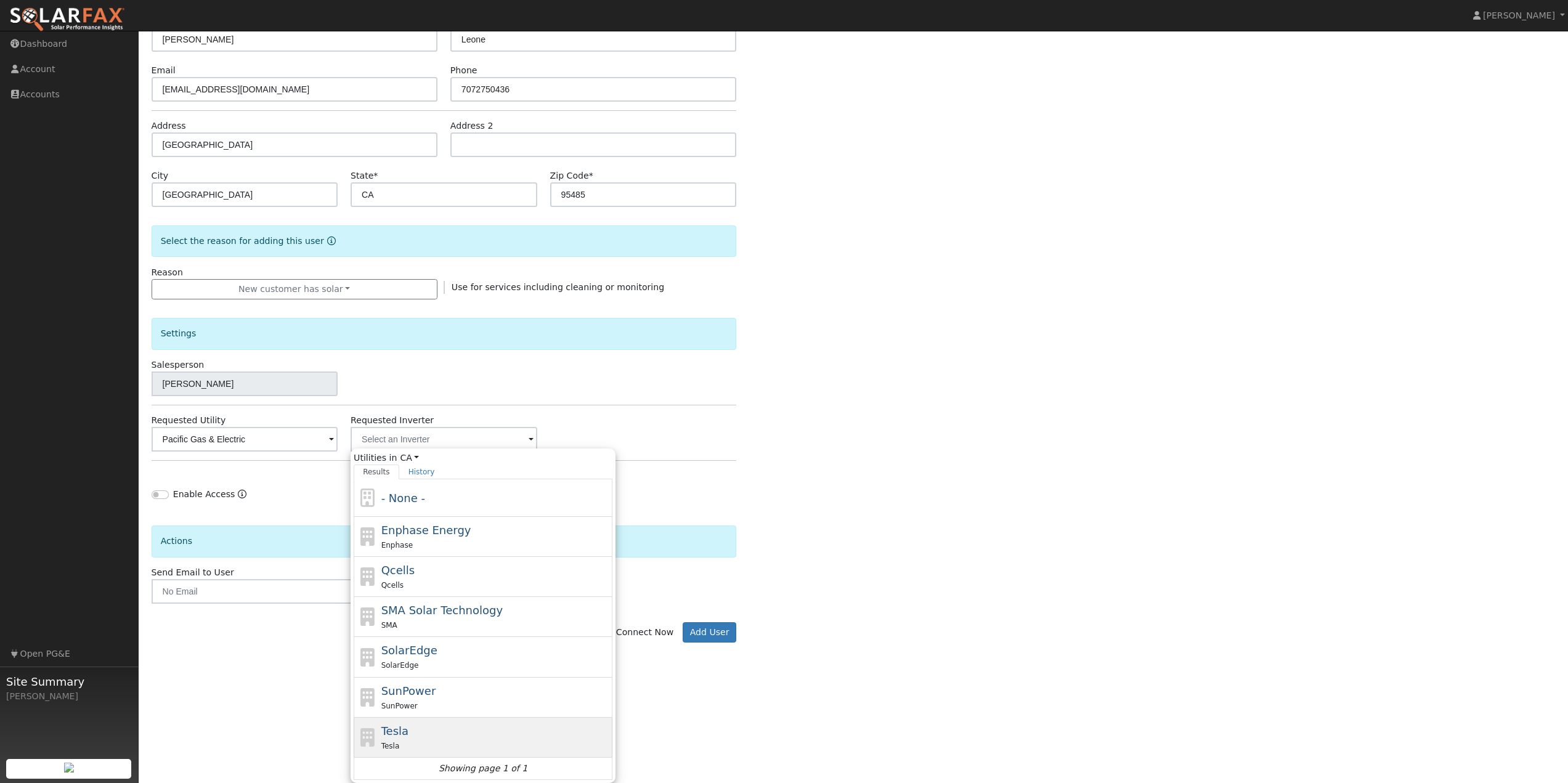
click at [409, 738] on div "Tesla Tesla" at bounding box center [495, 738] width 228 height 30
type input "Tesla"
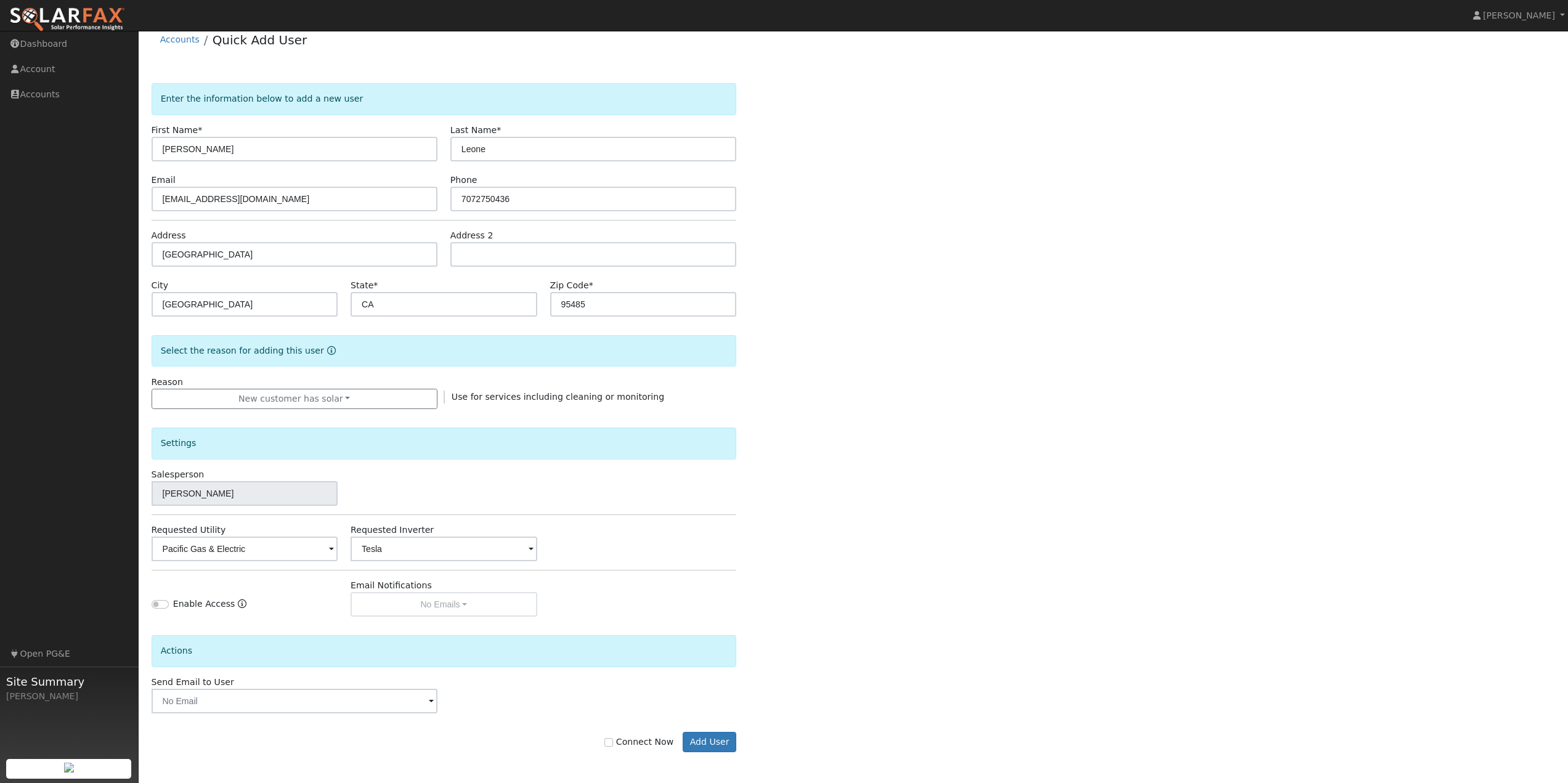
scroll to position [13, 0]
click at [820, 511] on div "Enter the information below to add a new user First Name * Betty Last Name * Le…" at bounding box center [853, 430] width 1404 height 694
click at [613, 743] on input "Connect Now" at bounding box center [609, 742] width 9 height 9
checkbox input "true"
click at [797, 609] on div "Enter the information below to add a new user First Name * Betty Last Name * Le…" at bounding box center [853, 430] width 1404 height 694
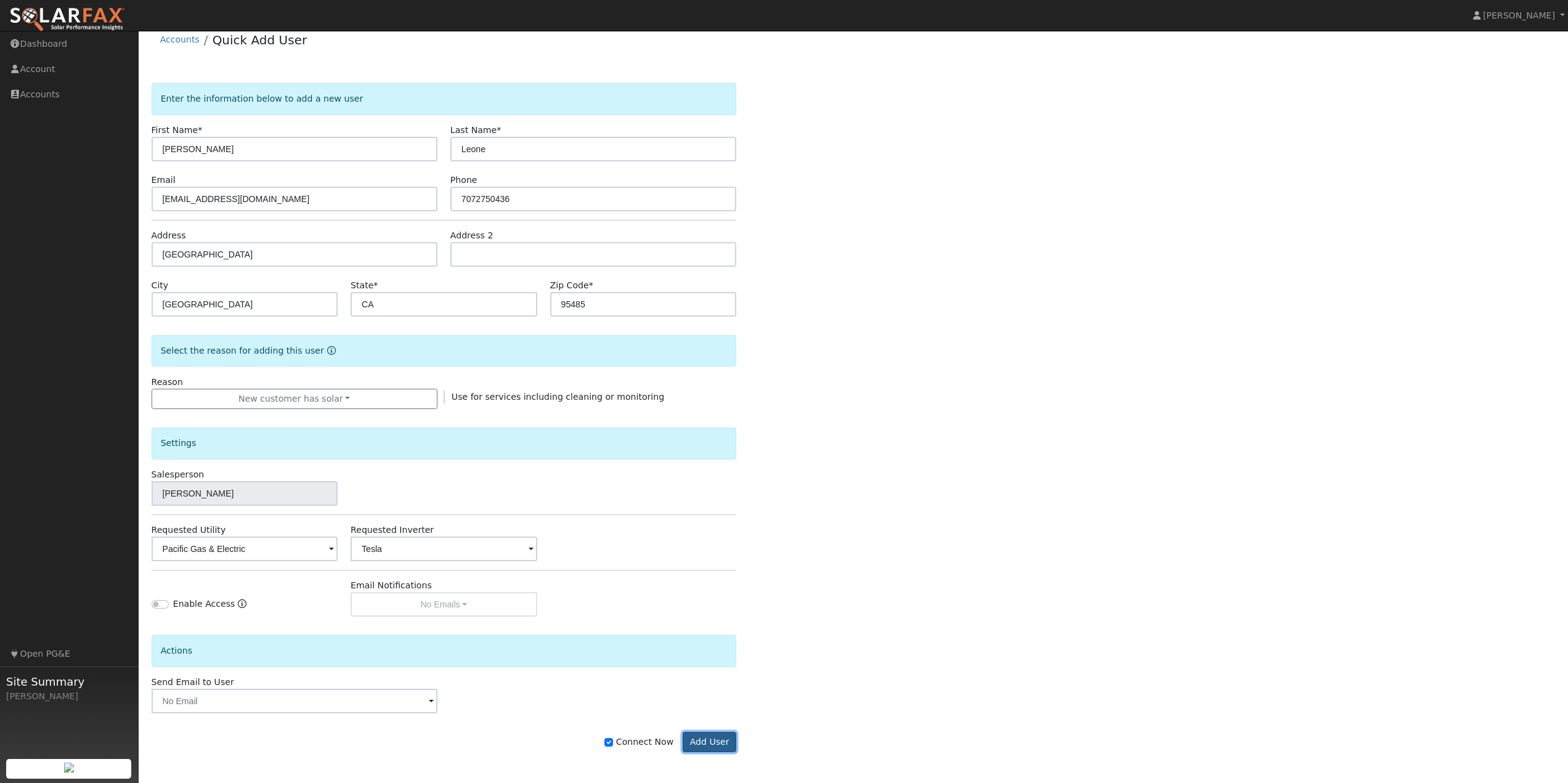
click at [705, 748] on button "Add User" at bounding box center [709, 742] width 53 height 21
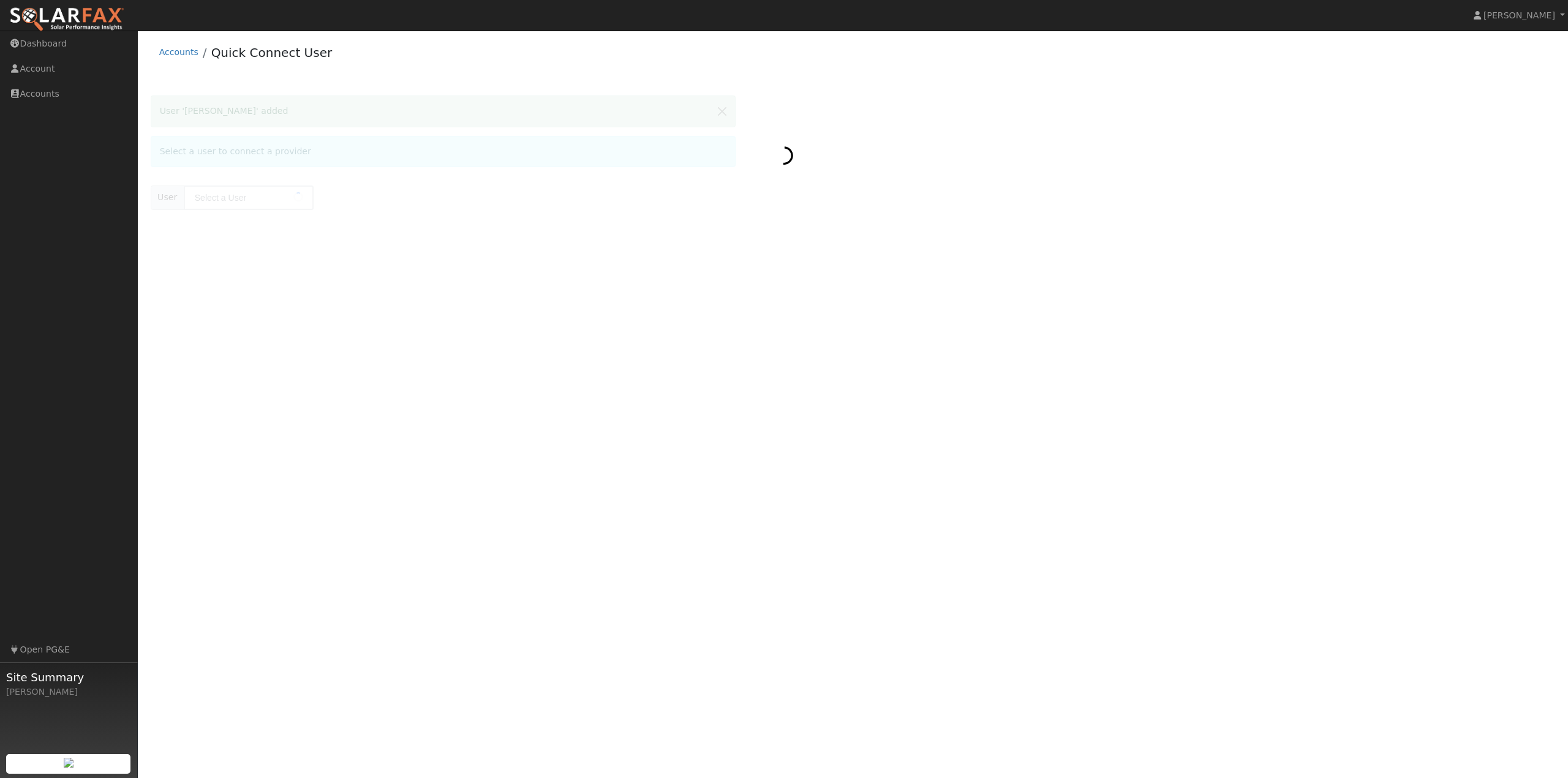
type input "[PERSON_NAME]"
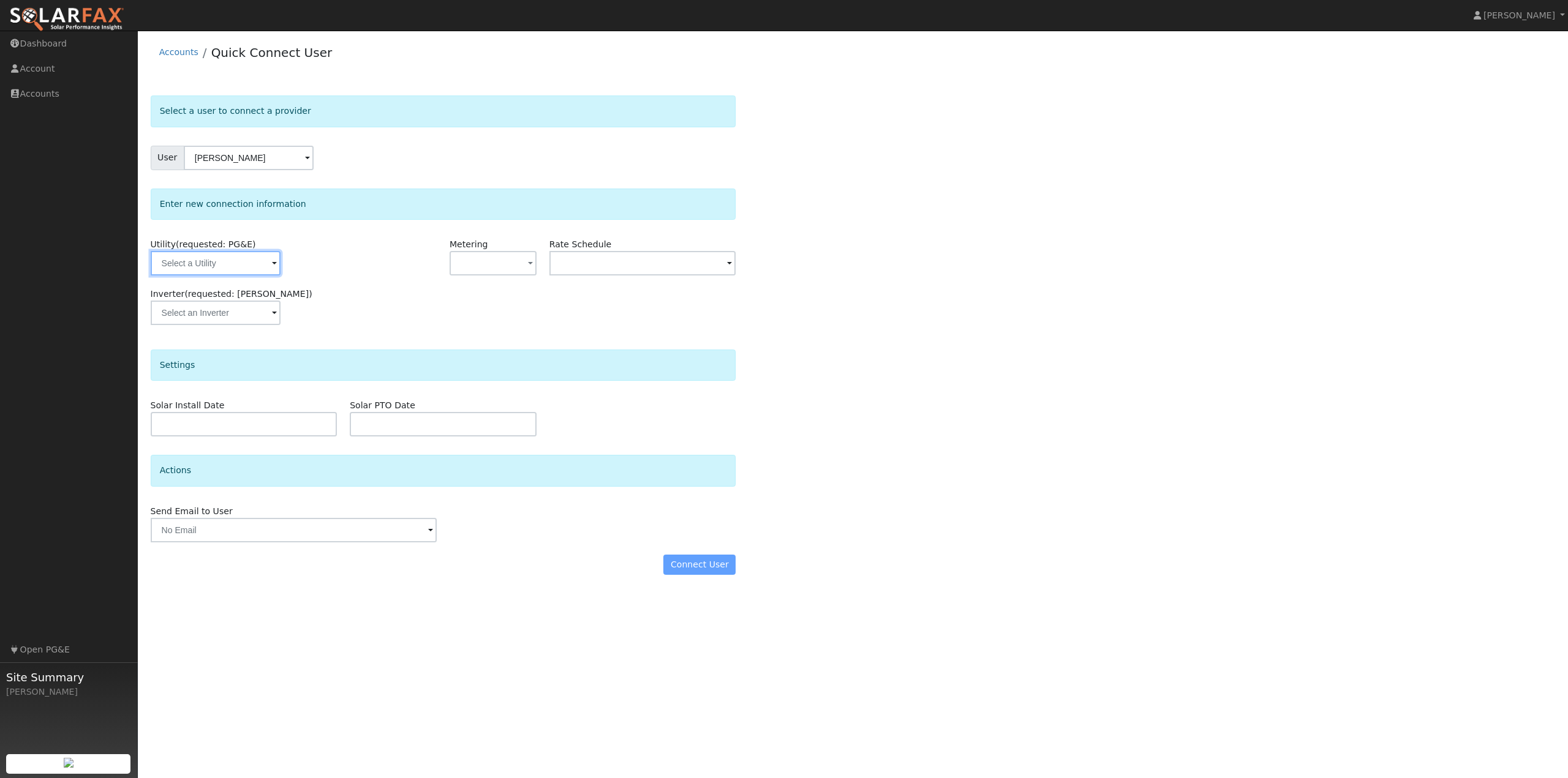
click at [243, 269] on input "text" at bounding box center [215, 263] width 130 height 24
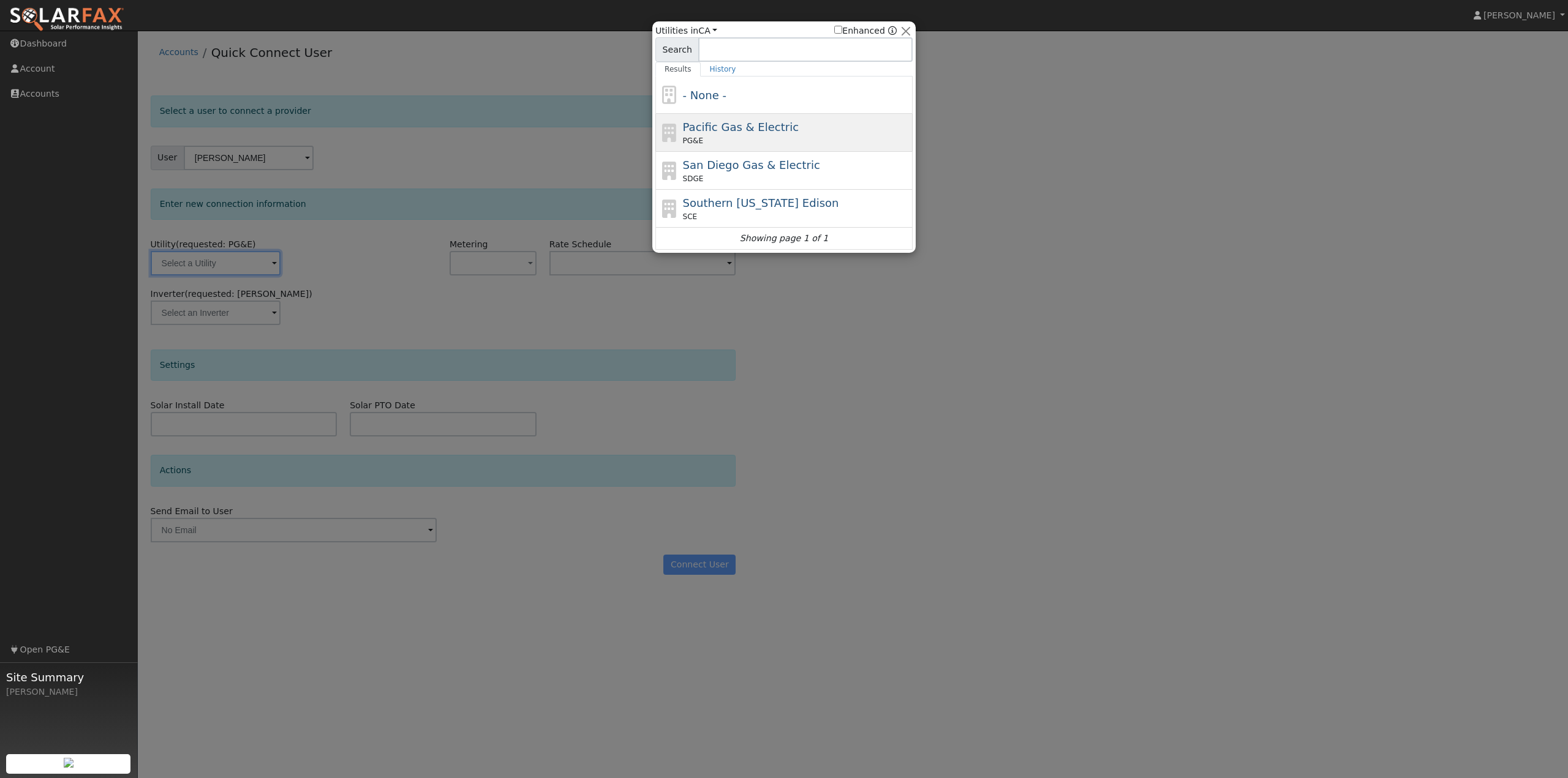
click at [730, 136] on div "Pacific Gas & Electric PG&E" at bounding box center [796, 132] width 227 height 27
type input "PG&E"
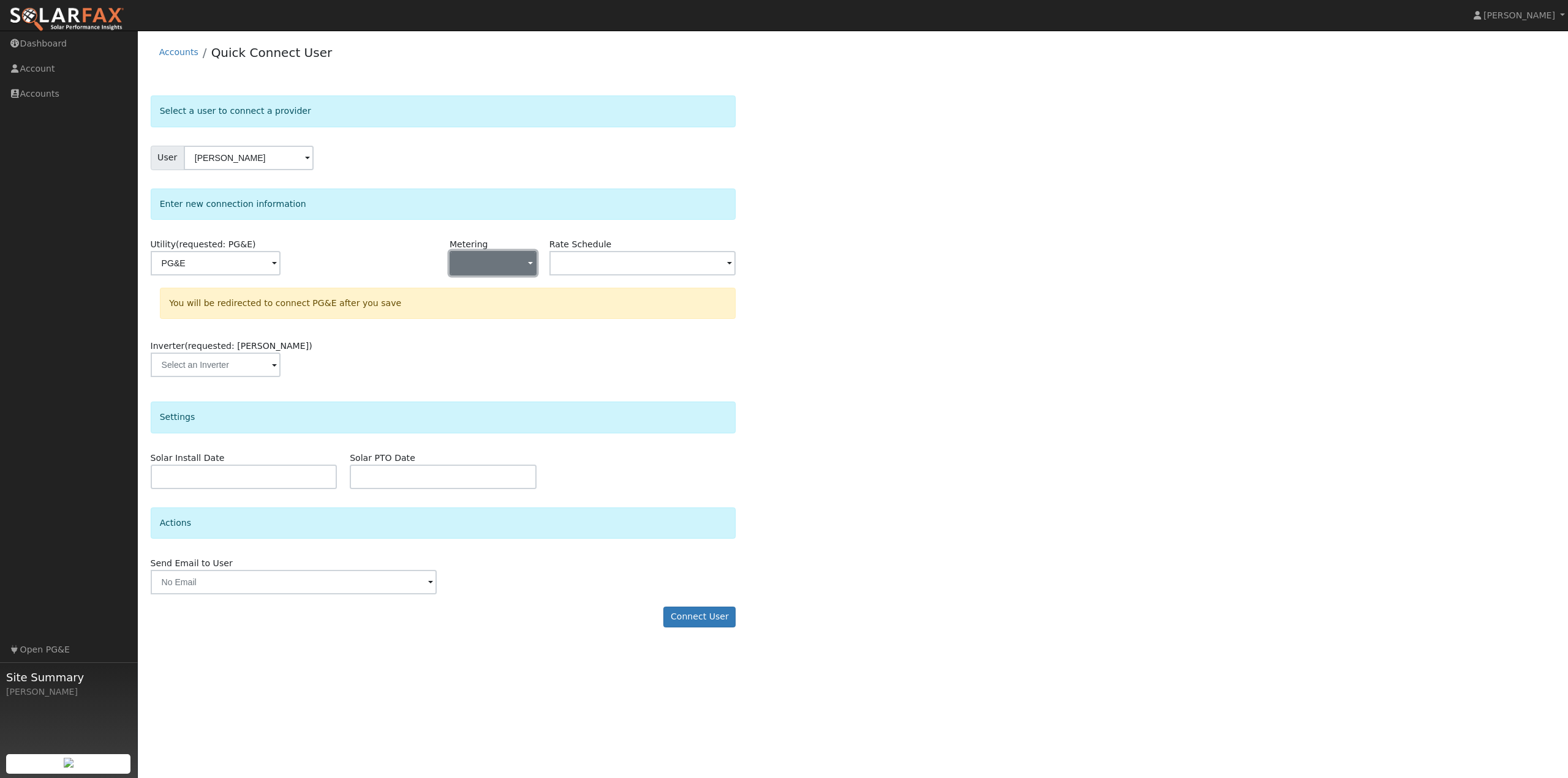
click at [509, 266] on button "button" at bounding box center [493, 263] width 87 height 24
click at [487, 310] on link "NEM" at bounding box center [492, 306] width 85 height 17
click at [638, 264] on input "text" at bounding box center [642, 263] width 187 height 24
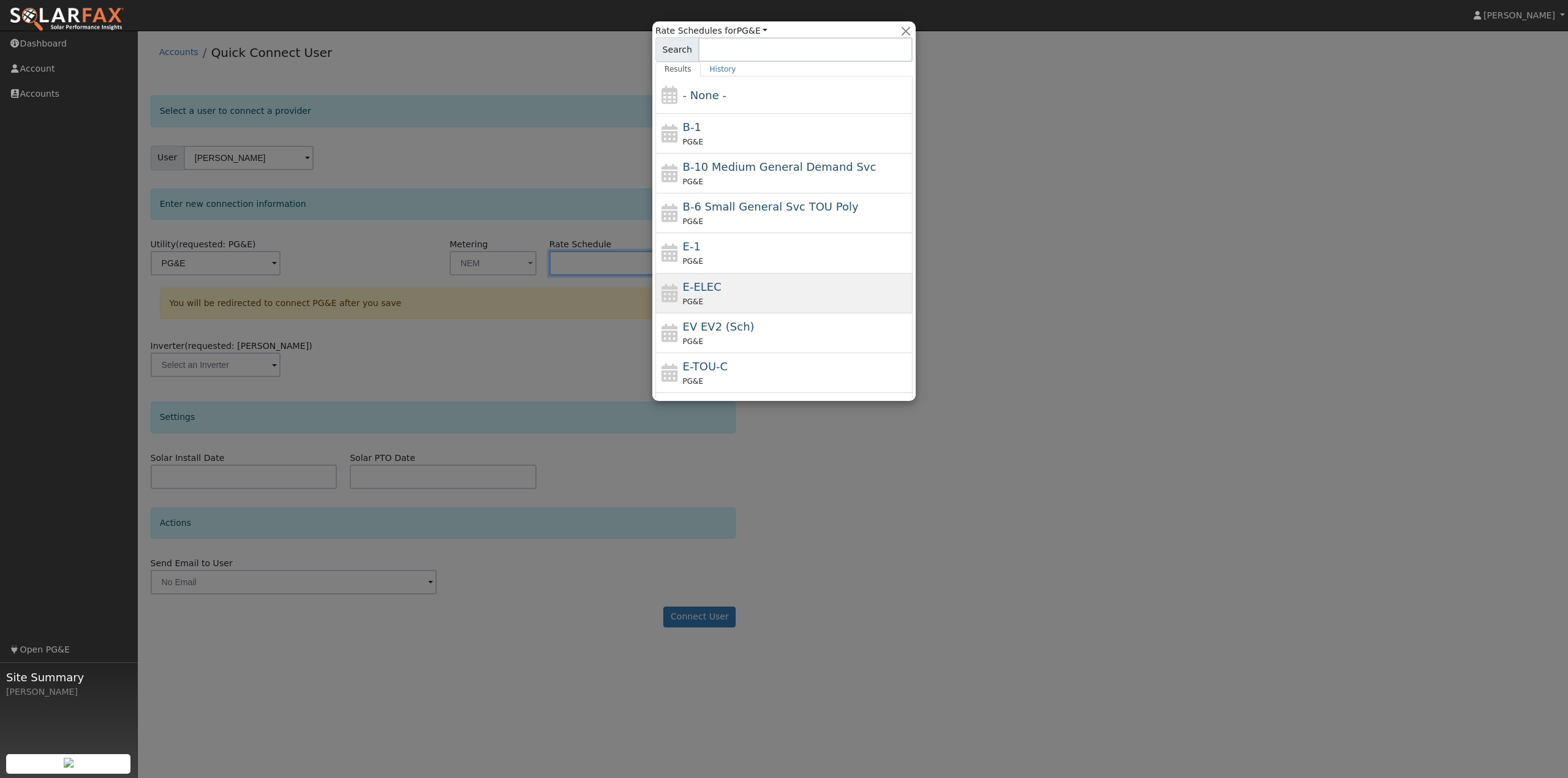
click at [697, 290] on span "E-ELEC" at bounding box center [702, 287] width 38 height 13
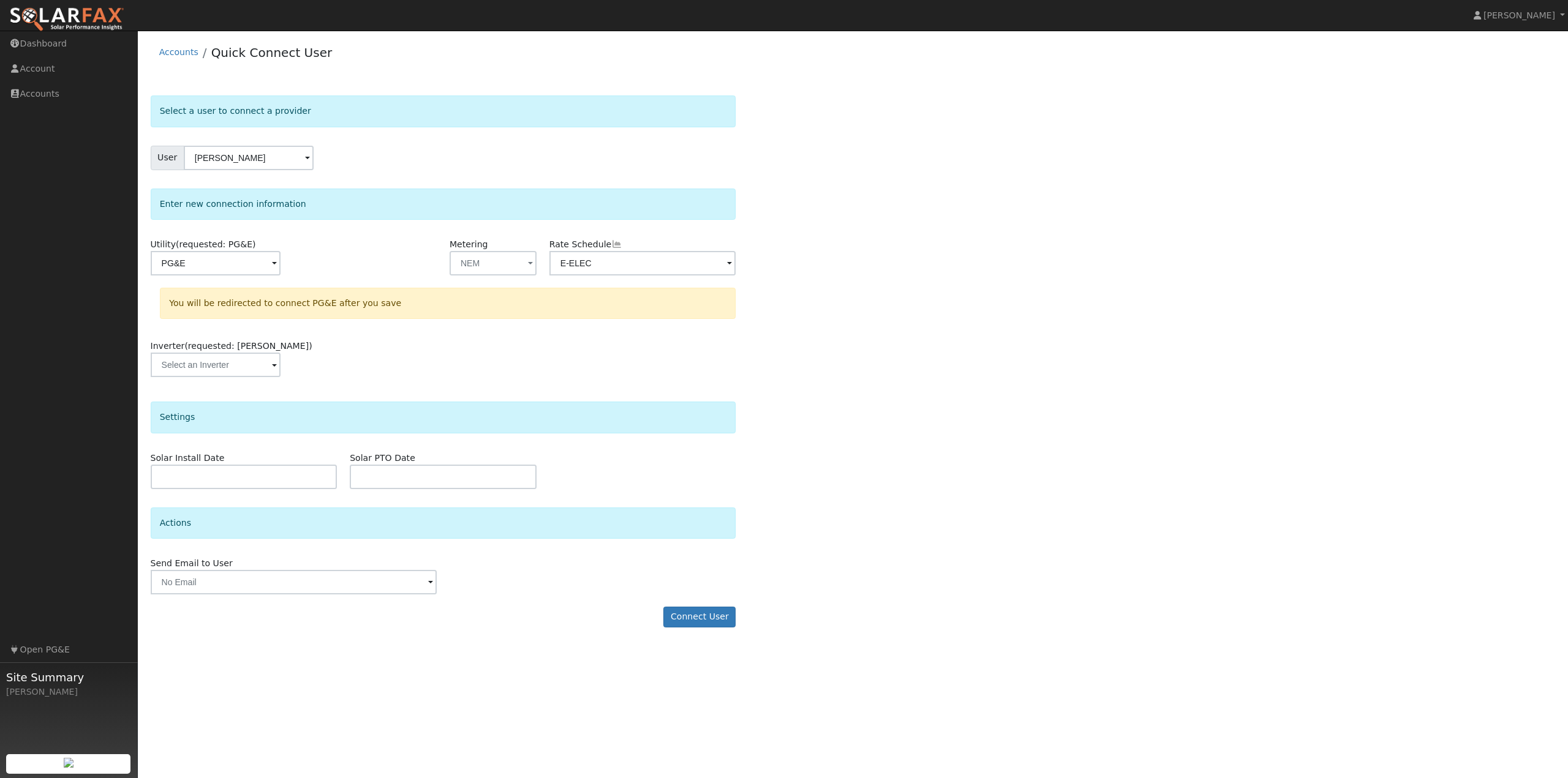
type input "E-ELEC"
click at [832, 393] on div "Select a user to connect a provider User [PERSON_NAME] Account Default Account …" at bounding box center [853, 368] width 1405 height 544
click at [710, 617] on button "Connect User" at bounding box center [700, 617] width 72 height 21
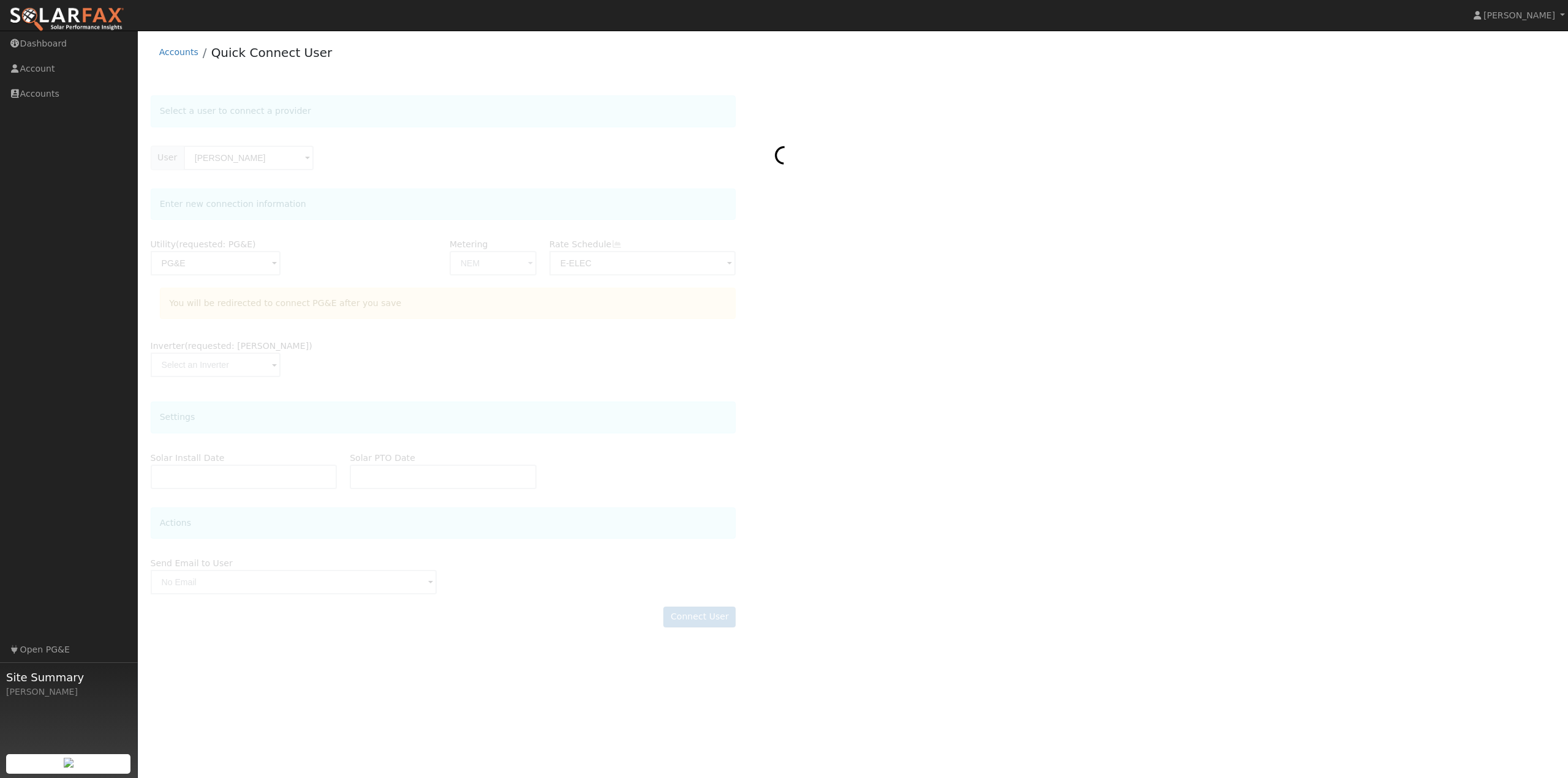
click at [440, 96] on div at bounding box center [853, 368] width 1405 height 544
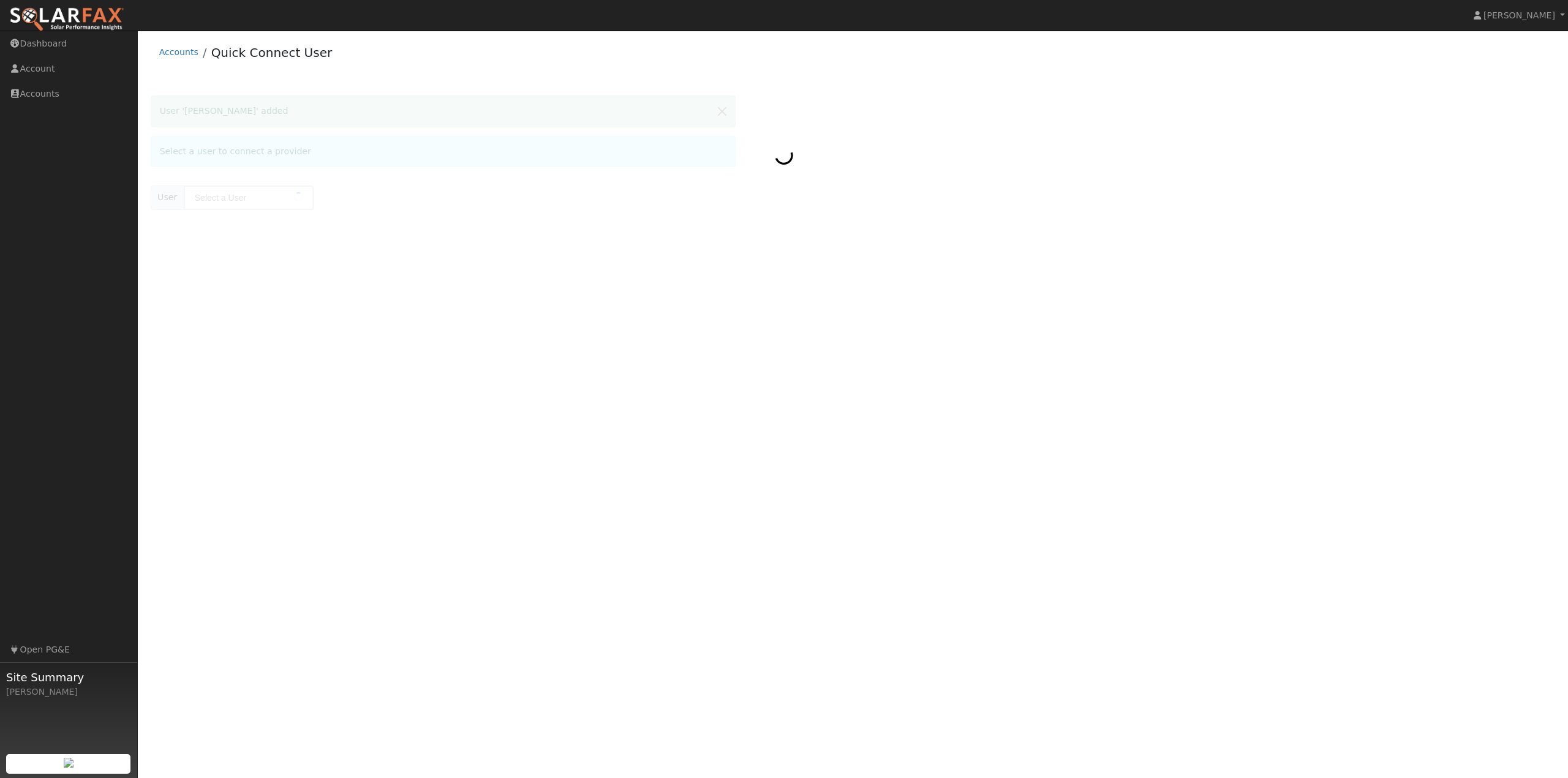
type input "[PERSON_NAME]"
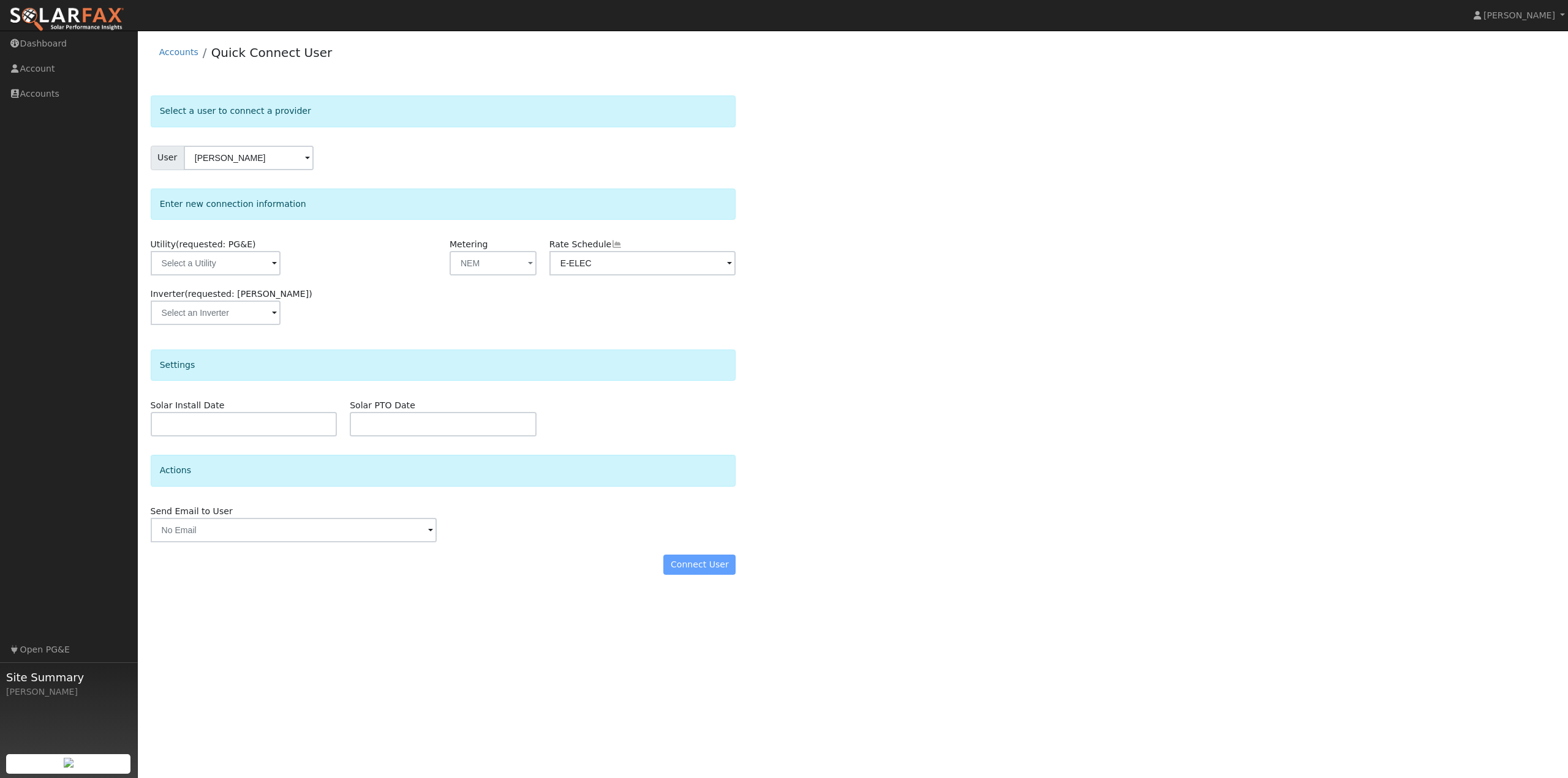
click at [850, 523] on div "Select a user to connect a provider User [PERSON_NAME] Account Default Account …" at bounding box center [853, 341] width 1405 height 491
click at [344, 302] on div "Inverter (requested: [PERSON_NAME])" at bounding box center [443, 312] width 599 height 49
click at [209, 262] on input "text" at bounding box center [215, 263] width 130 height 24
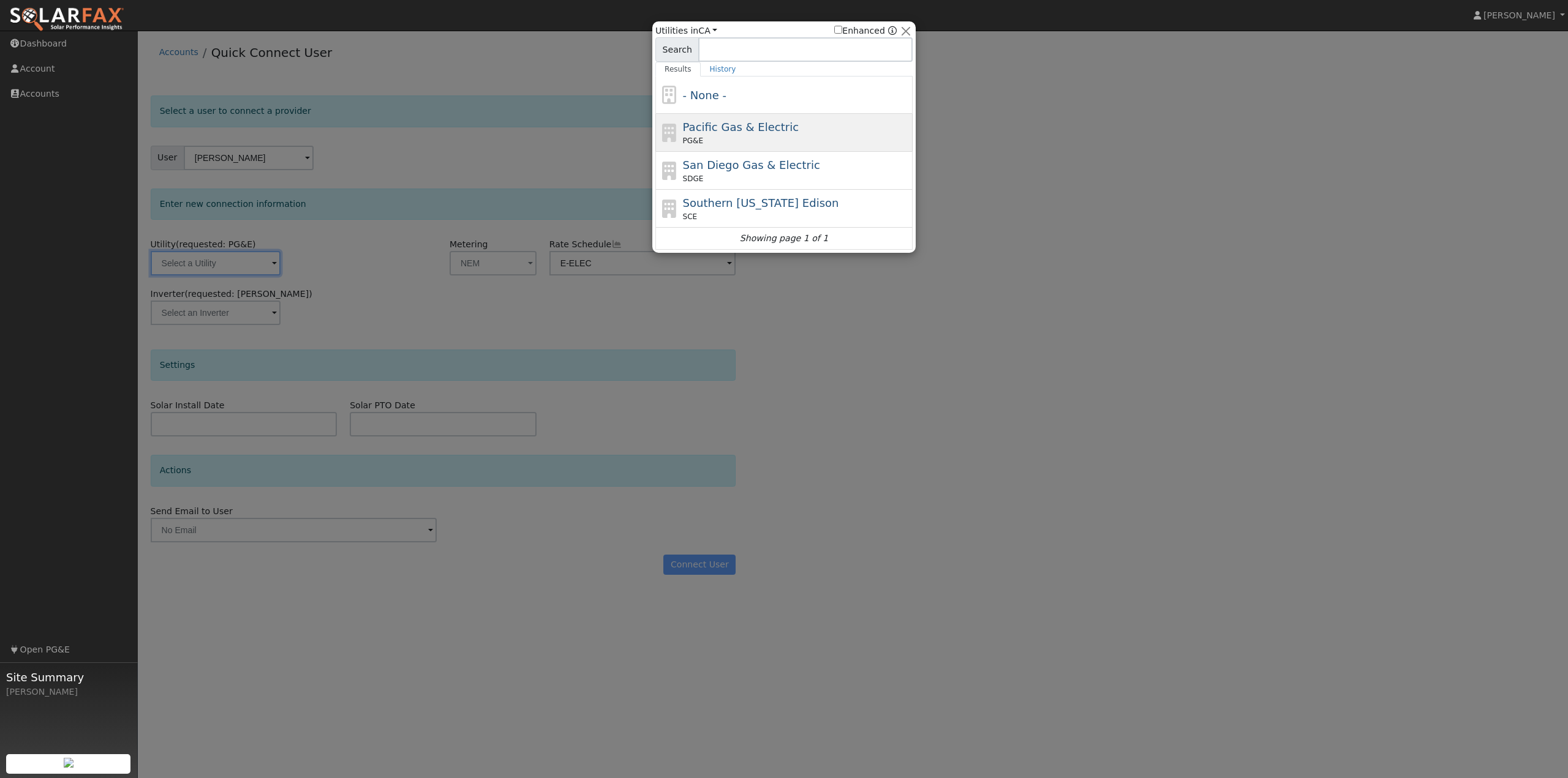
click at [714, 125] on span "Pacific Gas & Electric" at bounding box center [740, 127] width 116 height 13
type input "PG&E"
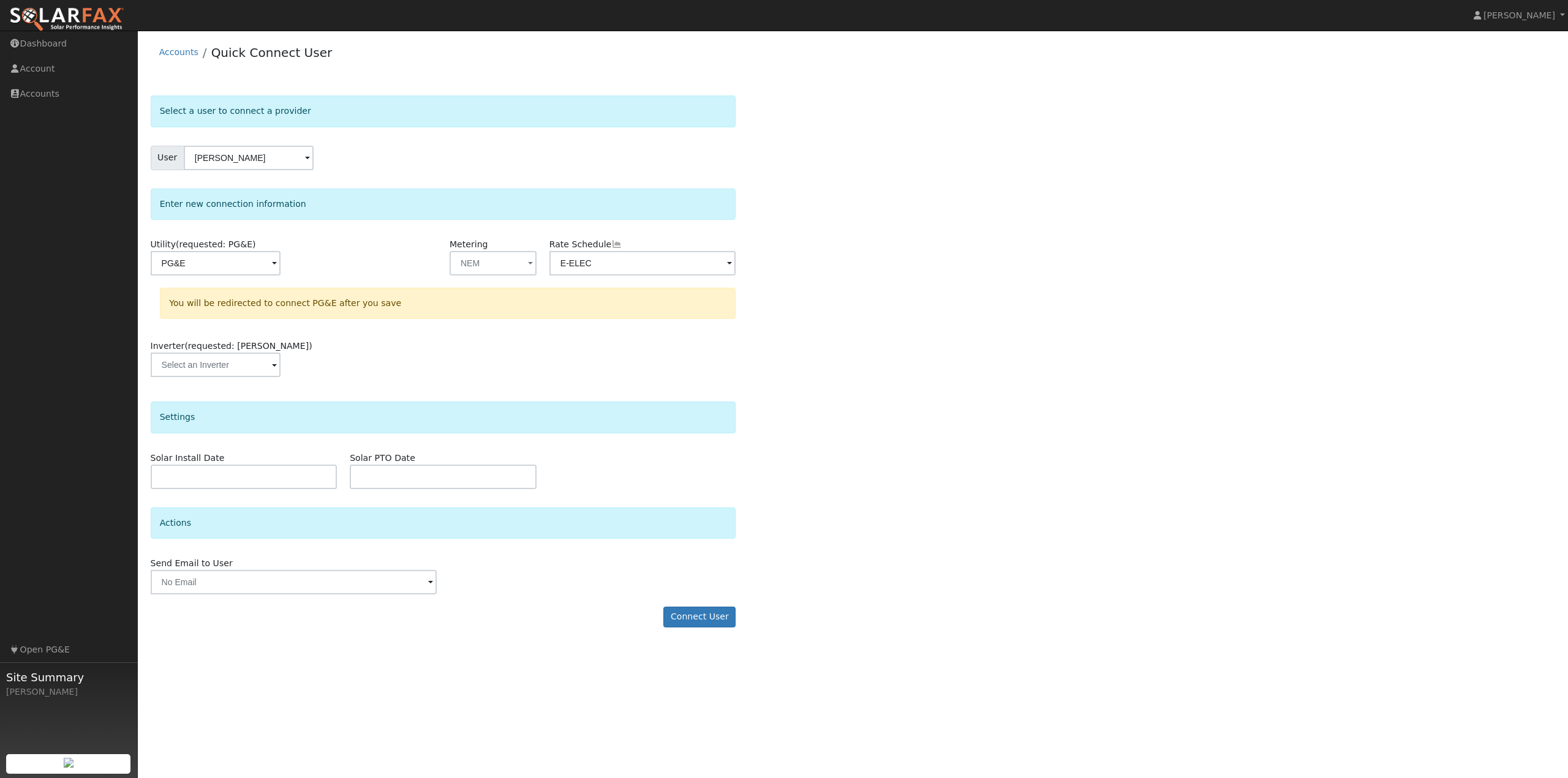
click at [779, 436] on div "Select a user to connect a provider User [PERSON_NAME] Account Default Account …" at bounding box center [853, 368] width 1405 height 544
click at [686, 619] on button "Connect User" at bounding box center [700, 617] width 72 height 21
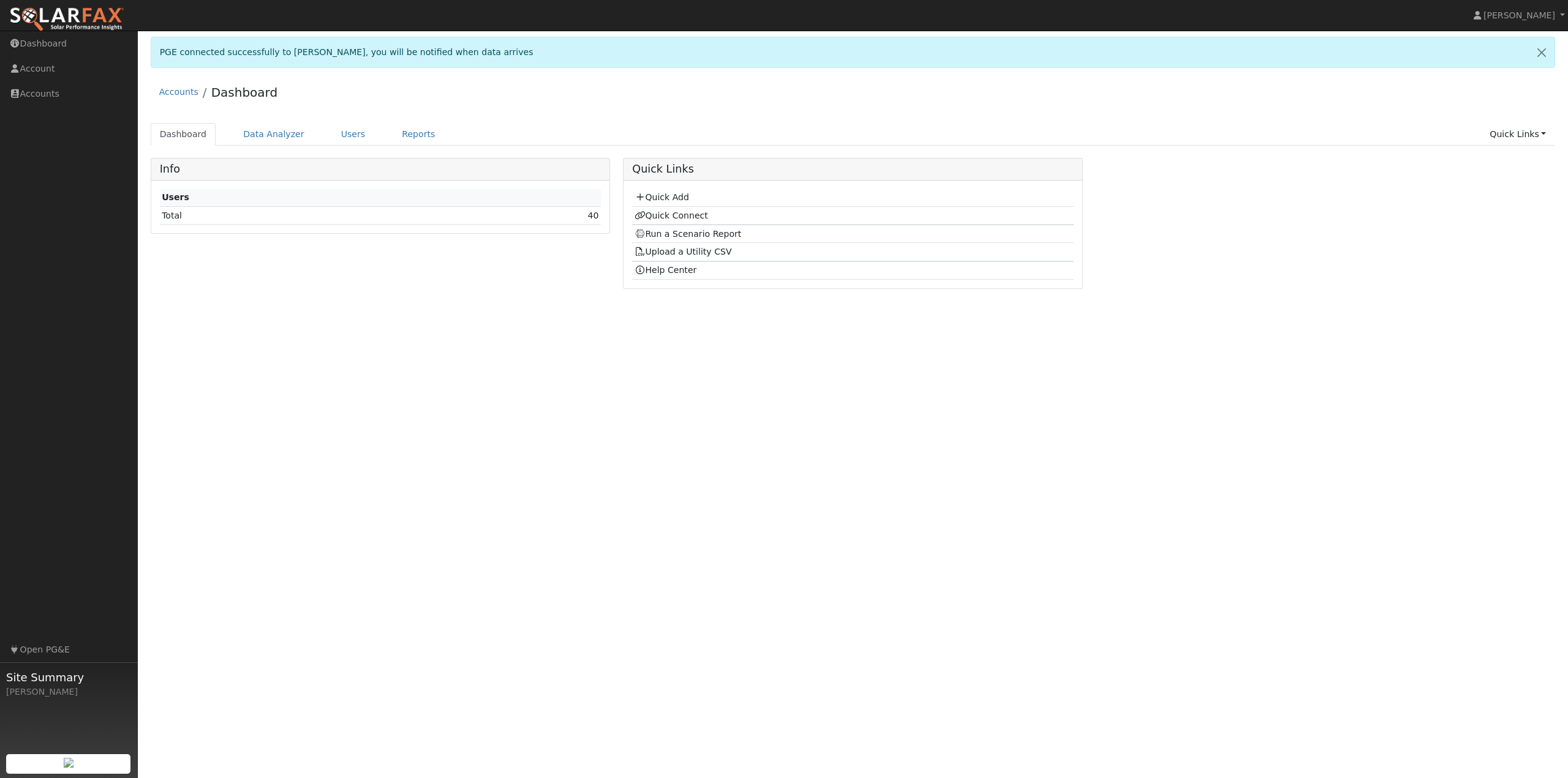
click at [547, 320] on div "User Profile First name Last name Email Email Notifications No Emails No Emails…" at bounding box center [853, 404] width 1430 height 748
click at [341, 139] on link "Users" at bounding box center [353, 134] width 43 height 23
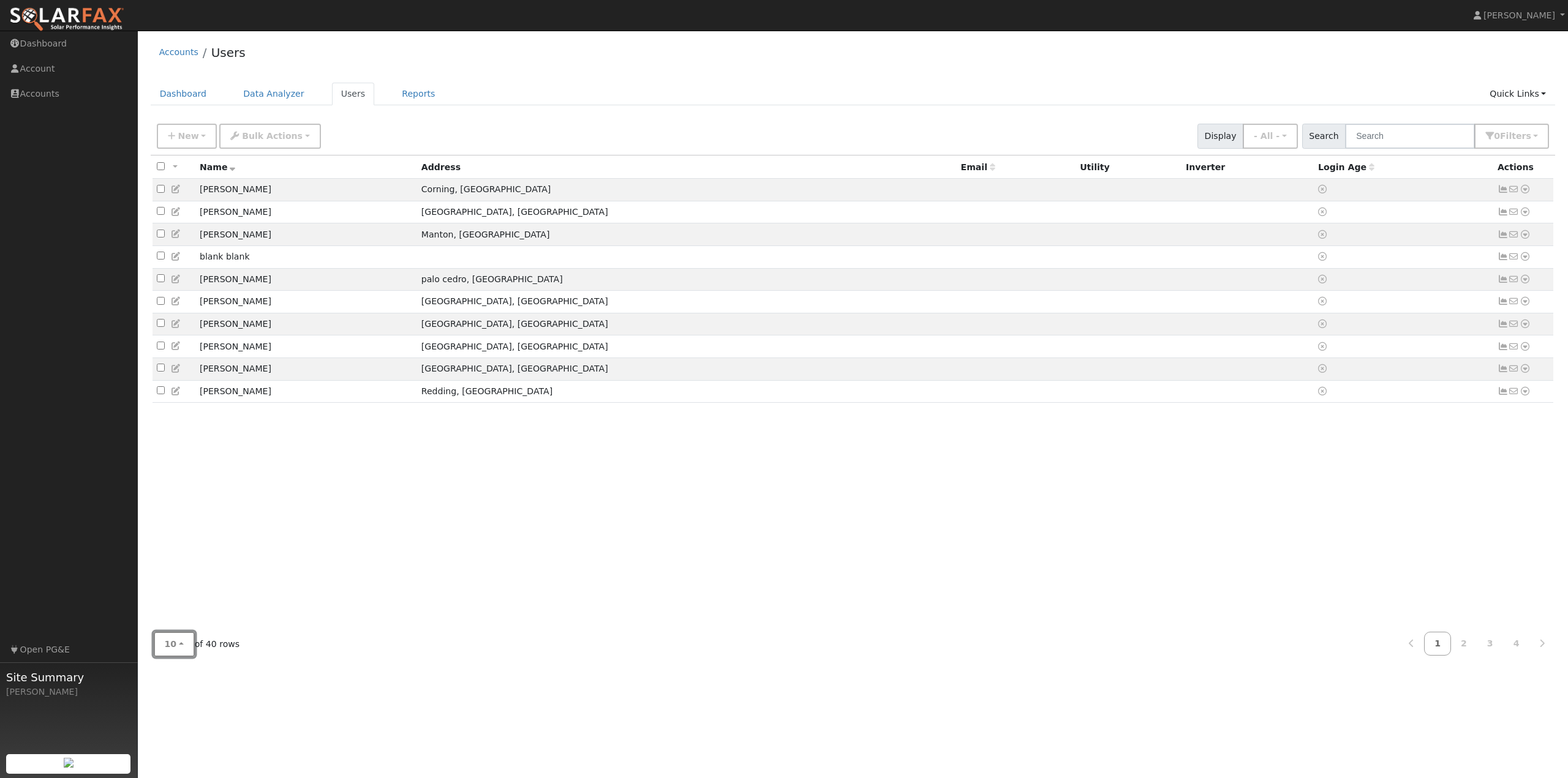
click at [172, 644] on span "10" at bounding box center [171, 643] width 13 height 10
click at [169, 620] on link "100" at bounding box center [196, 617] width 85 height 17
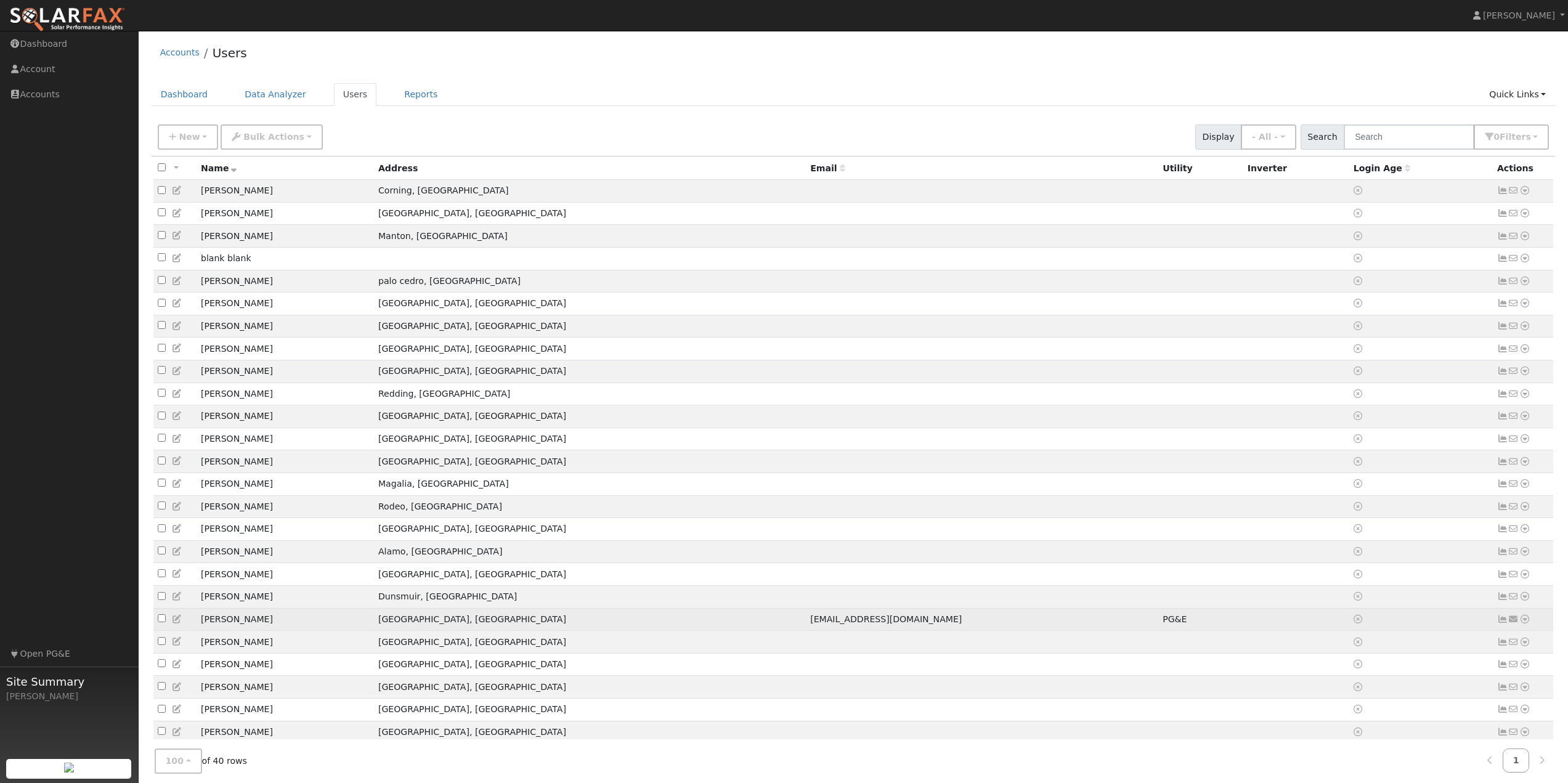
click at [1501, 624] on icon at bounding box center [1502, 619] width 11 height 9
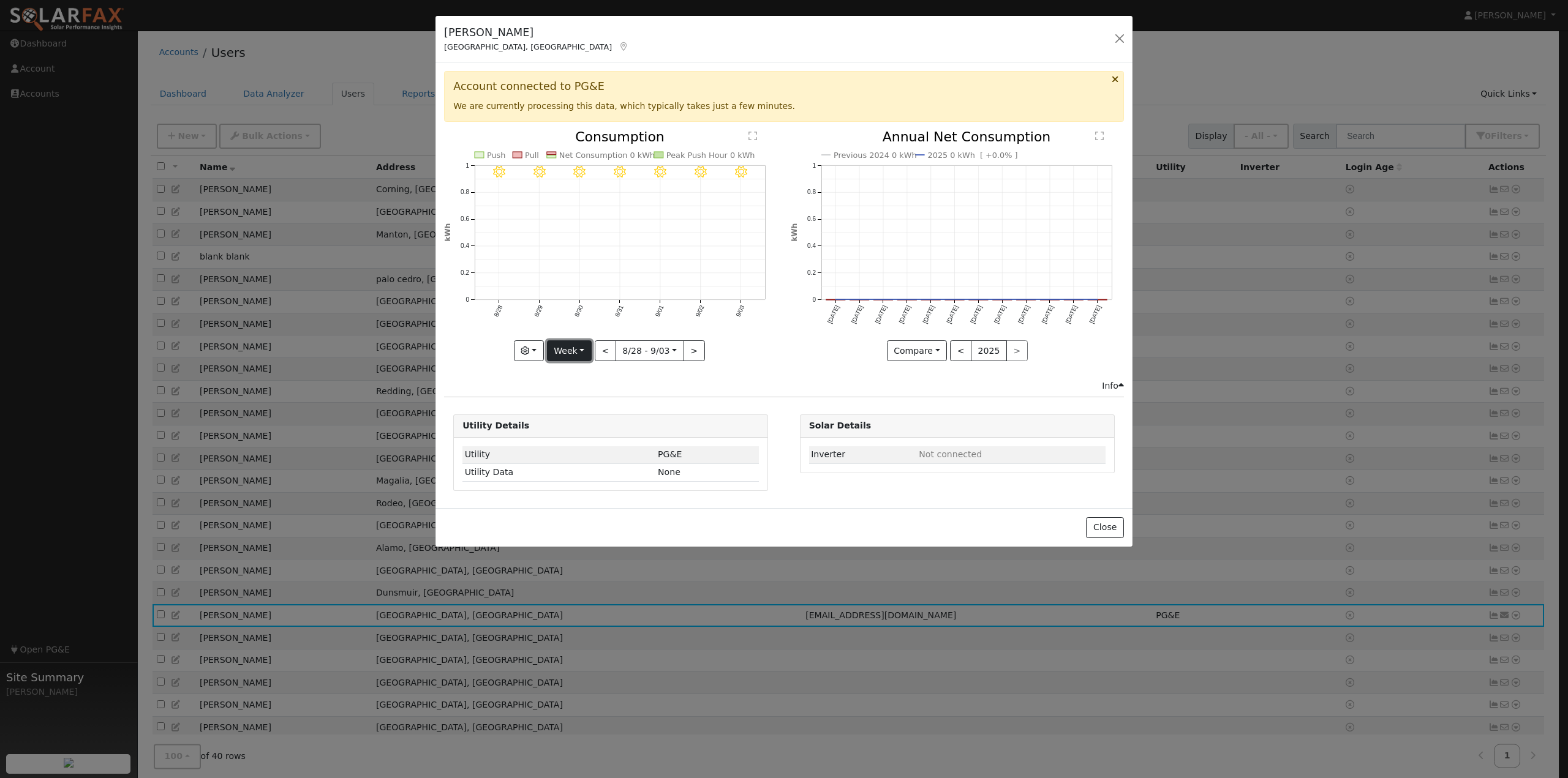
click at [565, 346] on button "Week" at bounding box center [569, 351] width 45 height 21
click at [574, 425] on link "Year" at bounding box center [590, 427] width 85 height 17
type input "[DATE]"
click at [1110, 533] on button "Close" at bounding box center [1104, 528] width 38 height 21
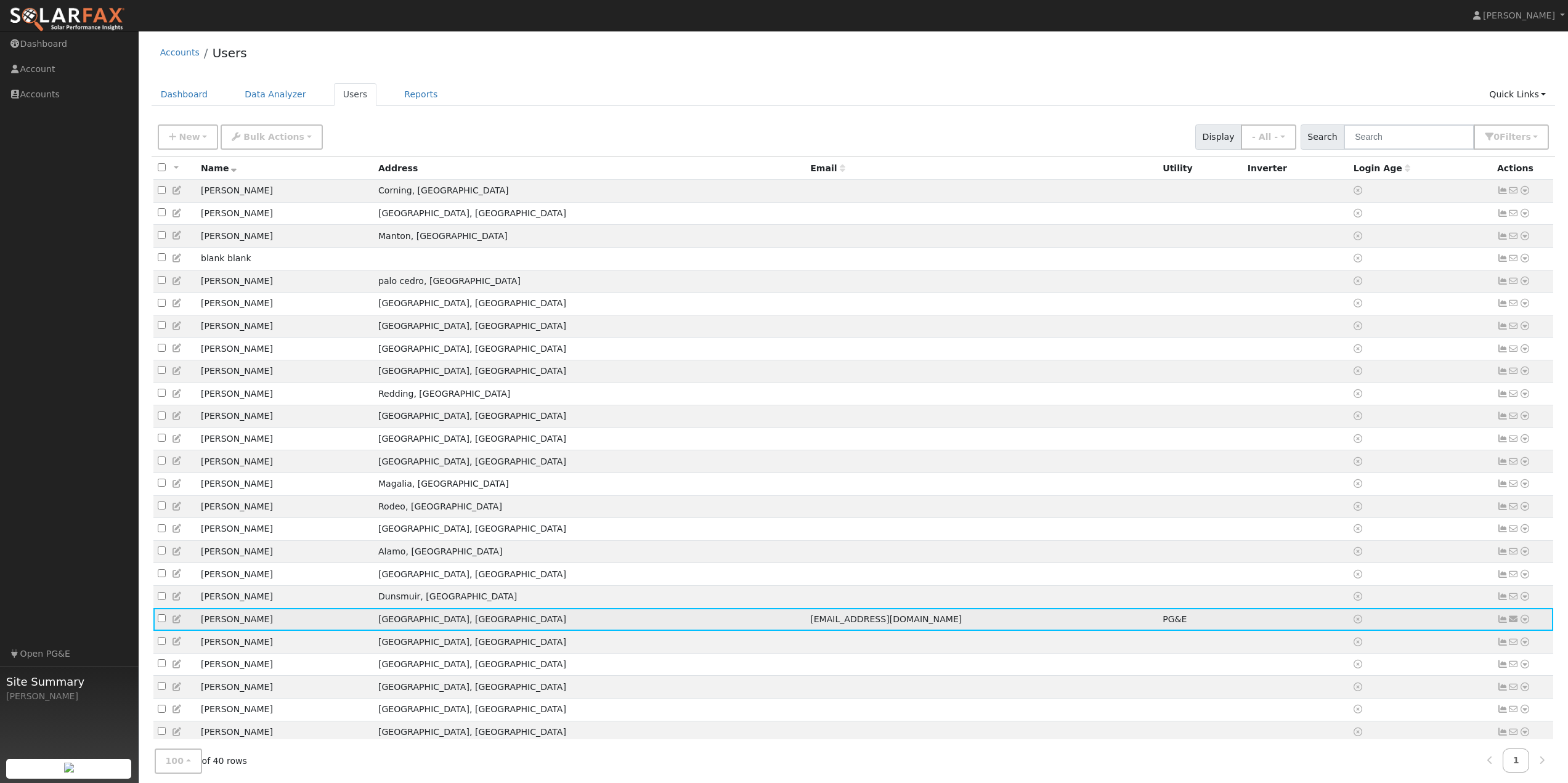
click at [1525, 624] on icon at bounding box center [1524, 619] width 11 height 9
click at [1499, 650] on link "Data Analyzer" at bounding box center [1484, 640] width 89 height 17
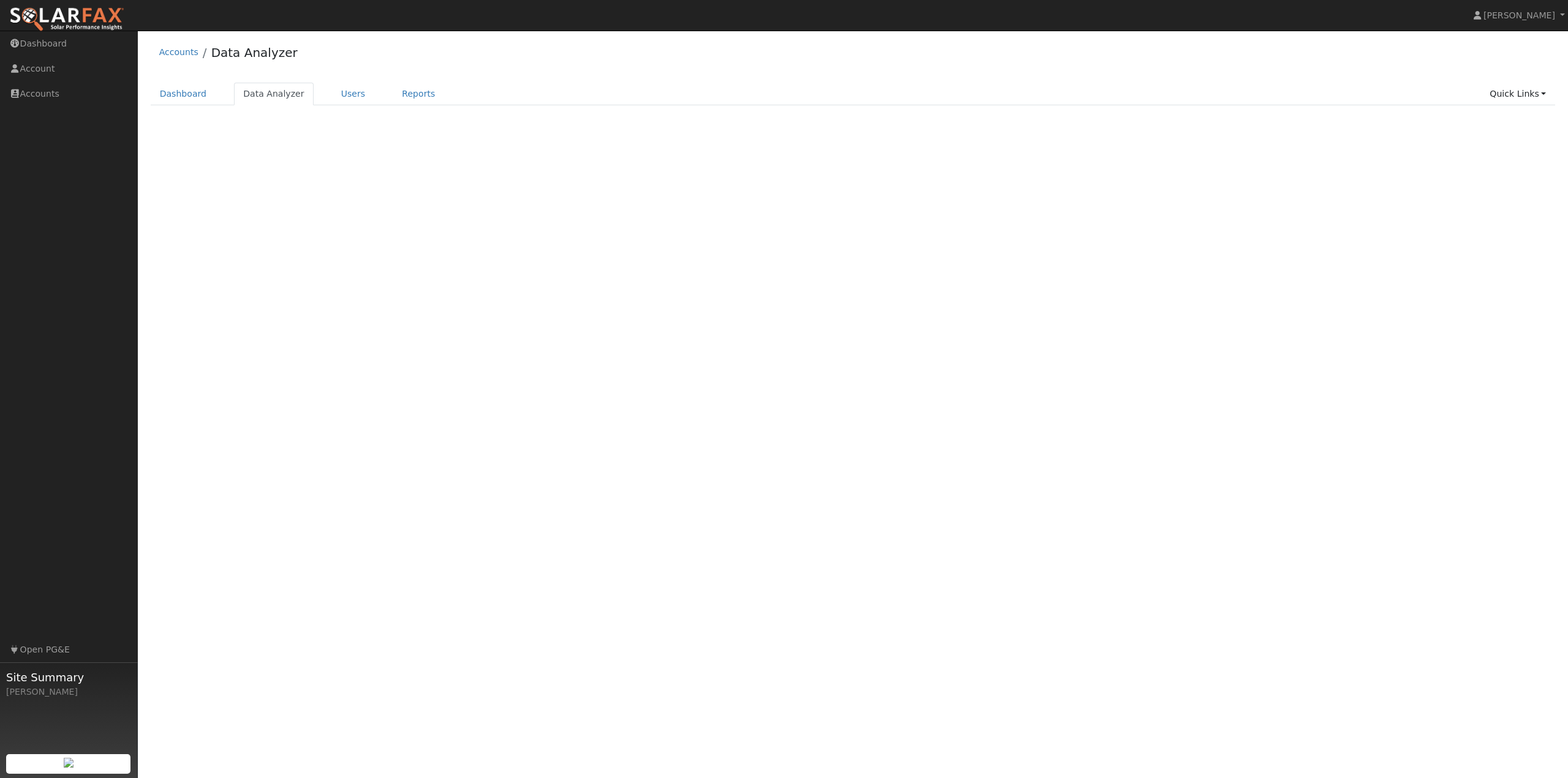
select select "7"
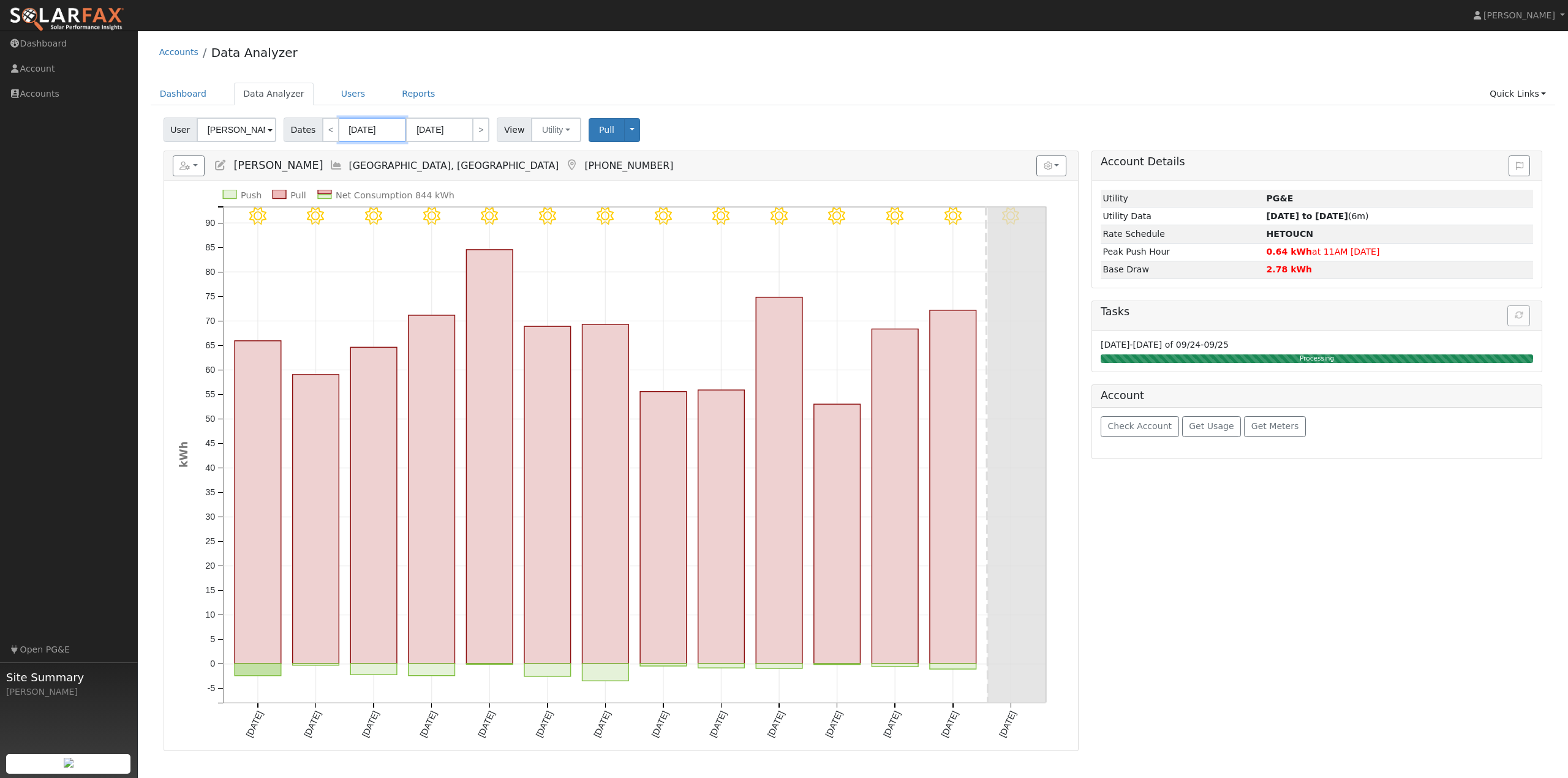
click at [373, 132] on input "08/22/2025" at bounding box center [372, 130] width 67 height 24
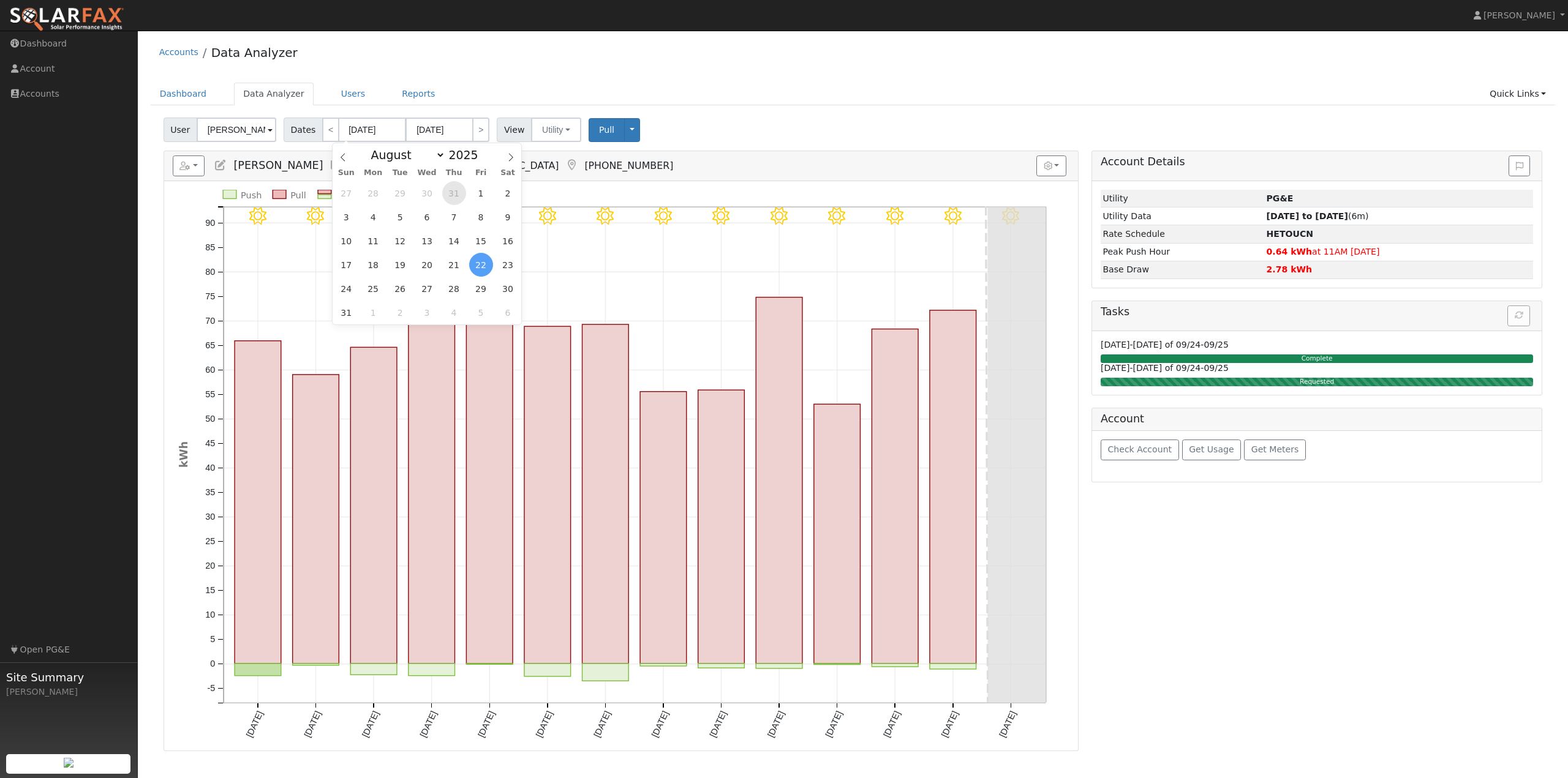
click at [451, 197] on span "31" at bounding box center [454, 193] width 24 height 24
type input "07/31/2025"
type input "08/13/2025"
select select "6"
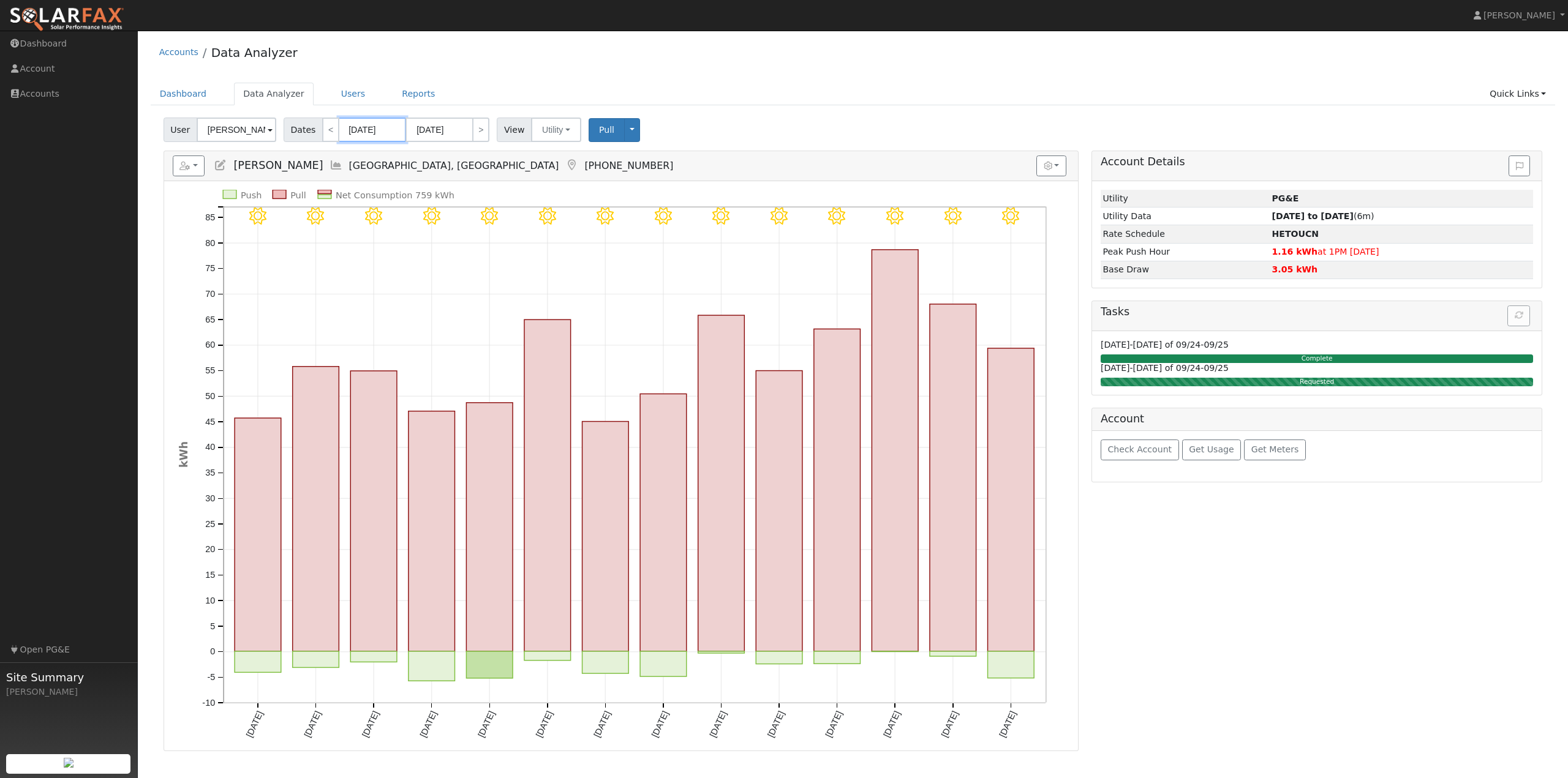
drag, startPoint x: 360, startPoint y: 133, endPoint x: 357, endPoint y: 139, distance: 6.7
click at [360, 133] on input "07/31/2025" at bounding box center [372, 130] width 67 height 24
type input "07/31/2025"
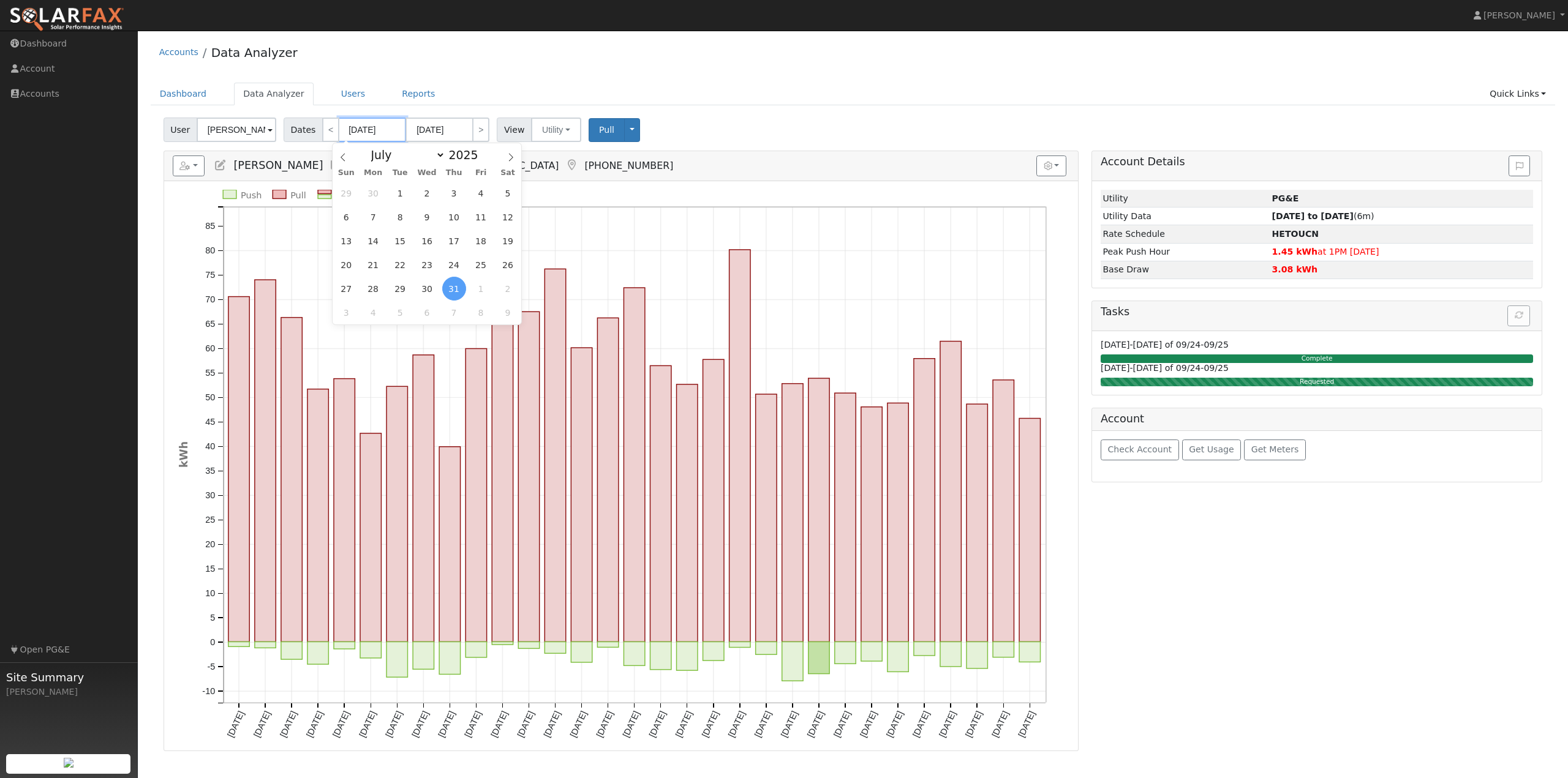
type input "07/01/2025"
click at [391, 128] on input "07/01/2025" at bounding box center [372, 130] width 67 height 24
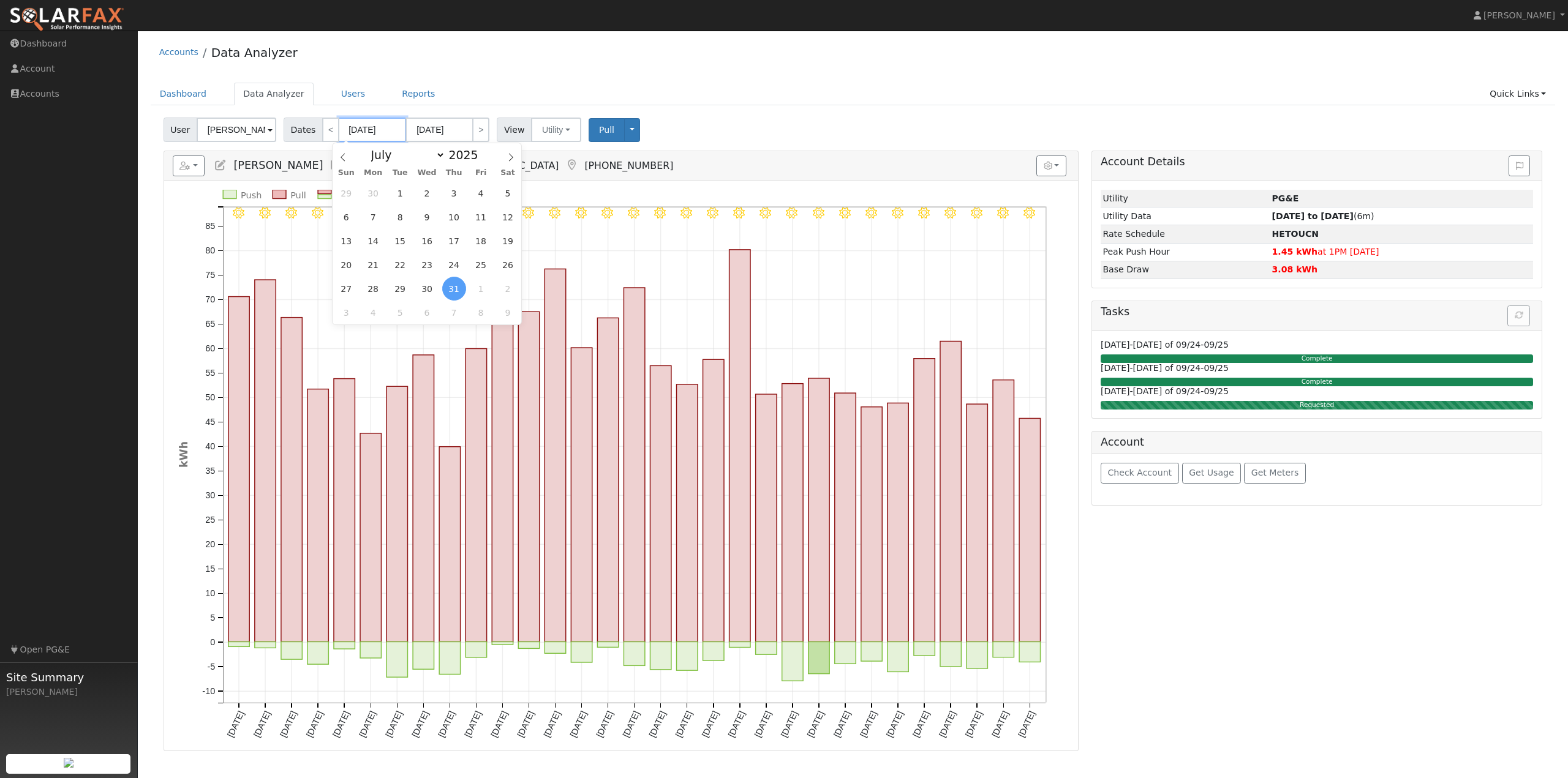
type input "07/31/0202"
type input "07/01/202"
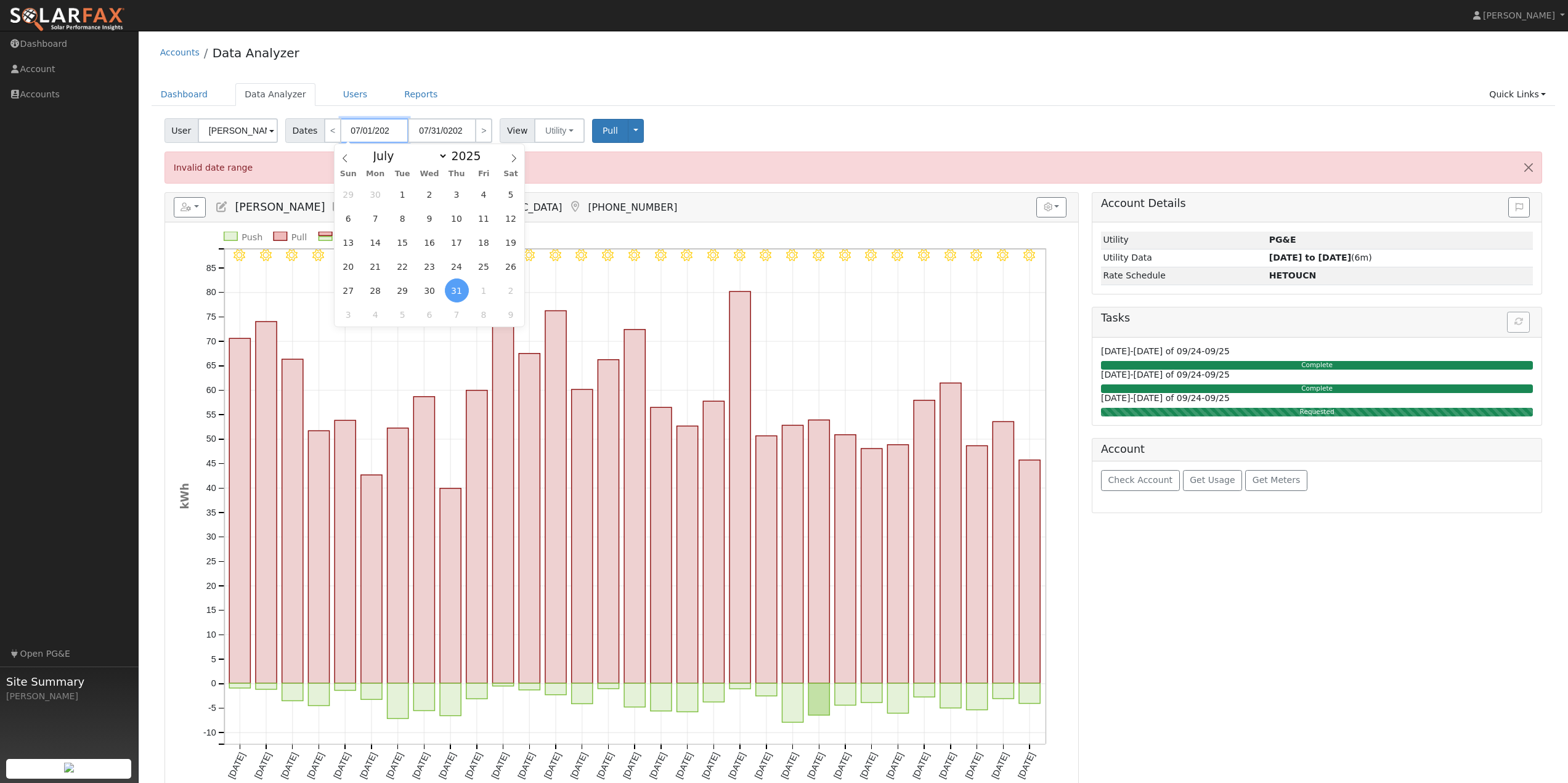
type input "07/31/2024"
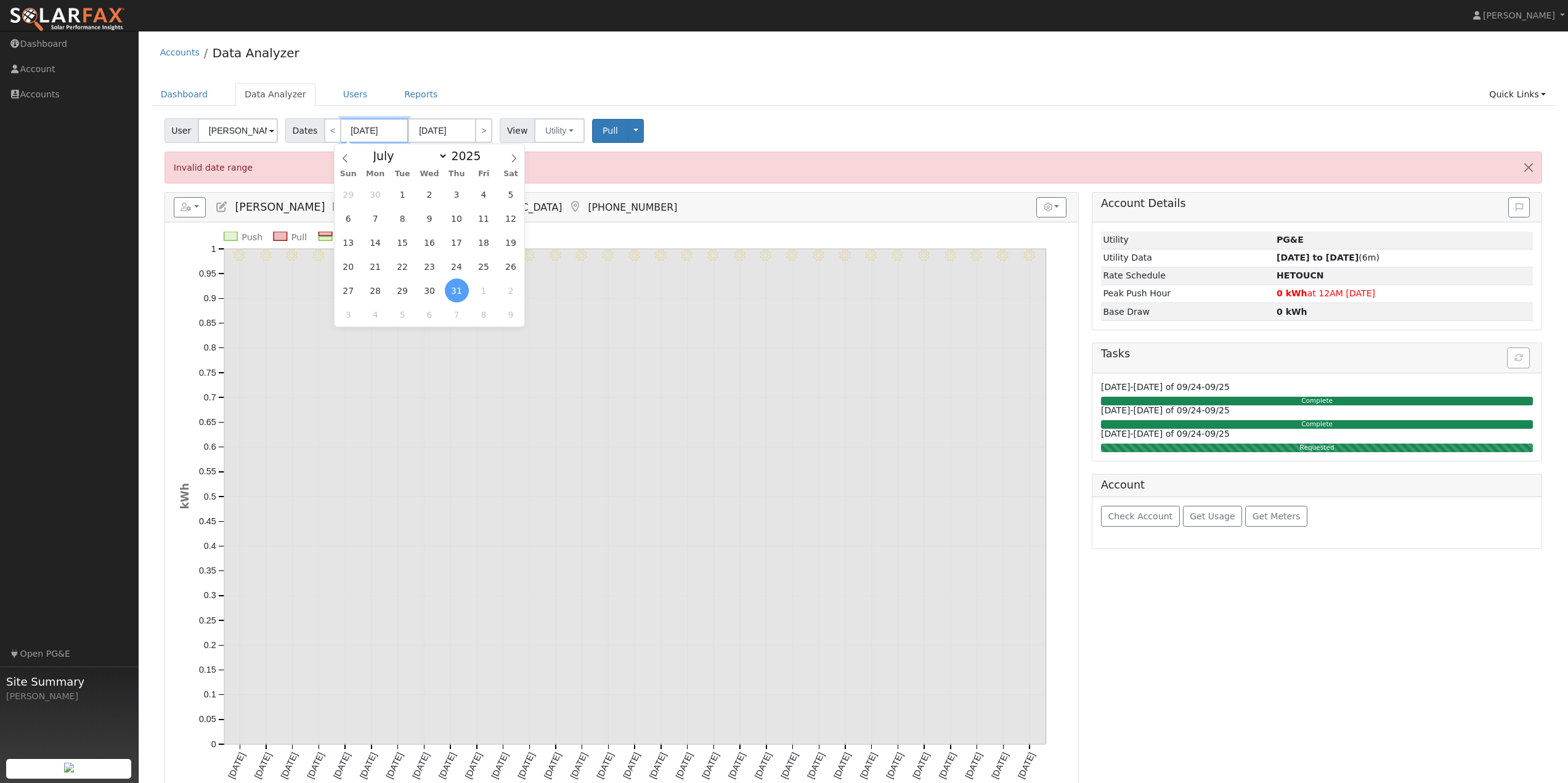
type input "07/01/2024"
click at [461, 130] on input "07/31/2024" at bounding box center [441, 130] width 67 height 24
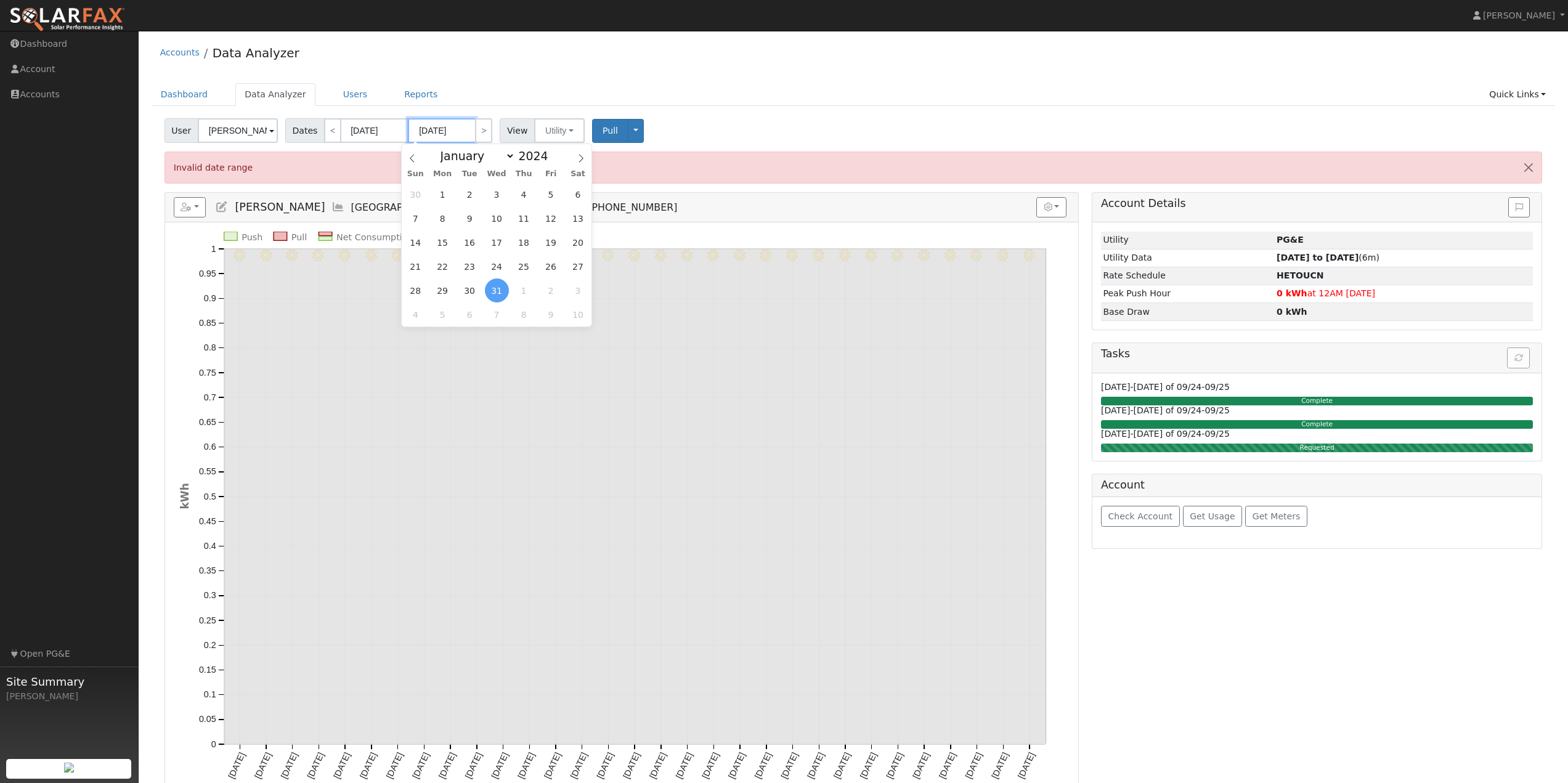
click at [462, 132] on input "07/31/2024" at bounding box center [441, 130] width 67 height 24
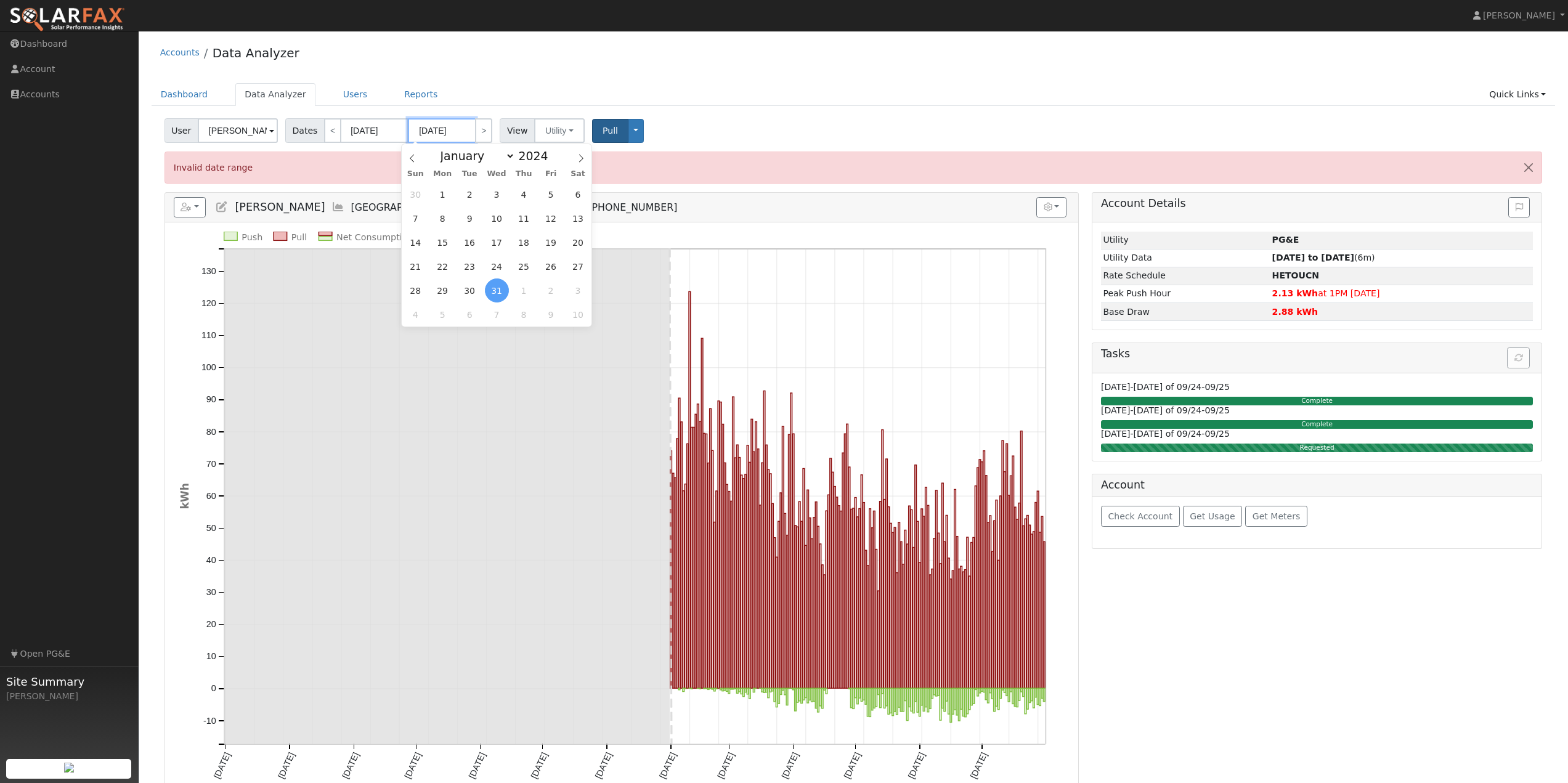
type input "07/31/2025"
click at [603, 129] on span "Pull" at bounding box center [610, 130] width 16 height 10
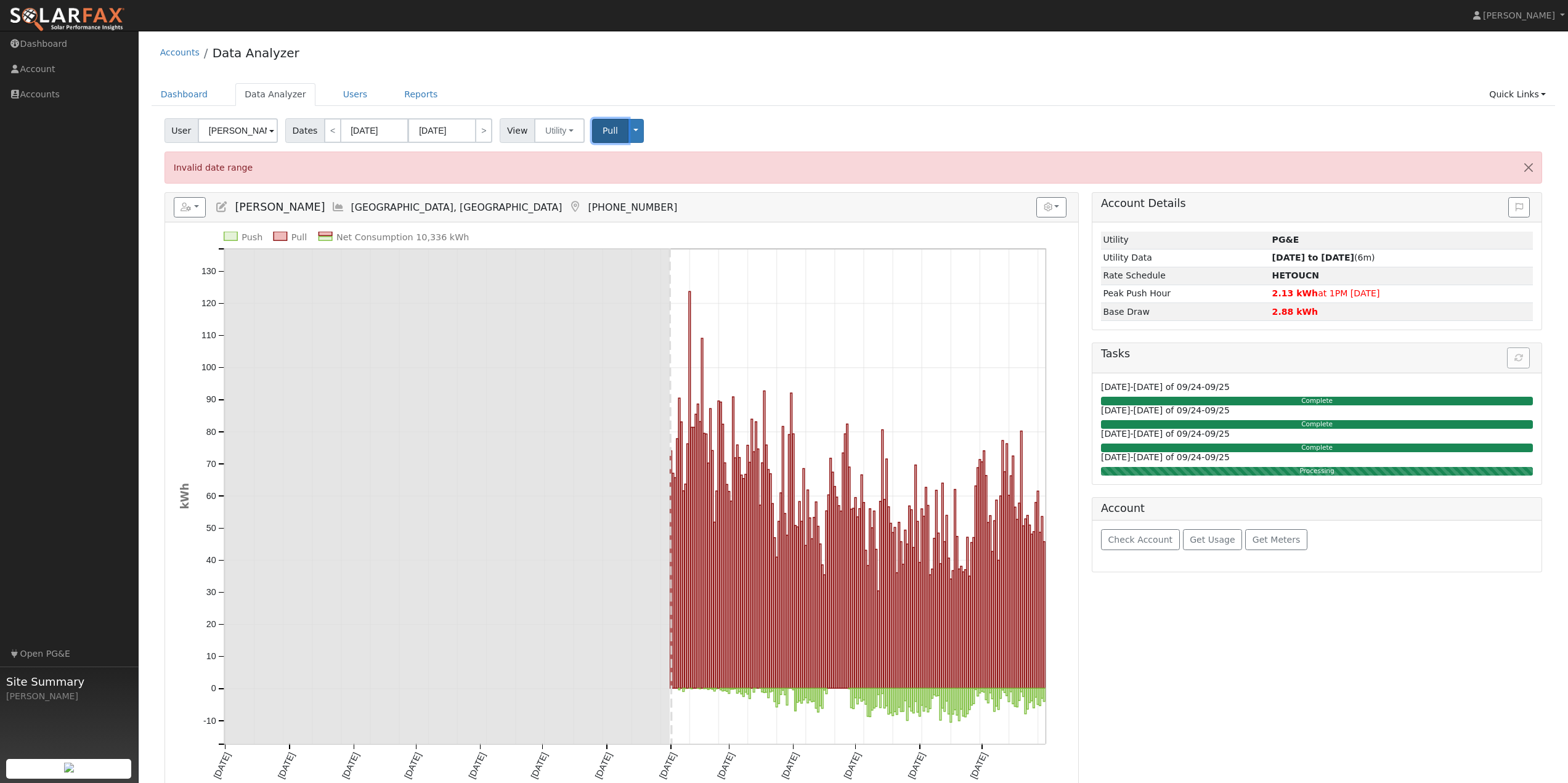
click at [603, 127] on span "Pull" at bounding box center [610, 130] width 16 height 10
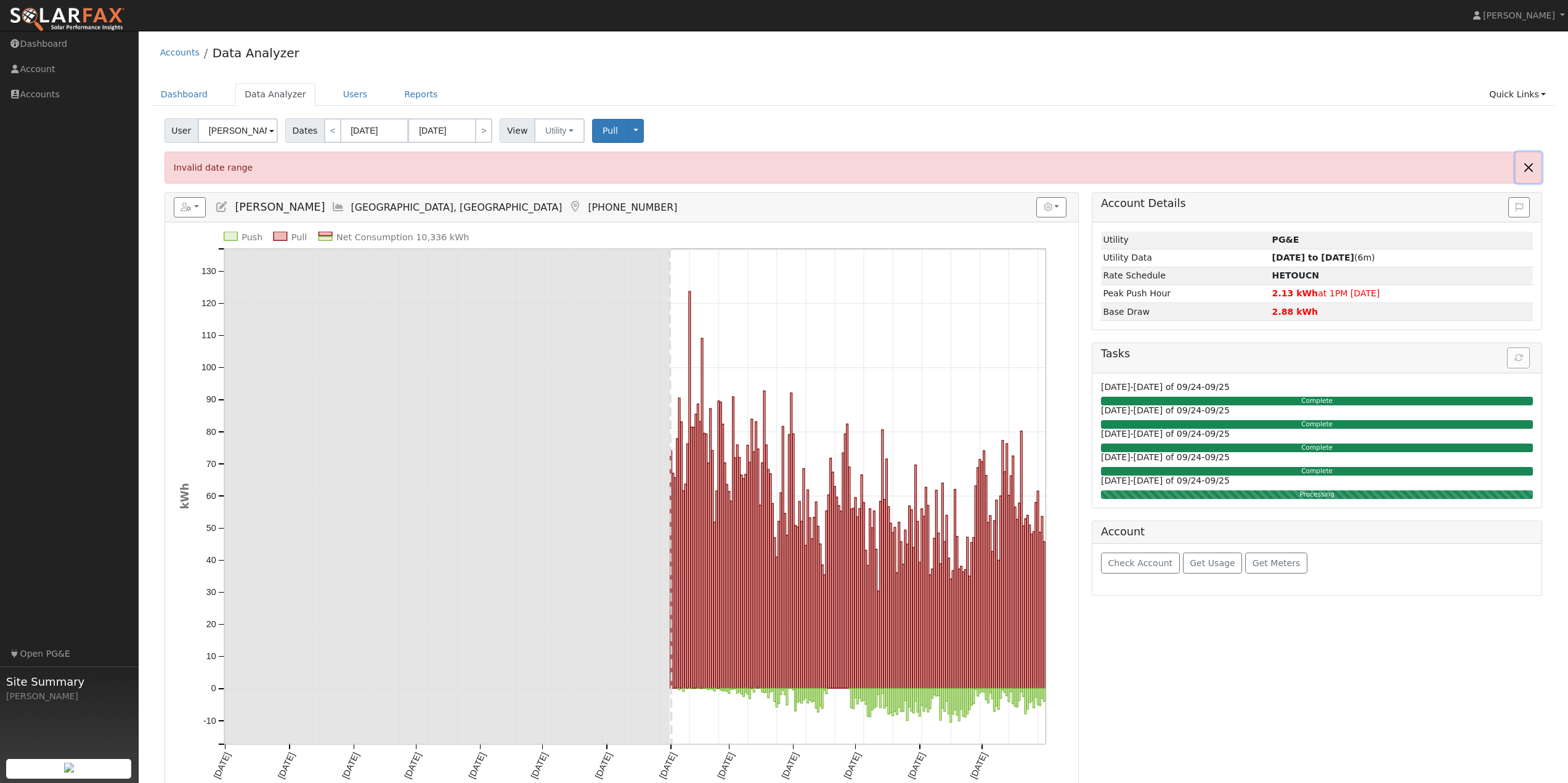
click at [1532, 166] on button "Close" at bounding box center [1528, 167] width 26 height 30
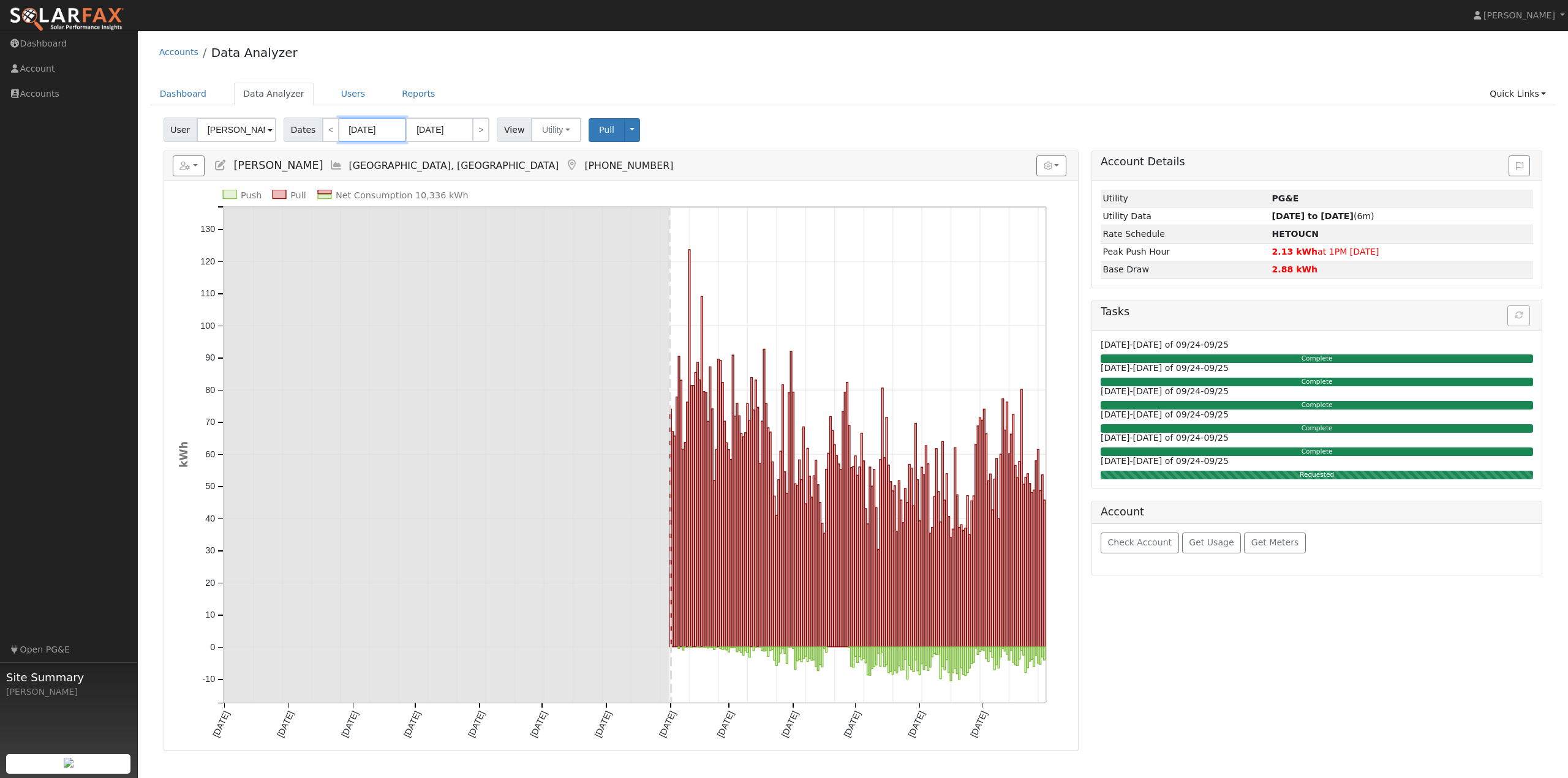
click at [378, 126] on input "07/01/2024" at bounding box center [372, 130] width 67 height 24
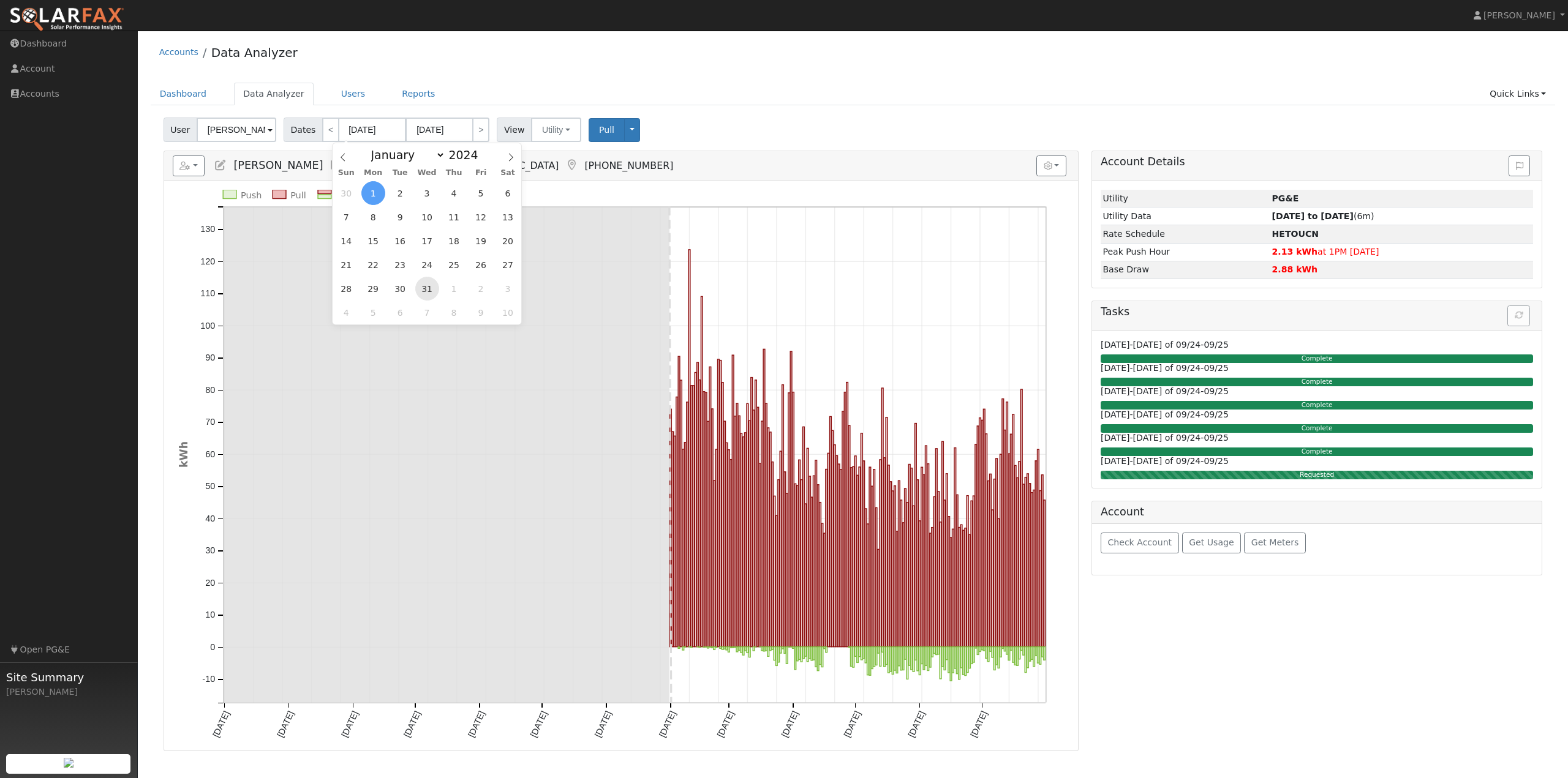
click at [431, 287] on span "31" at bounding box center [427, 289] width 24 height 24
type input "07/31/2024"
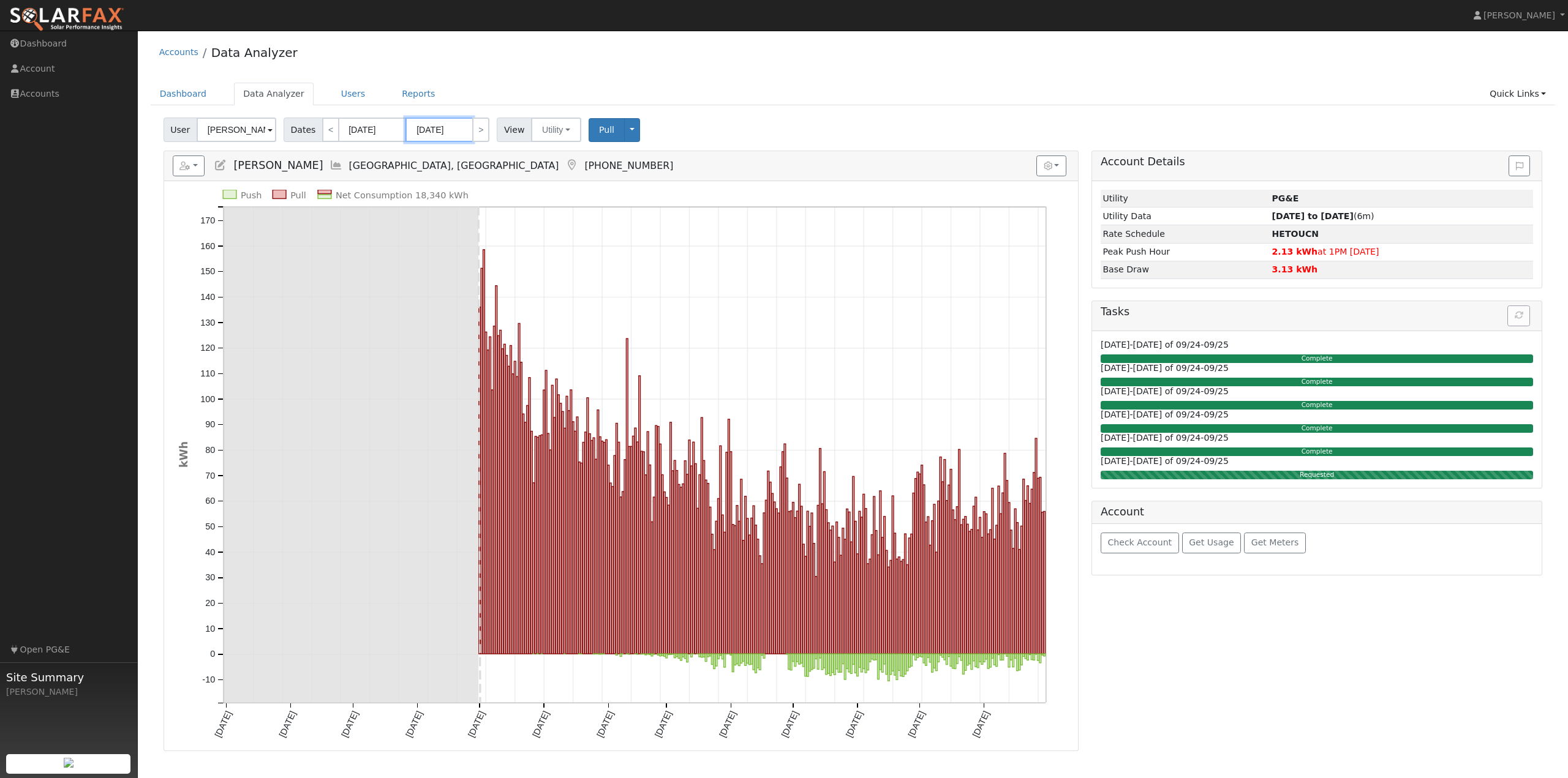
click at [448, 131] on input "08/30/2025" at bounding box center [439, 130] width 67 height 24
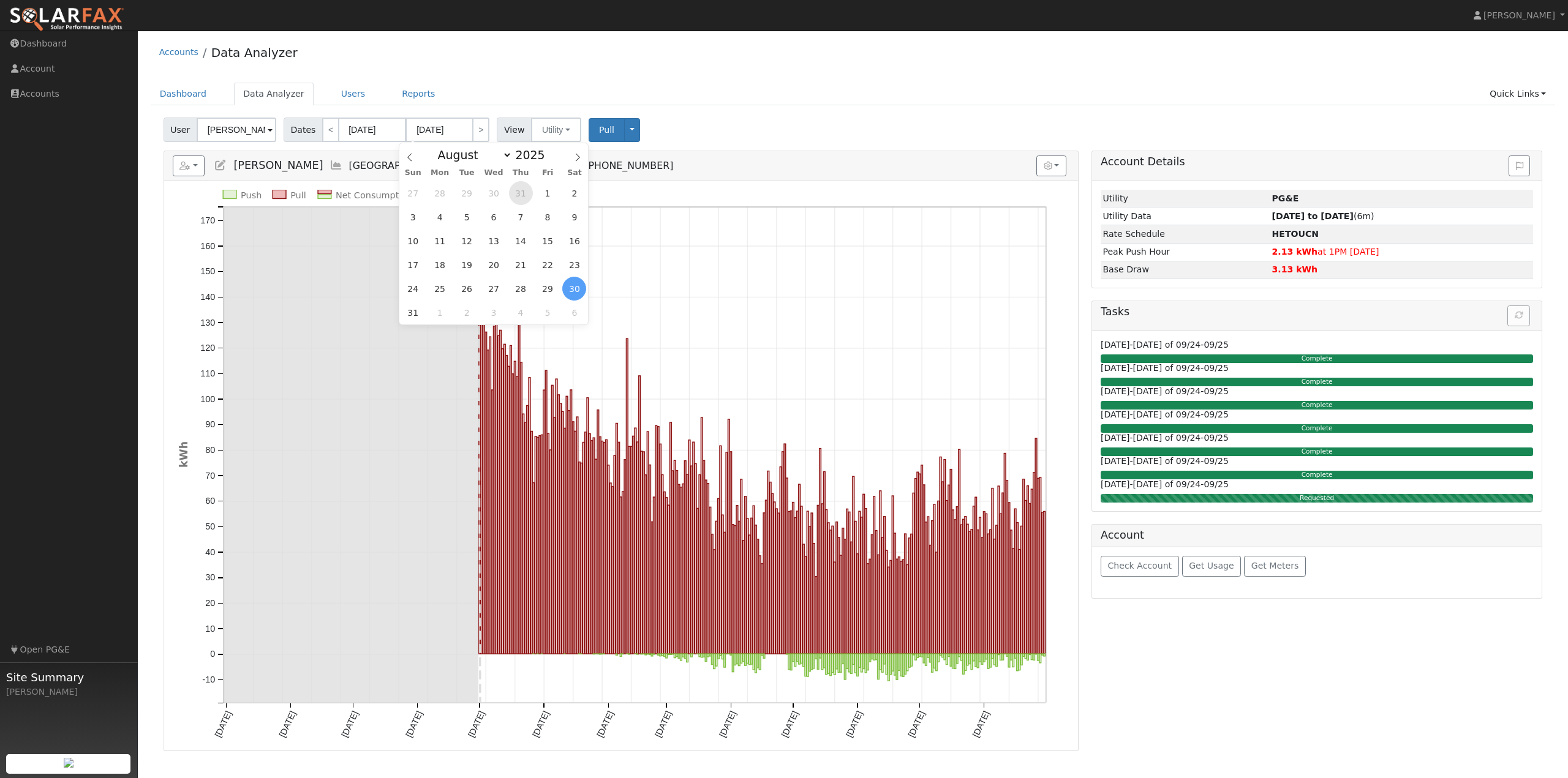
click at [523, 193] on span "31" at bounding box center [520, 193] width 24 height 24
type input "07/31/2025"
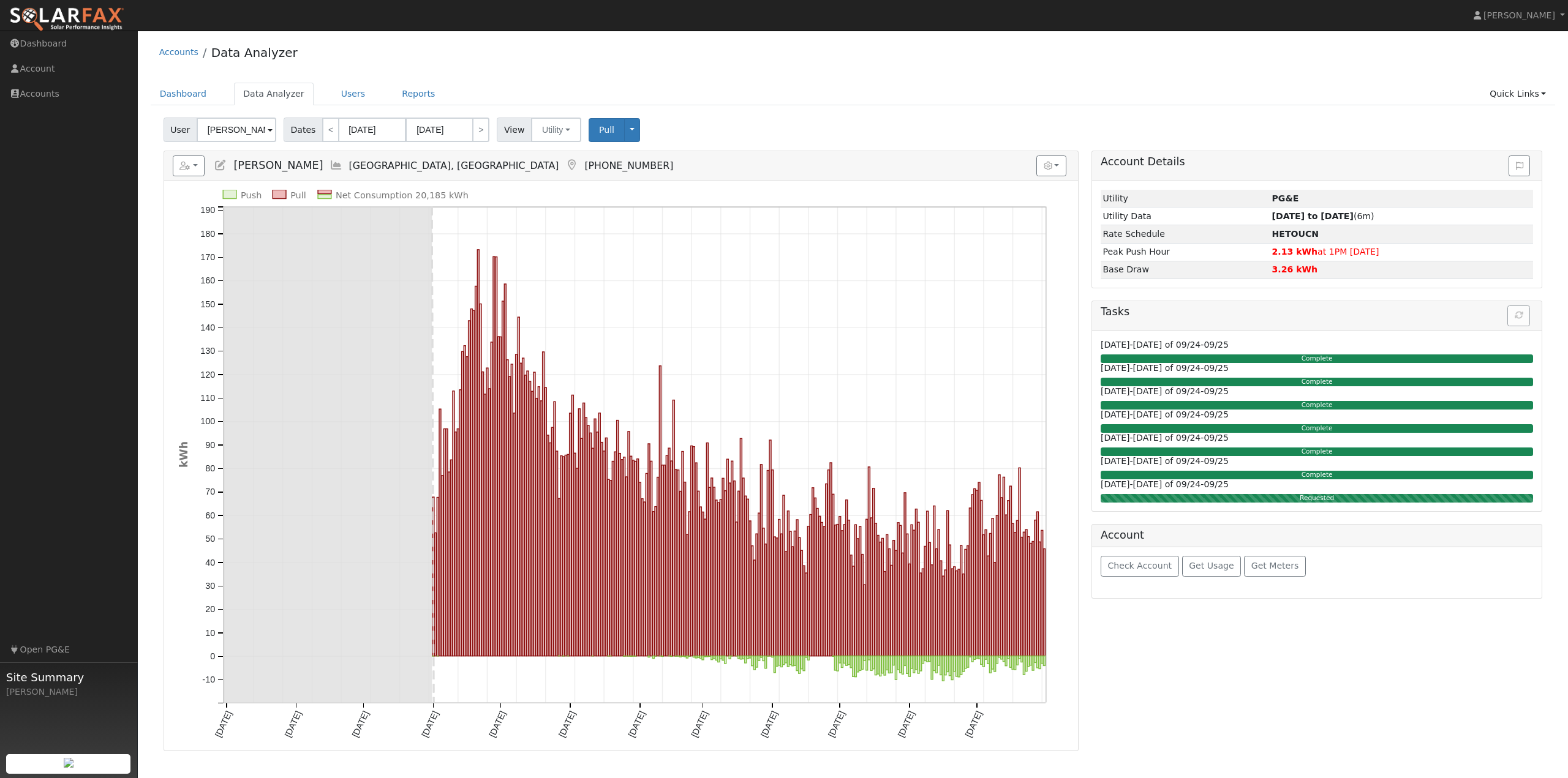
click at [753, 129] on div "User Betty Leone Account Default Account Default Account 1496 Pitney Lane, Uppe…" at bounding box center [853, 127] width 1384 height 29
click at [599, 133] on span "Pull" at bounding box center [607, 130] width 15 height 10
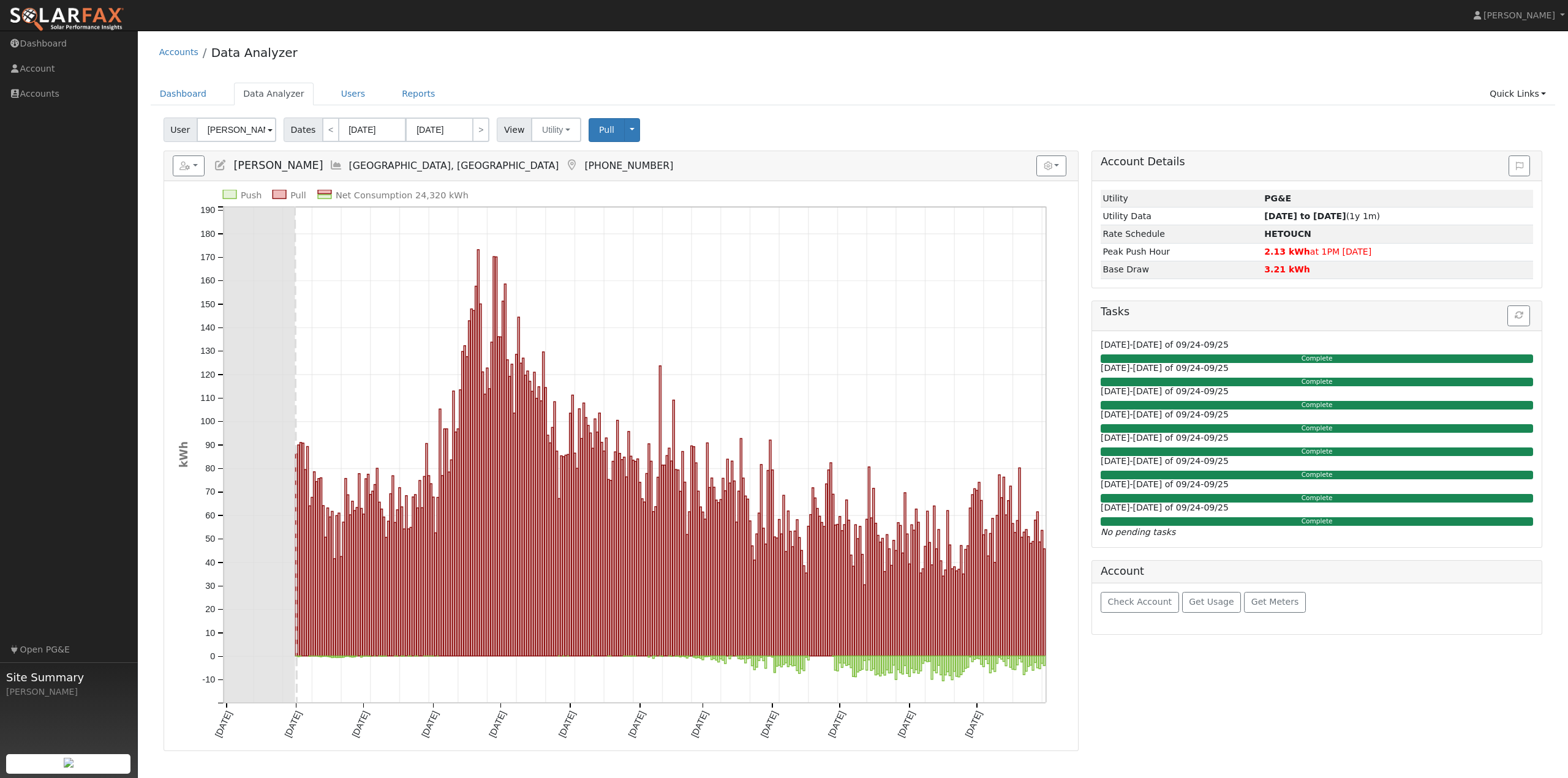
click at [792, 143] on div "User Betty Leone Account Default Account Default Account 1496 Pitney Lane, Uppe…" at bounding box center [853, 432] width 1405 height 637
click at [1224, 716] on div "Account Details Issue History Date By Flag Comment Type No Issue History Loadin…" at bounding box center [1317, 450] width 464 height 600
click at [734, 106] on div "Dashboard Data Analyzer Users Reports Quick Links Quick Add Quick Connect Run a…" at bounding box center [853, 99] width 1405 height 35
click at [697, 96] on ul "Dashboard Data Analyzer Users Reports Quick Links Quick Add Quick Connect Run a…" at bounding box center [853, 94] width 1405 height 23
click at [701, 116] on div "User Betty Leone Account Default Account Default Account 1496 Pitney Lane, Uppe…" at bounding box center [853, 127] width 1384 height 29
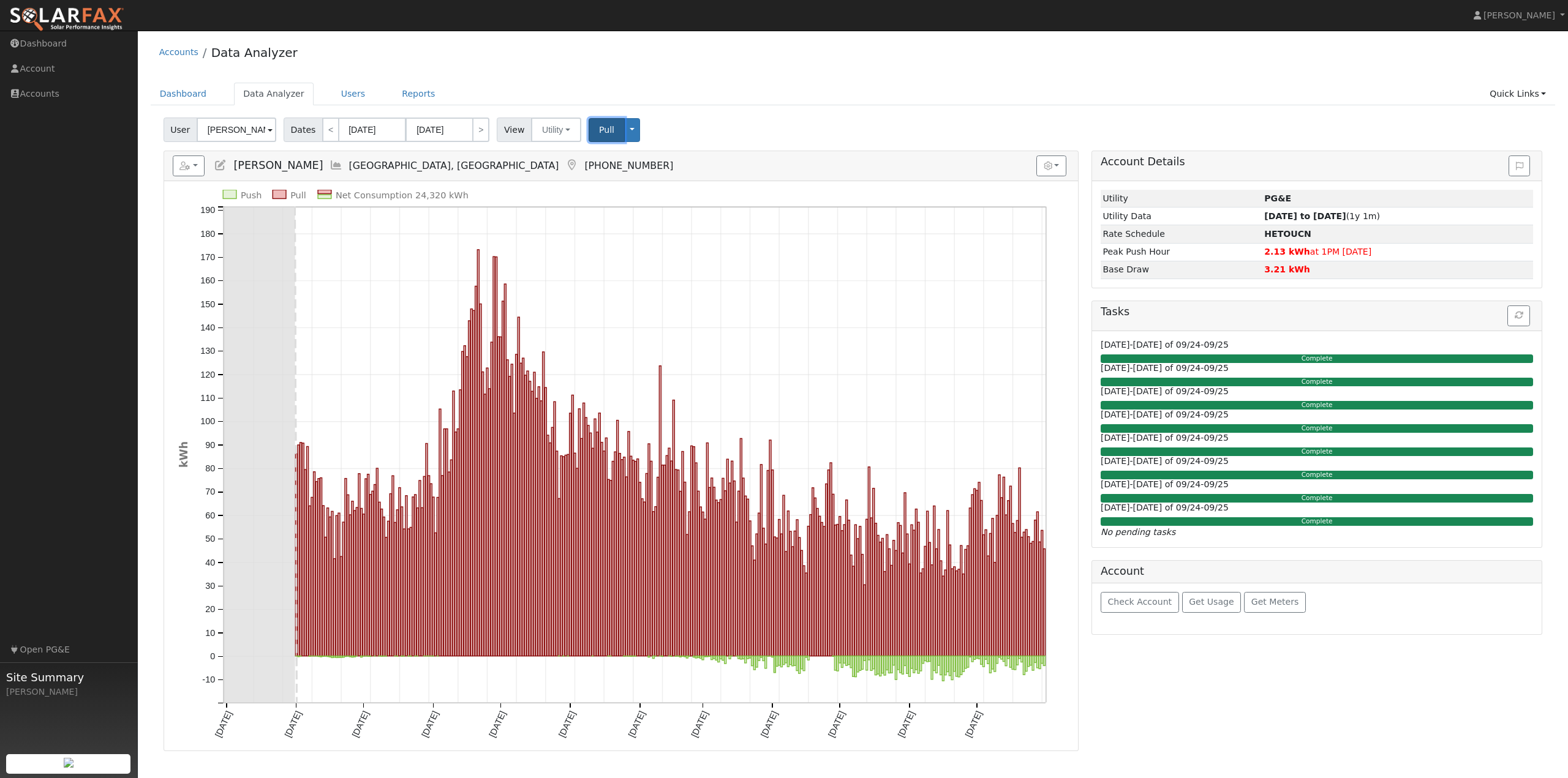
click at [599, 130] on span "Pull" at bounding box center [607, 130] width 15 height 10
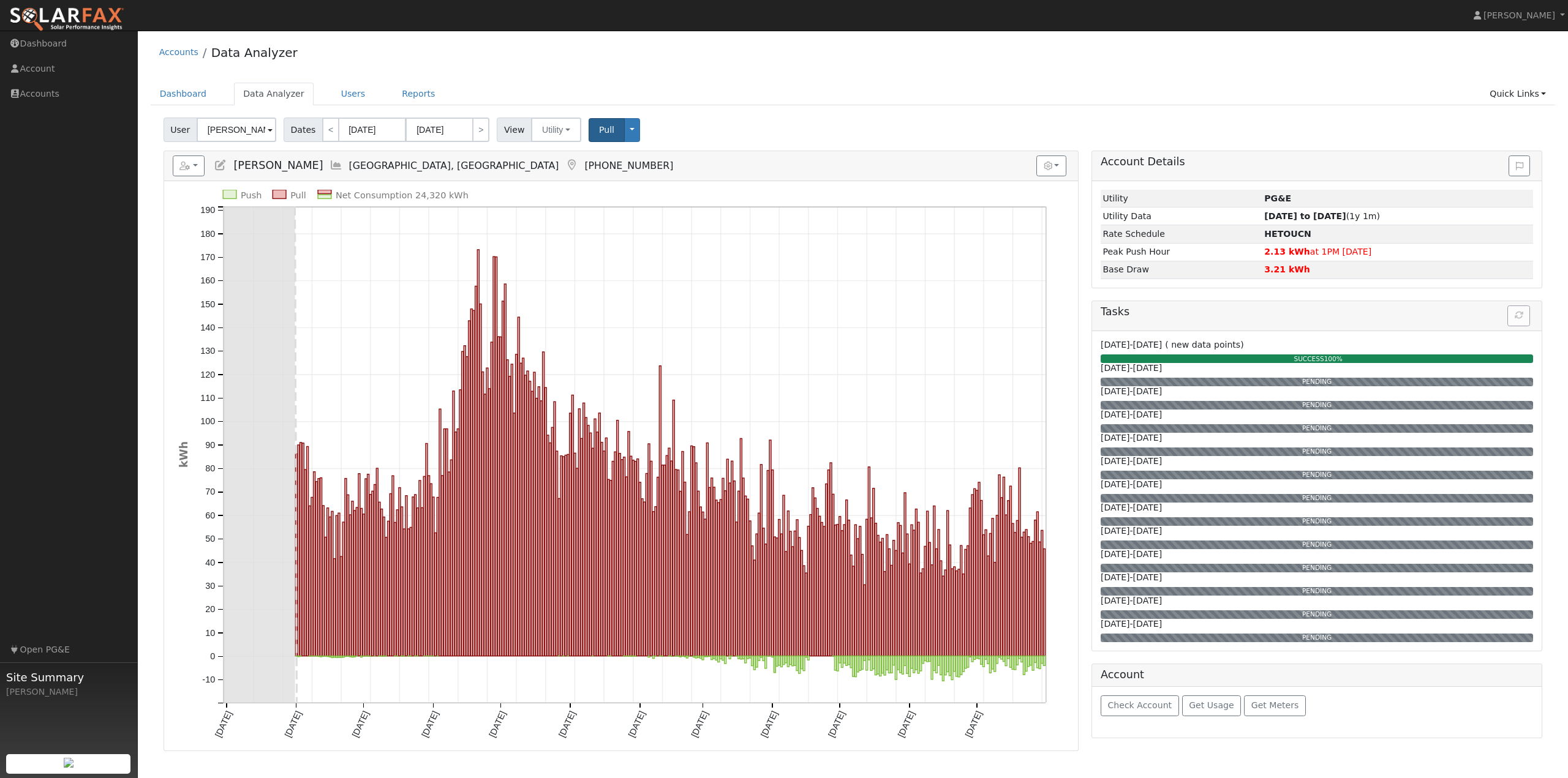
click at [791, 104] on ul "Dashboard Data Analyzer Users Reports Quick Links Quick Add Quick Connect Run a…" at bounding box center [853, 94] width 1405 height 23
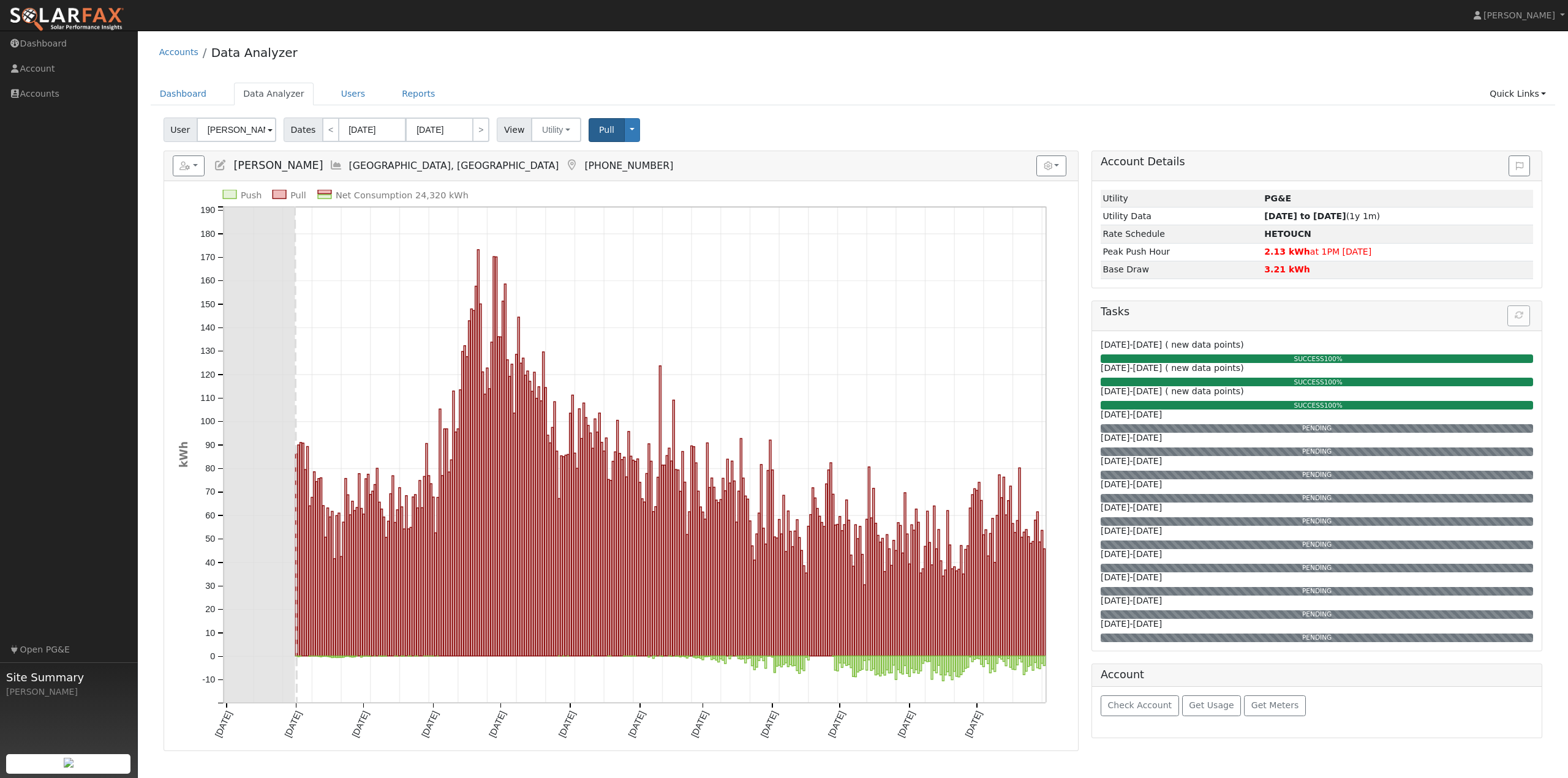
click at [778, 118] on div "User Betty Leone Account Default Account Default Account 1496 Pitney Lane, Uppe…" at bounding box center [853, 127] width 1384 height 29
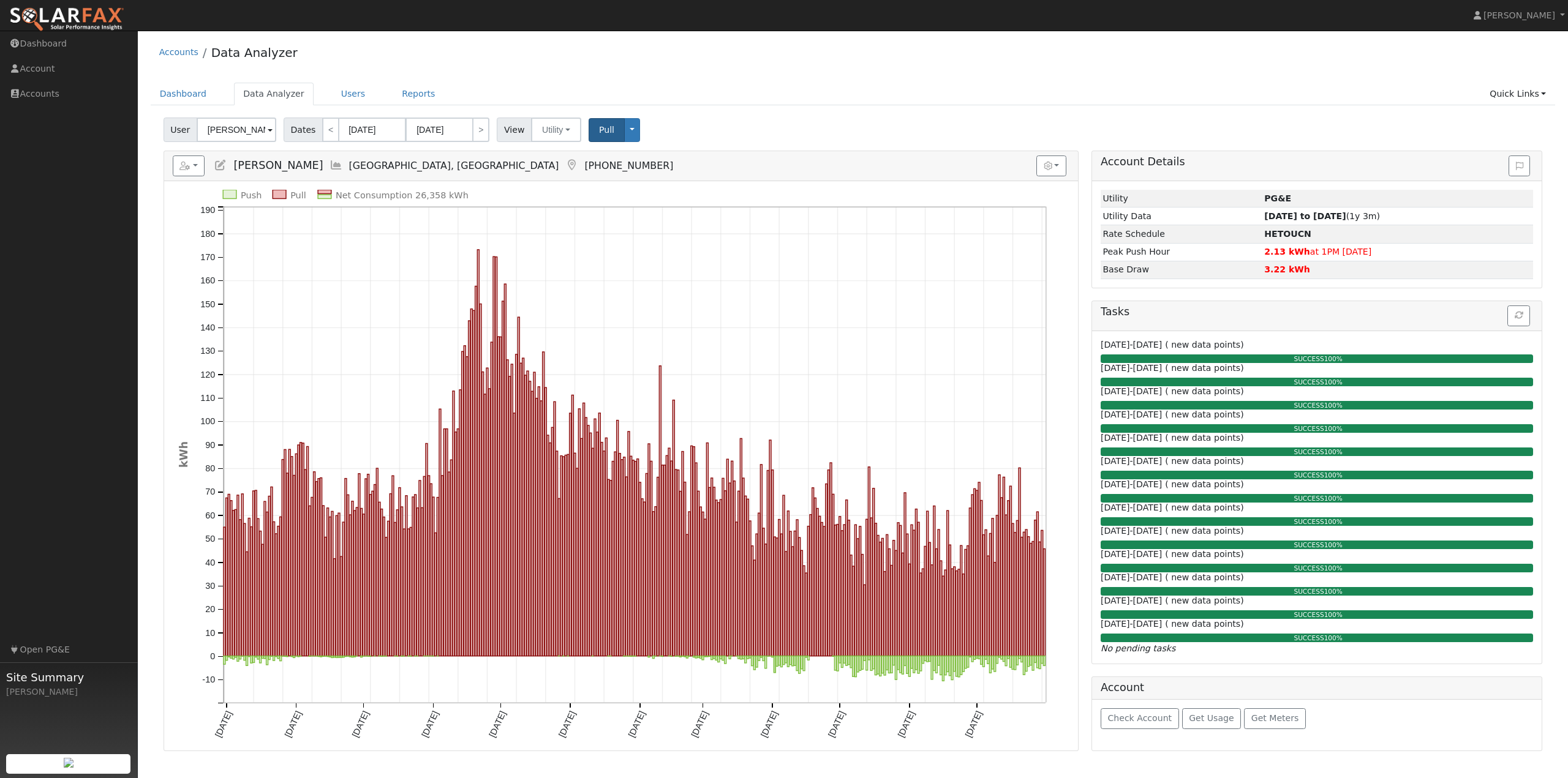
click at [789, 104] on ul "Dashboard Data Analyzer Users Reports Quick Links Quick Add Quick Connect Run a…" at bounding box center [853, 94] width 1405 height 23
click at [783, 114] on div "User Betty Leone Account Default Account Default Account 1496 Pitney Lane, Uppe…" at bounding box center [853, 127] width 1384 height 29
click at [394, 744] on icon "Push Pull Net Consumption 26,358 kWh Thu 8/01 Sun 9/01 Tue 10/01 Fri 11/01 Sun …" at bounding box center [621, 477] width 885 height 574
click at [1048, 741] on icon "Push Pull Net Consumption 26,358 kWh Thu 8/01 Sun 9/01 Tue 10/01 Fri 11/01 Sun …" at bounding box center [621, 477] width 885 height 574
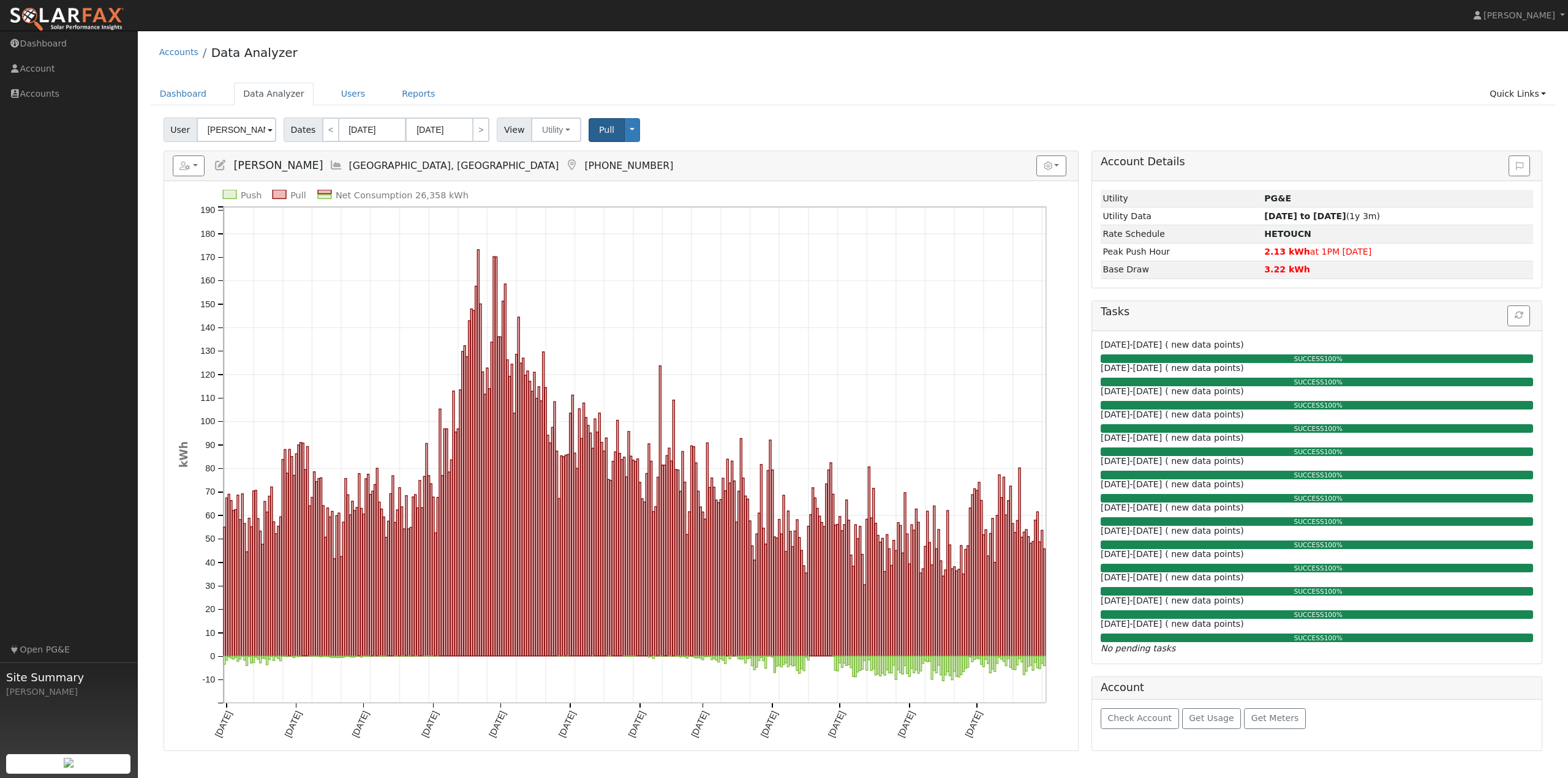
click at [759, 126] on div "User Betty Leone Account Default Account Default Account 1496 Pitney Lane, Uppe…" at bounding box center [853, 127] width 1384 height 29
